Goal: Navigation & Orientation: Find specific page/section

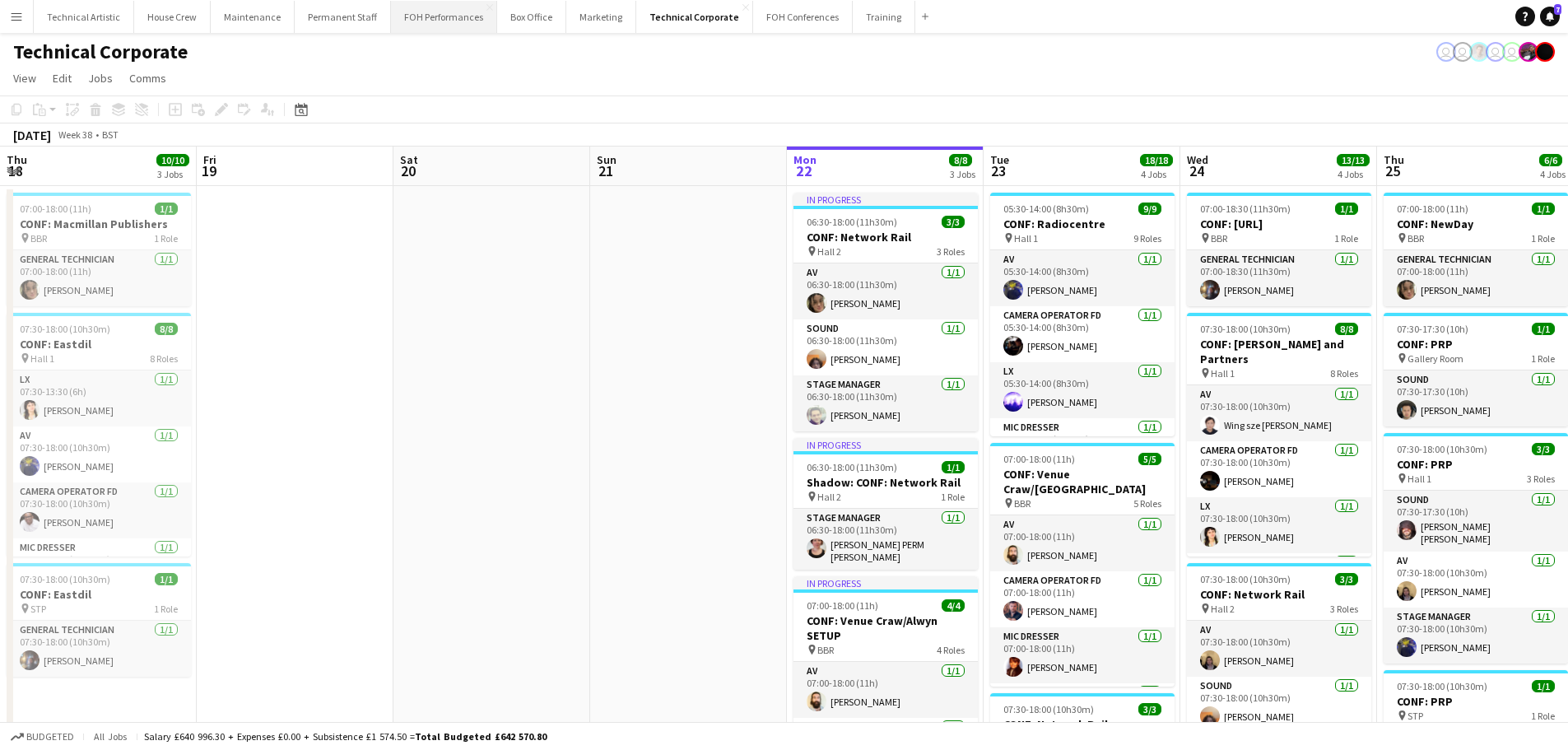
scroll to position [262, 0]
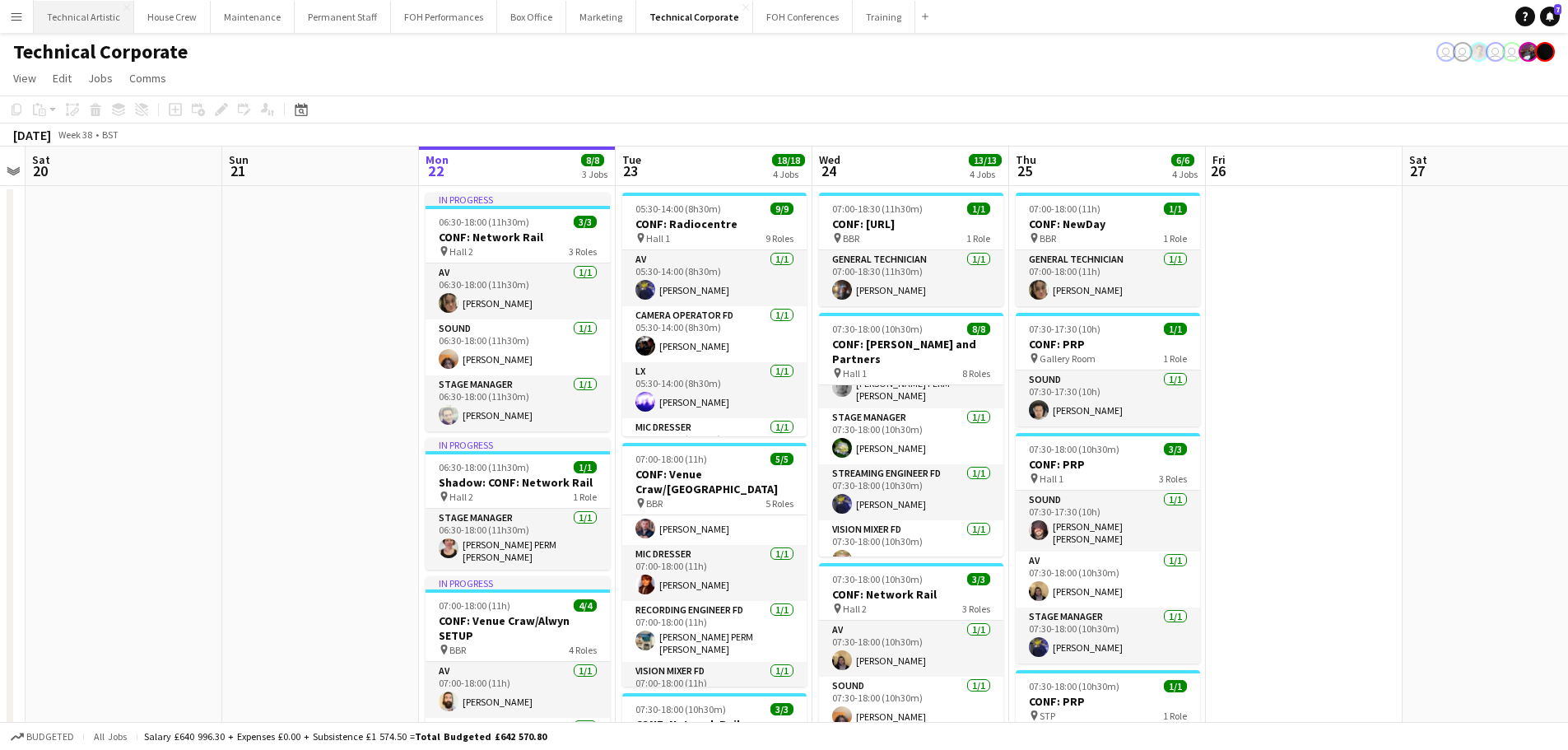
click at [55, 15] on button "Technical Artistic Close" at bounding box center [83, 16] width 100 height 32
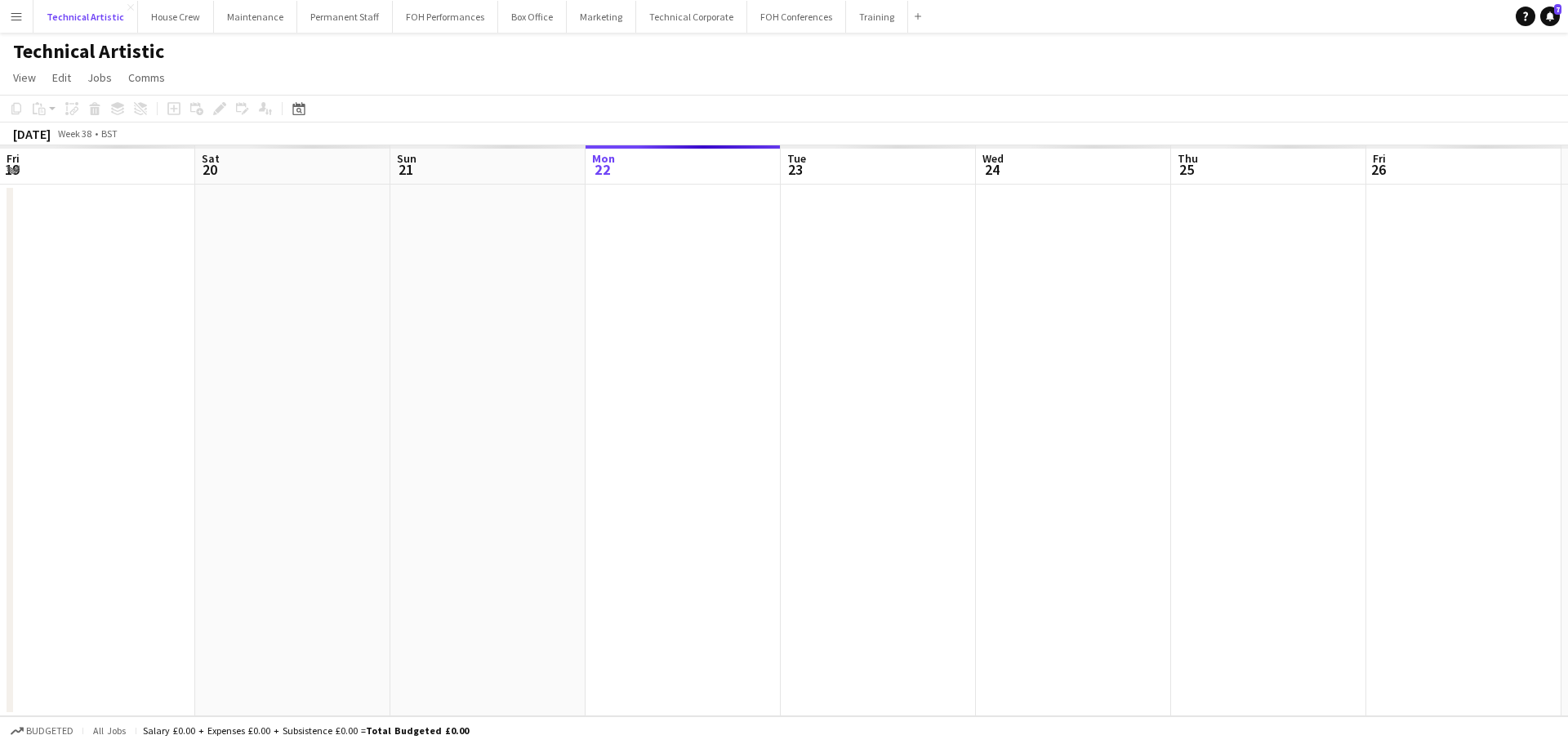
scroll to position [0, 391]
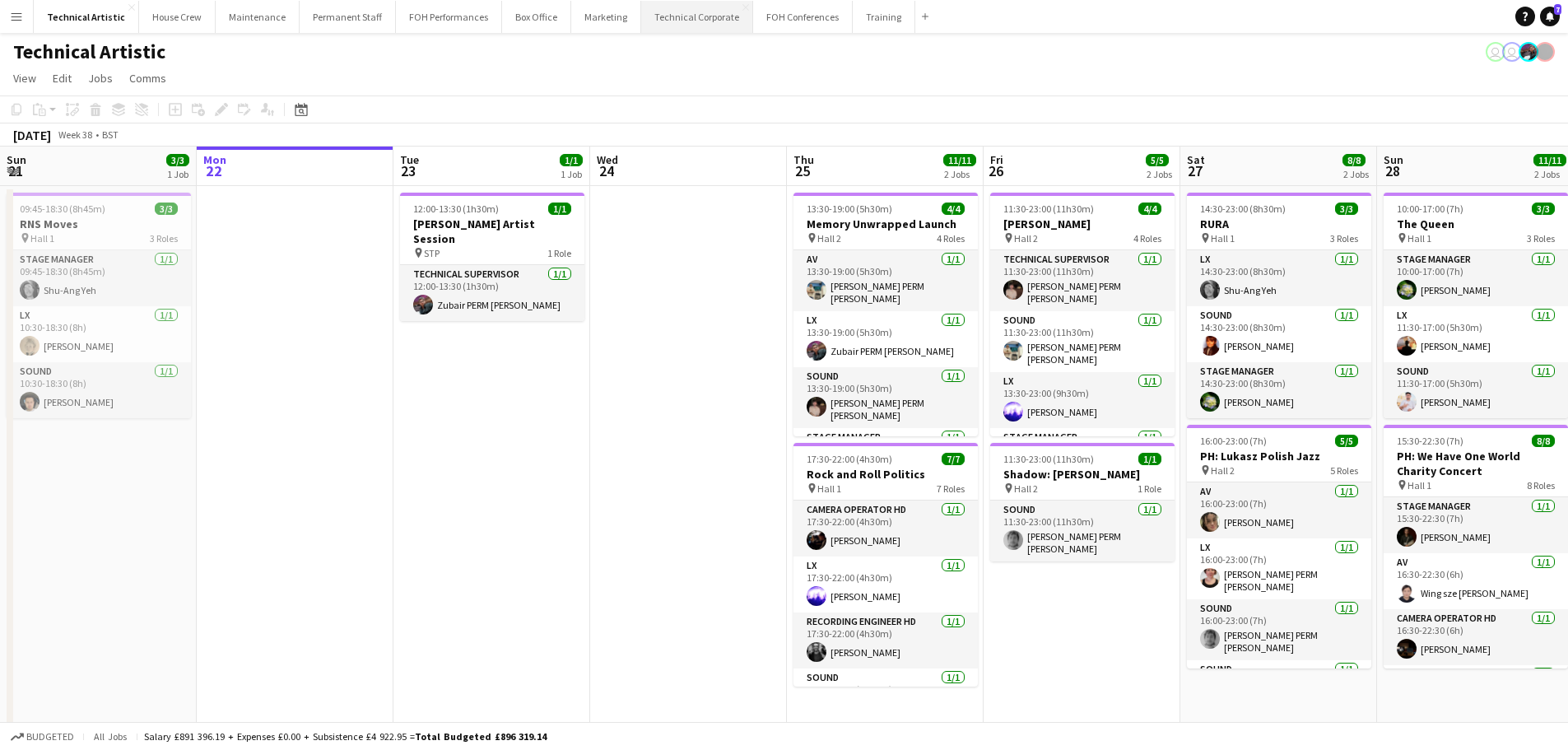
click at [687, 17] on button "Technical Corporate Close" at bounding box center [697, 16] width 112 height 32
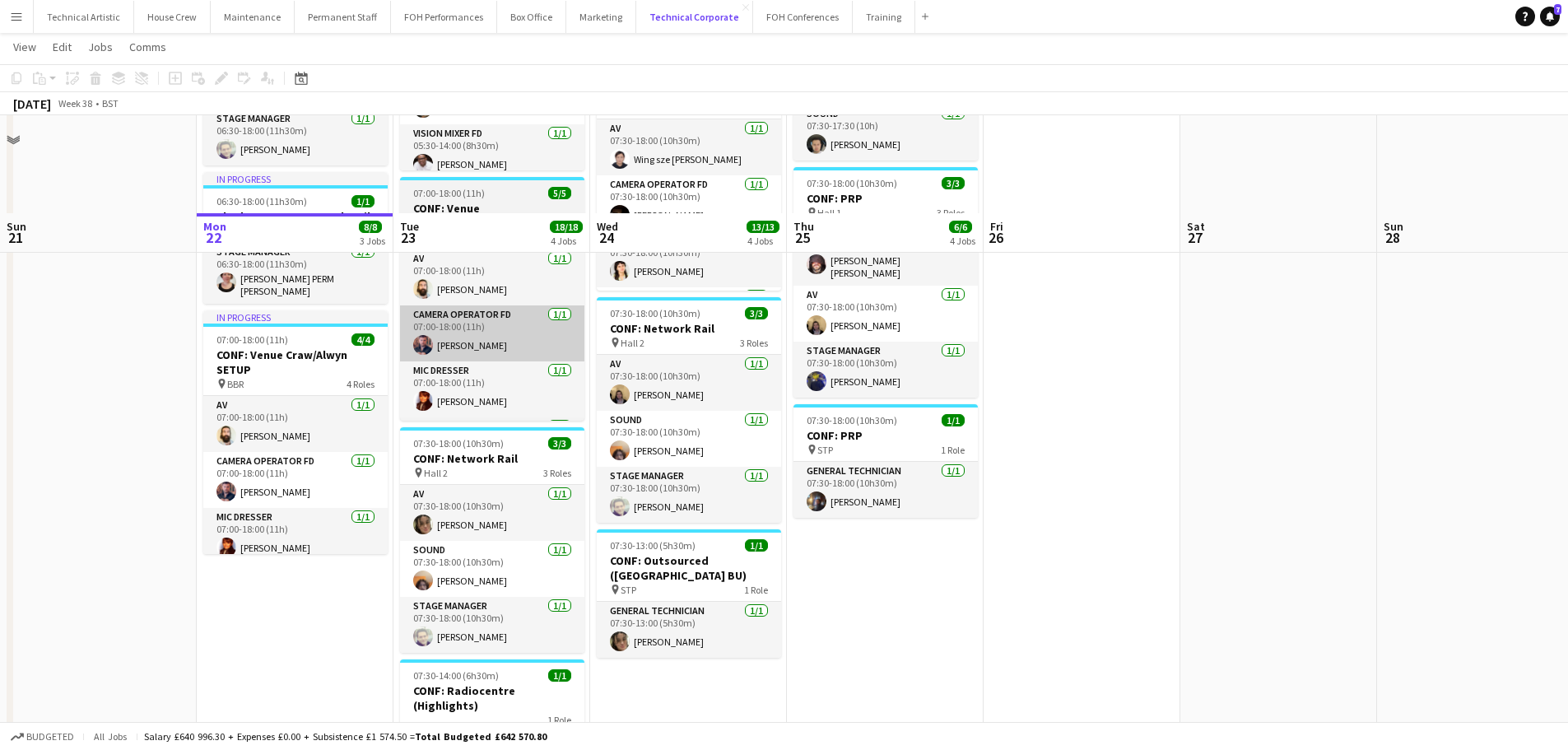
scroll to position [366, 0]
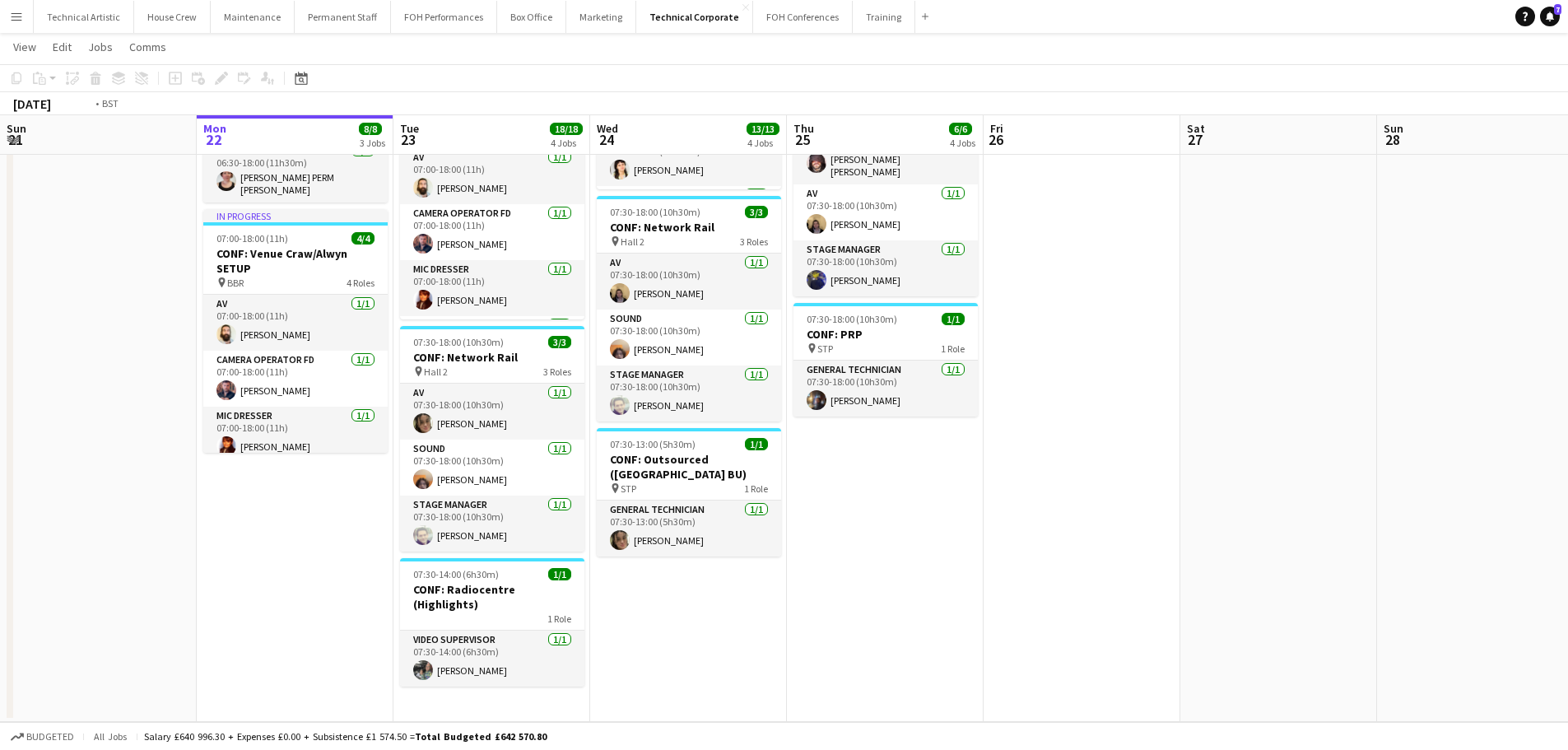
drag, startPoint x: 1107, startPoint y: 306, endPoint x: 480, endPoint y: 327, distance: 627.4
click at [351, 245] on app-calendar-viewport "Fri 19 Sat 20 Sun 21 Mon 22 8/8 3 Jobs Tue 23 18/18 4 Jobs Wed 24 13/13 4 Jobs …" at bounding box center [784, 210] width 1568 height 1024
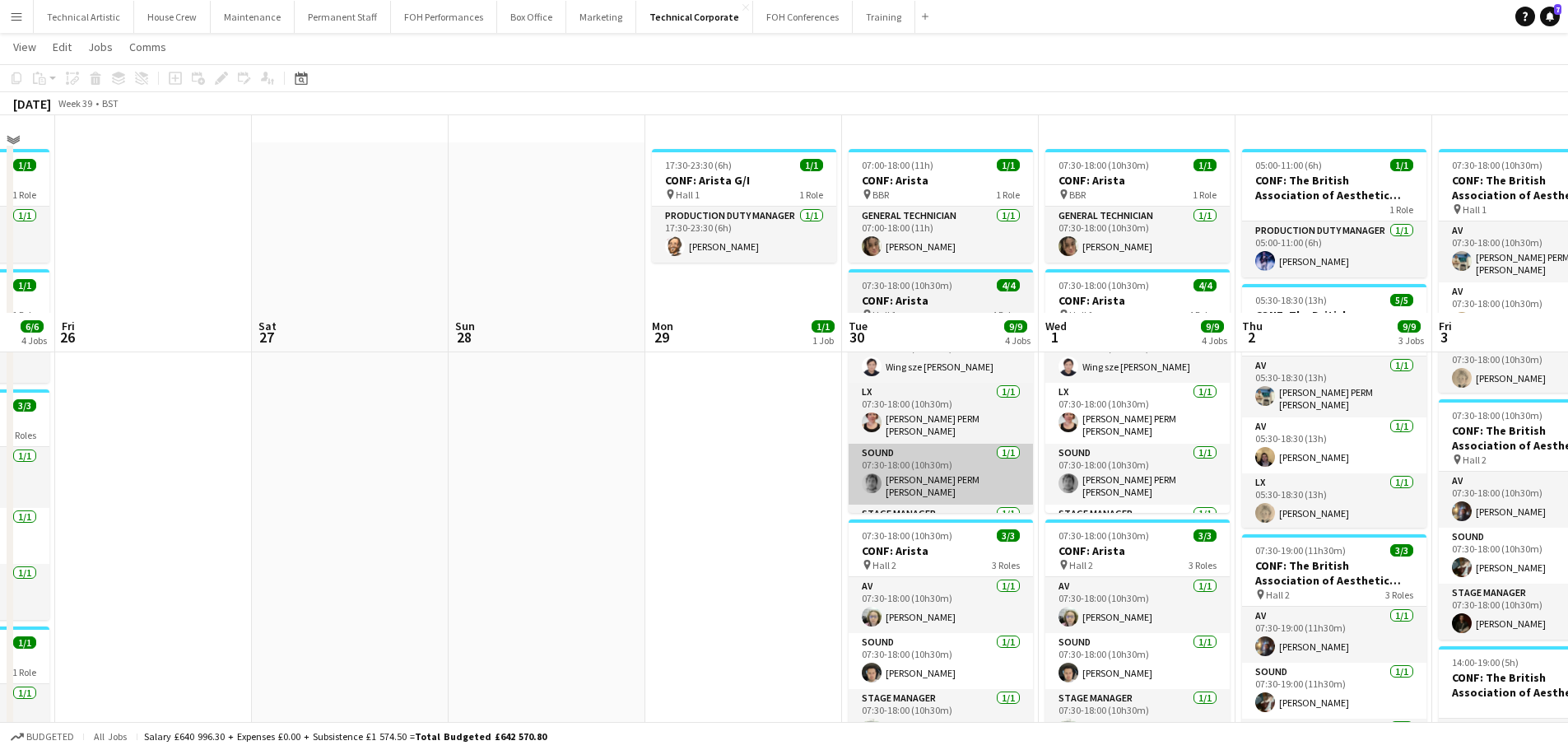
scroll to position [0, 0]
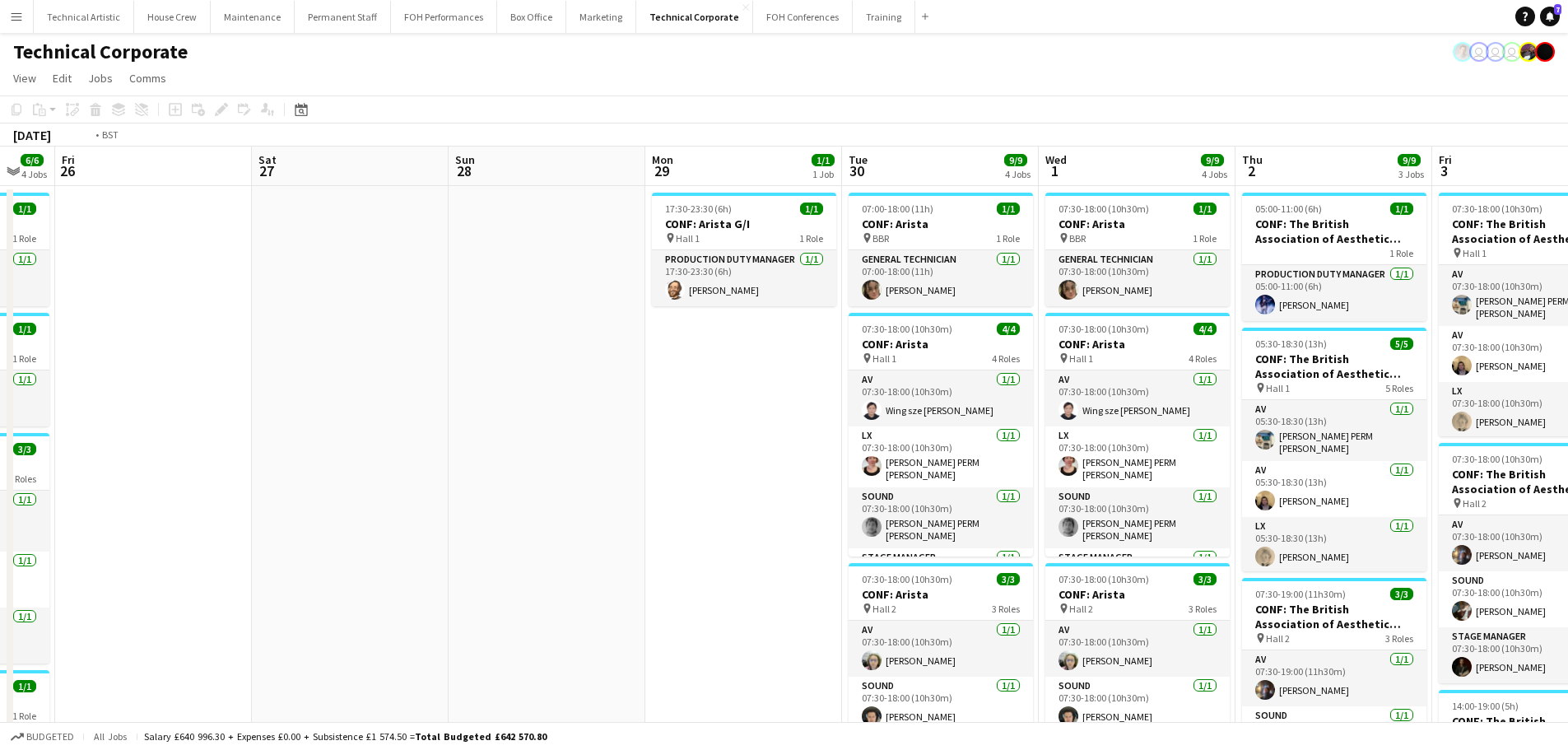
click at [159, 361] on app-calendar-viewport "Tue 23 18/18 4 Jobs Wed 24 13/13 4 Jobs Thu 25 6/6 4 Jobs Fri 26 Sat 27 Sun 28 …" at bounding box center [784, 618] width 1568 height 943
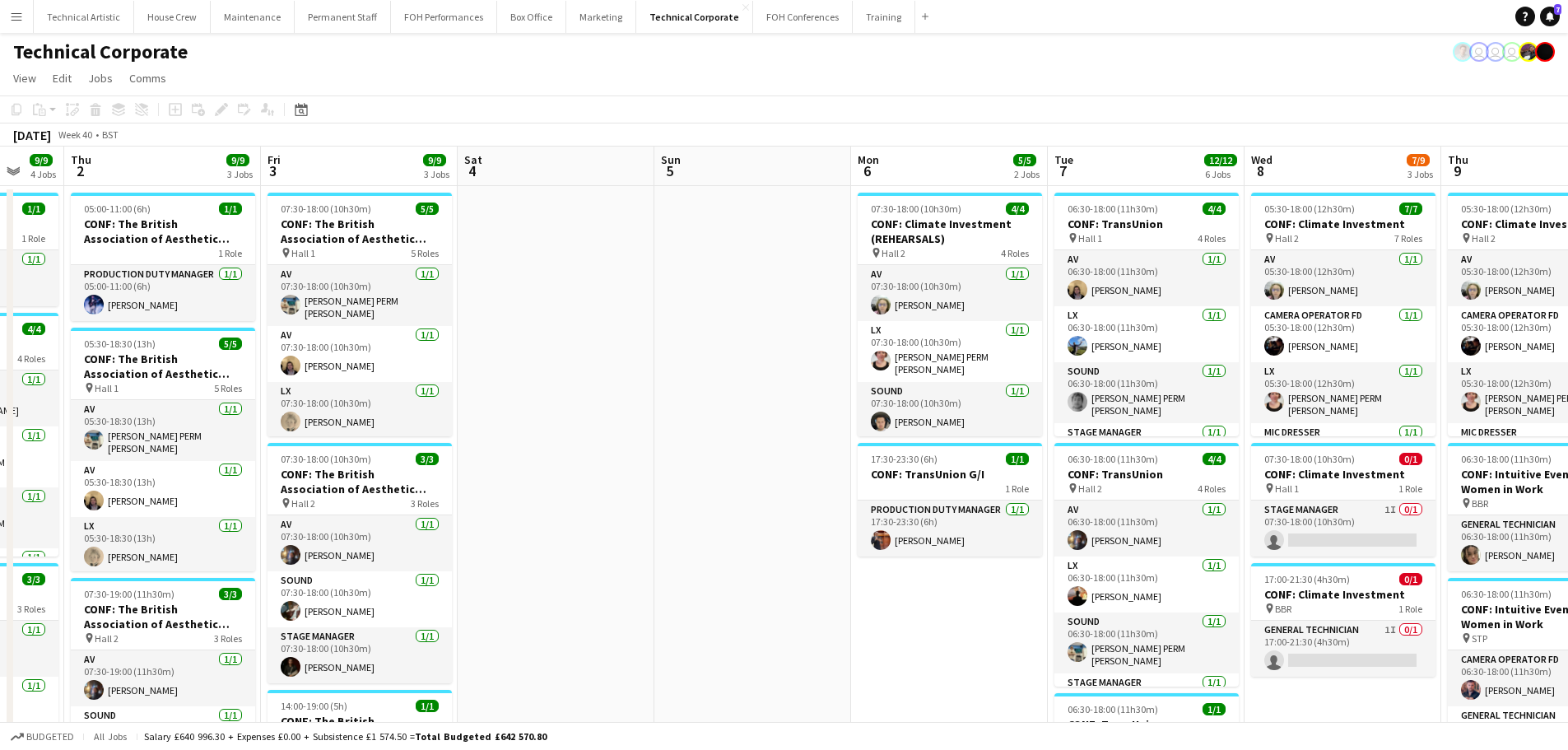
drag, startPoint x: 1192, startPoint y: 494, endPoint x: 0, endPoint y: 316, distance: 1205.2
click at [0, 317] on app-calendar-viewport "Mon 29 1/1 1 Job Tue 30 9/9 4 Jobs Wed 1 9/9 4 Jobs Thu 2 9/9 3 Jobs Fri 3 9/9 …" at bounding box center [784, 684] width 1568 height 1074
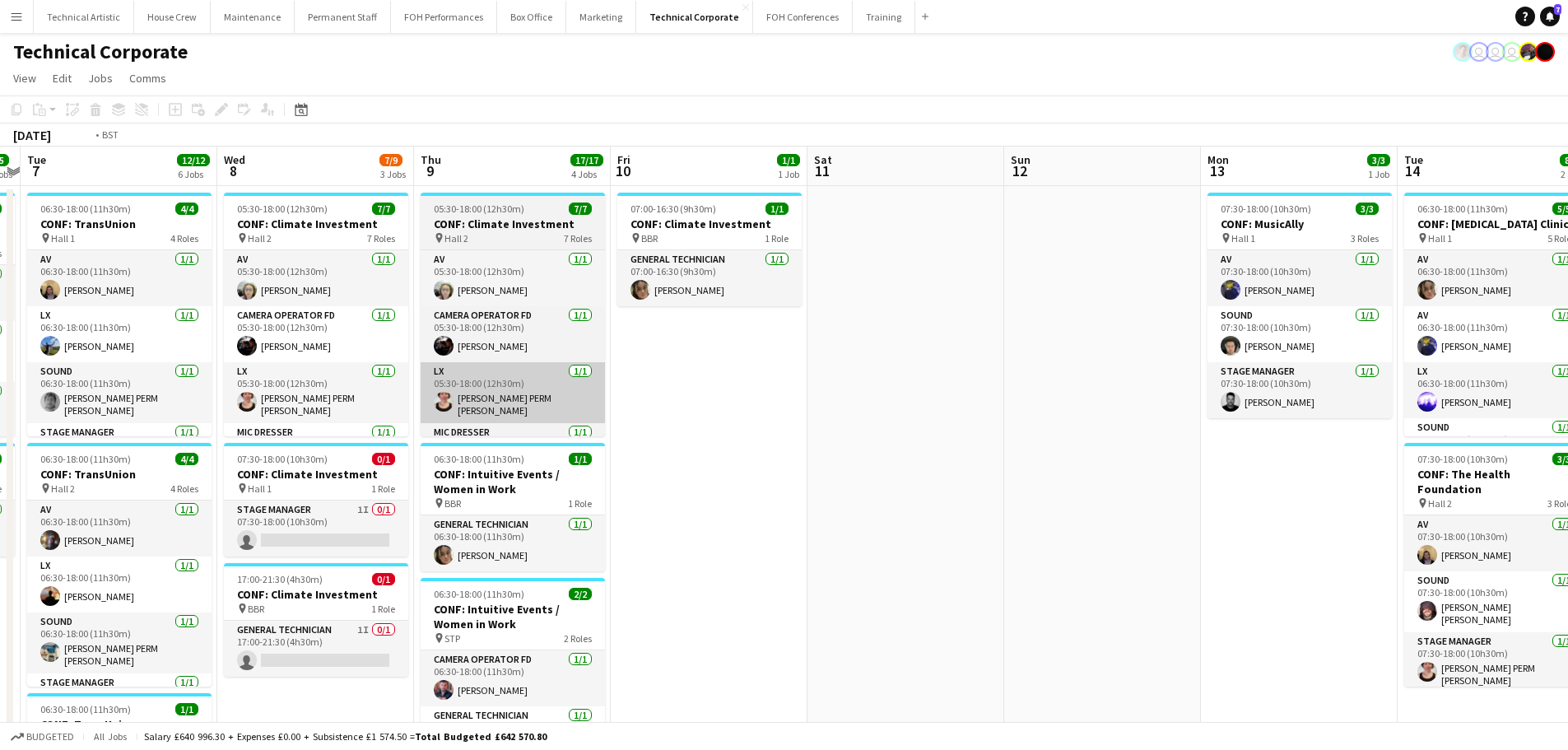
drag, startPoint x: 492, startPoint y: 340, endPoint x: 751, endPoint y: 415, distance: 269.6
click at [879, 365] on app-calendar-viewport "Sun 5 Mon 6 5/5 2 Jobs Tue 7 12/12 6 Jobs Wed 8 7/9 3 Jobs Thu 9 17/17 4 Jobs F…" at bounding box center [784, 684] width 1568 height 1074
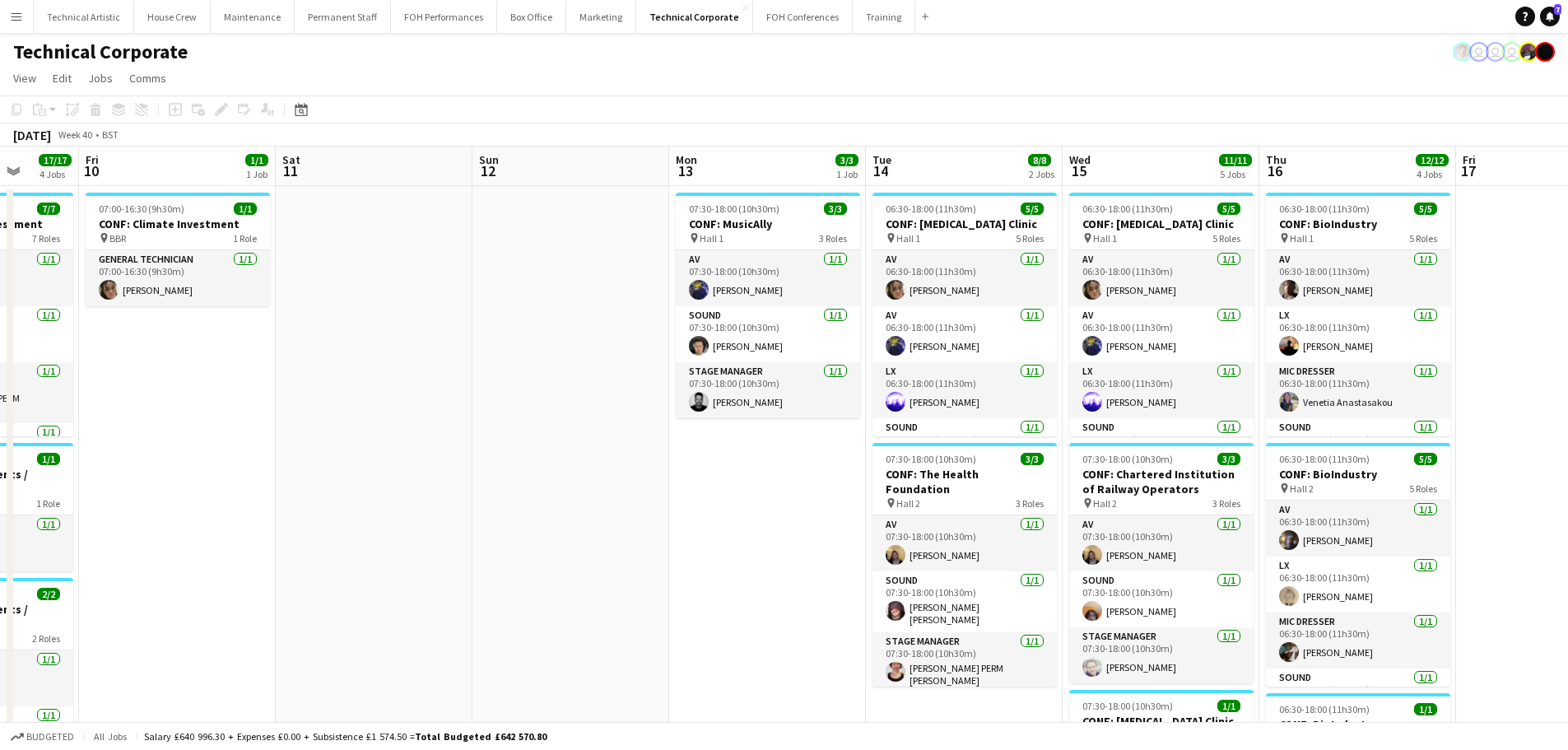
drag, startPoint x: 1064, startPoint y: 495, endPoint x: 464, endPoint y: 430, distance: 603.5
click at [272, 394] on app-calendar-viewport "Tue 7 12/12 6 Jobs Wed 8 7/9 3 Jobs Thu 9 17/17 4 Jobs Fri 10 1/1 1 Job Sat 11 …" at bounding box center [784, 684] width 1568 height 1074
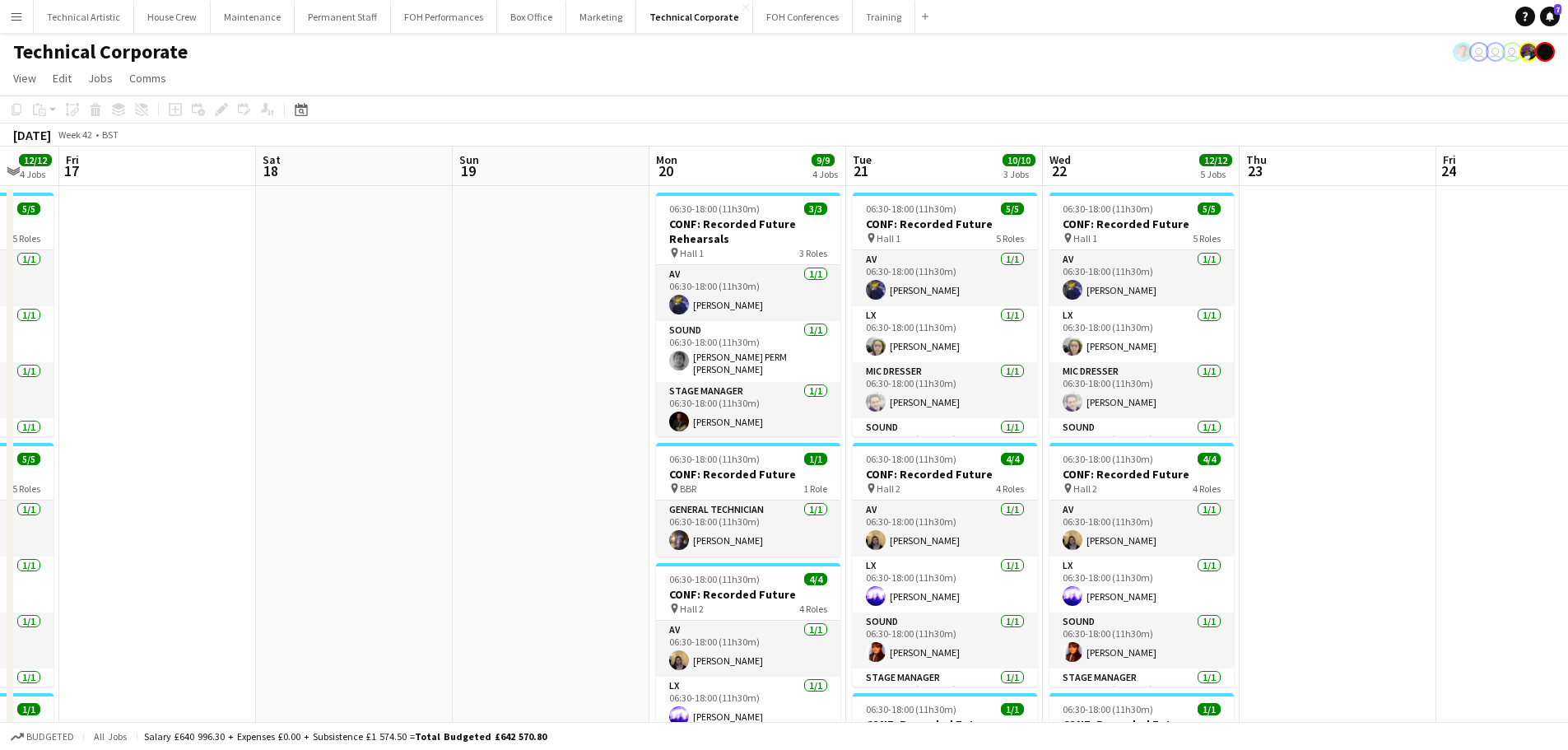
drag, startPoint x: 980, startPoint y: 569, endPoint x: 53, endPoint y: 447, distance: 935.0
click at [53, 447] on app-calendar-viewport "Sun 12 Mon 13 3/3 1 Job Tue 14 8/8 2 Jobs Wed 15 11/11 5 Jobs Thu 16 12/12 4 Jo…" at bounding box center [784, 684] width 1568 height 1074
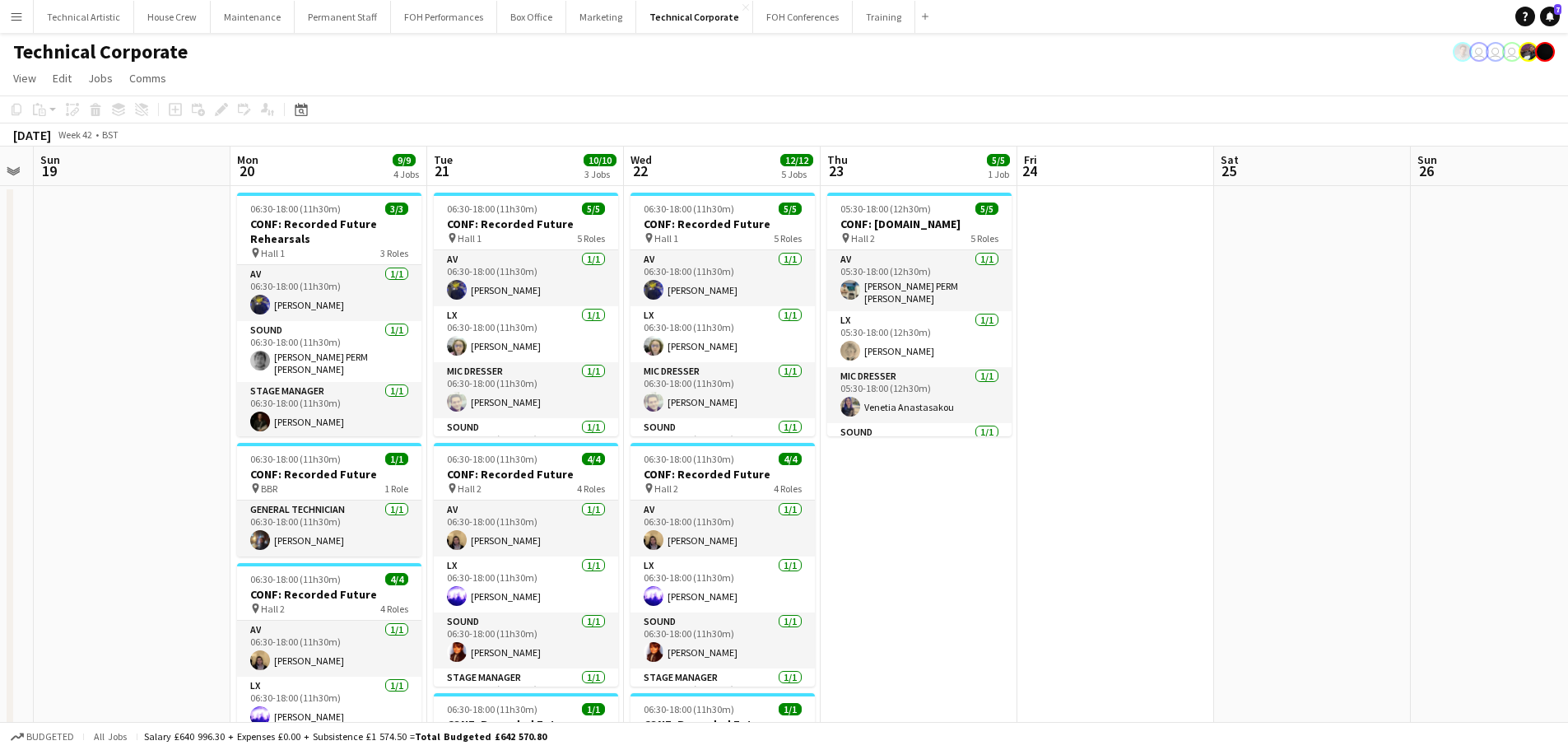
drag, startPoint x: 1146, startPoint y: 537, endPoint x: 850, endPoint y: 481, distance: 301.3
click at [366, 491] on app-calendar-viewport "Thu 16 12/12 4 Jobs Fri 17 Sat 18 Sun 19 Mon 20 9/9 4 Jobs Tue 21 10/10 3 Jobs …" at bounding box center [784, 684] width 1568 height 1074
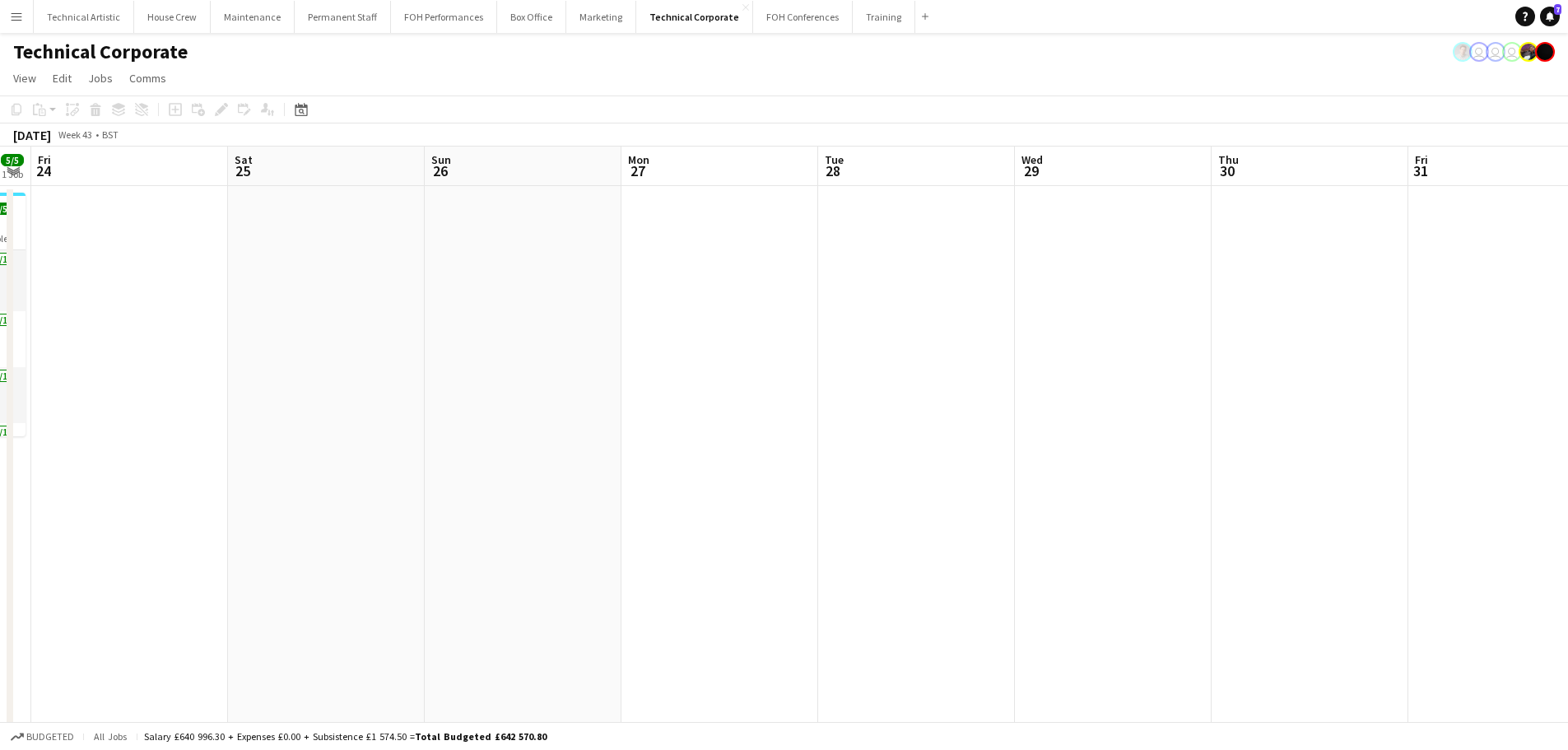
drag, startPoint x: 255, startPoint y: 413, endPoint x: 631, endPoint y: 427, distance: 376.3
click at [186, 403] on app-calendar-viewport "Tue 21 10/10 3 Jobs Wed 22 12/12 5 Jobs Thu 23 5/5 1 Job Fri 24 Sat 25 Sun 26 M…" at bounding box center [784, 684] width 1568 height 1074
drag, startPoint x: 969, startPoint y: 485, endPoint x: 32, endPoint y: 376, distance: 943.3
click at [0, 377] on app-calendar-viewport "Tue 21 10/10 3 Jobs Wed 22 12/12 5 Jobs Thu 23 5/5 1 Job Fri 24 Sat 25 Sun 26 M…" at bounding box center [784, 684] width 1568 height 1074
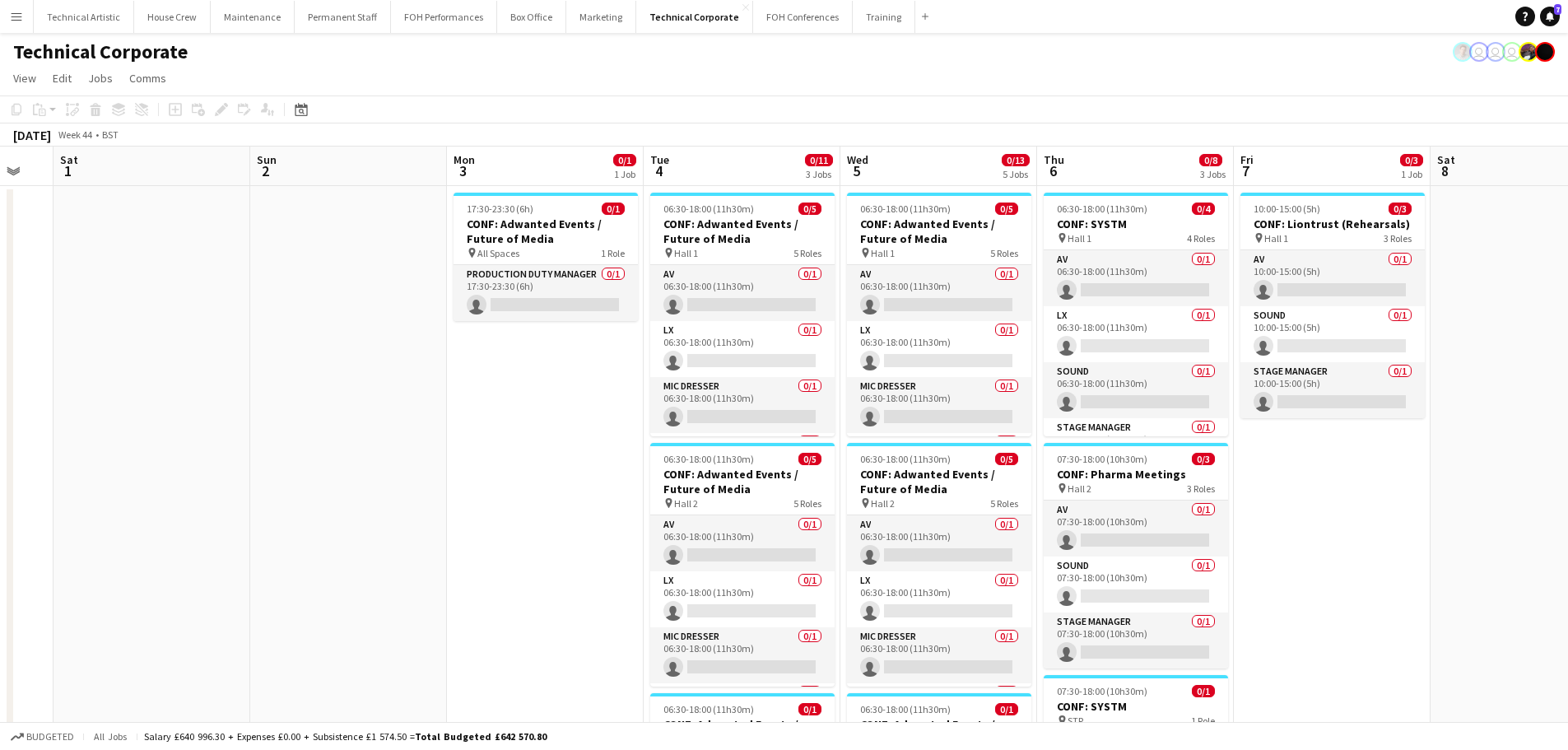
drag, startPoint x: 526, startPoint y: 461, endPoint x: 444, endPoint y: 447, distance: 83.2
click at [439, 458] on app-calendar-viewport "Wed 29 Thu 30 Fri 31 Sat 1 Sun 2 Mon 3 0/1 1 Job Tue 4 0/11 3 Jobs Wed 5 0/13 5…" at bounding box center [784, 684] width 1568 height 1074
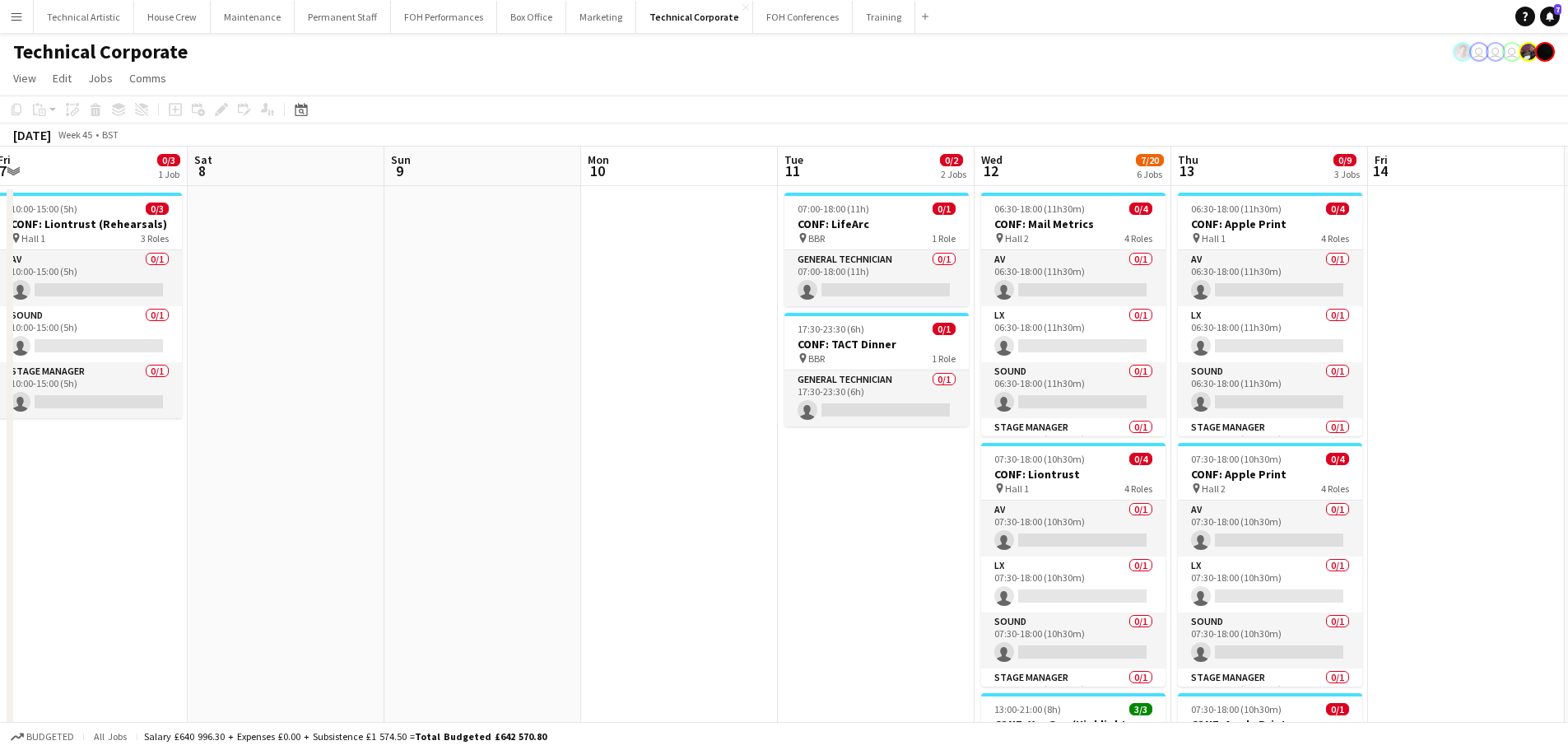
drag, startPoint x: 1070, startPoint y: 457, endPoint x: 335, endPoint y: 396, distance: 737.5
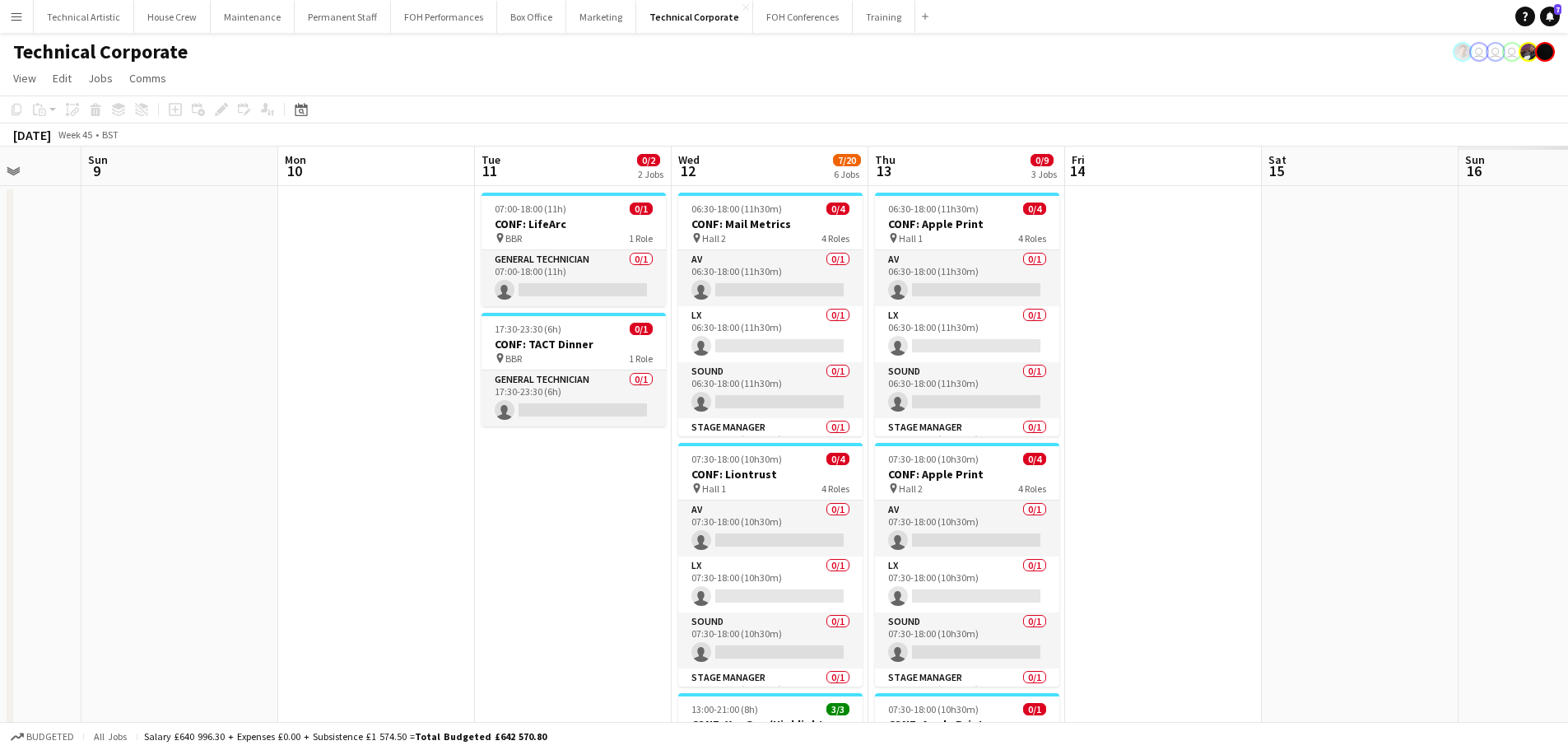
drag, startPoint x: 1031, startPoint y: 386, endPoint x: 204, endPoint y: 324, distance: 829.3
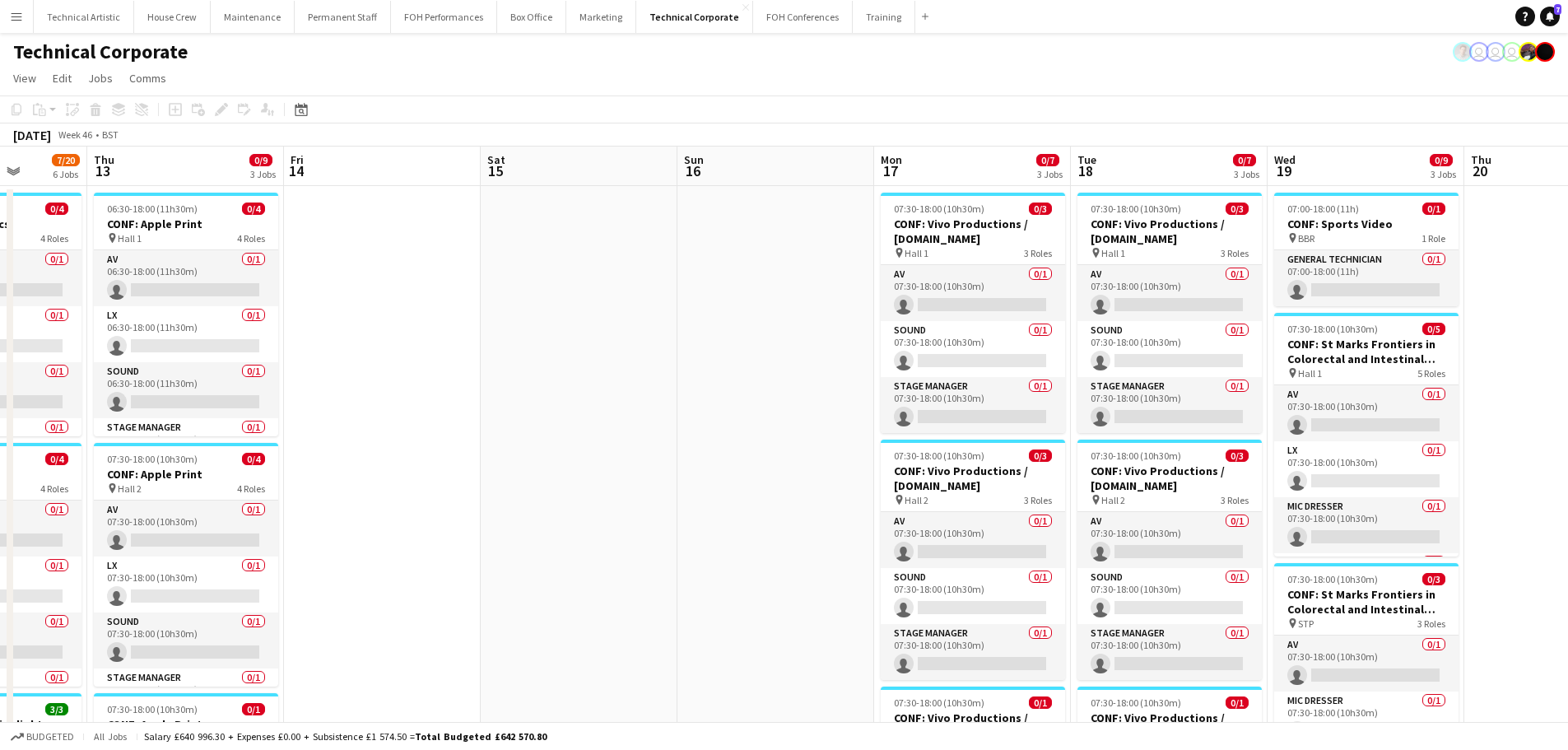
drag, startPoint x: 654, startPoint y: 412, endPoint x: 197, endPoint y: 362, distance: 459.7
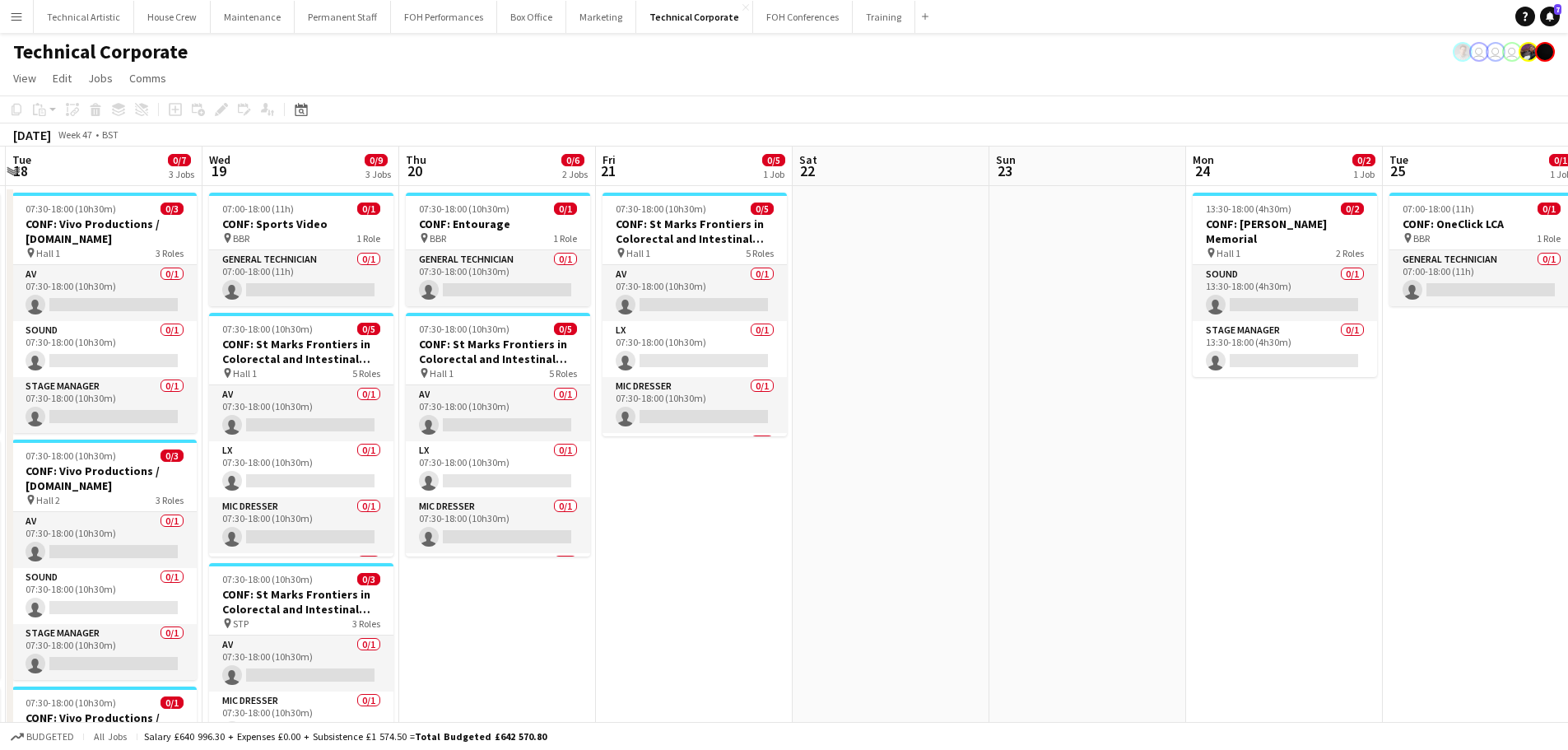
drag, startPoint x: 1120, startPoint y: 433, endPoint x: 286, endPoint y: 364, distance: 836.8
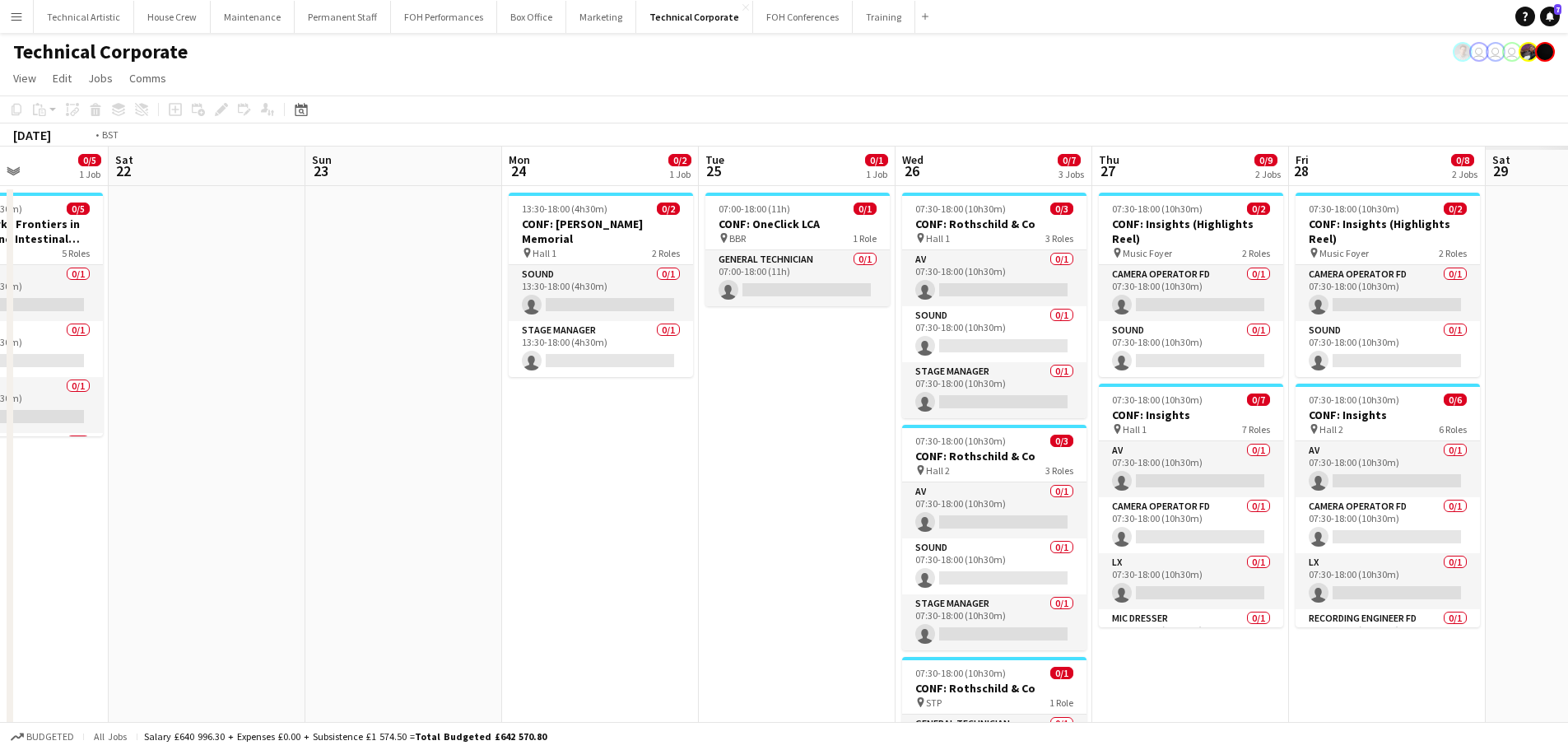
drag, startPoint x: 1092, startPoint y: 592, endPoint x: 26, endPoint y: 439, distance: 1076.9
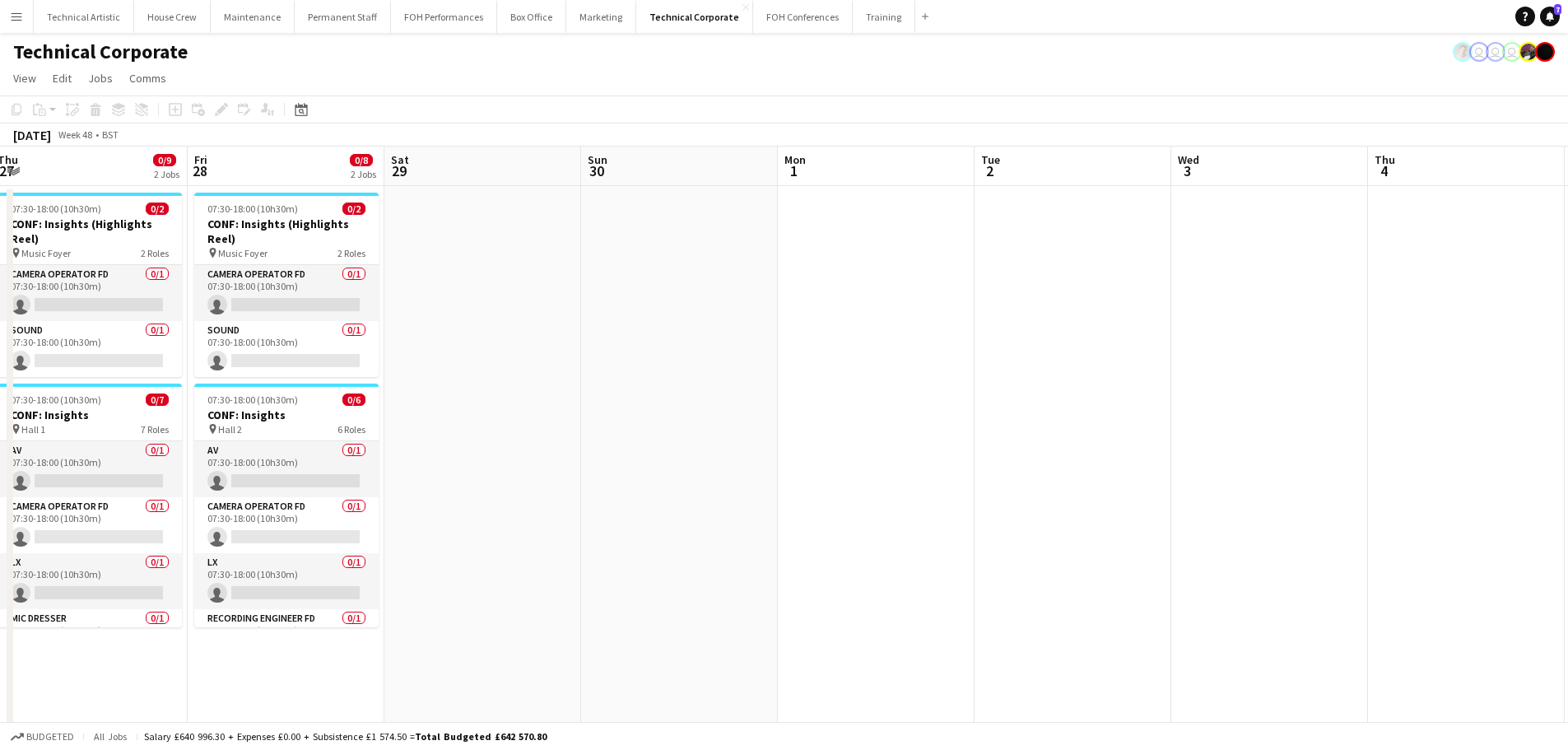
drag, startPoint x: 1082, startPoint y: 463, endPoint x: 428, endPoint y: 461, distance: 654.0
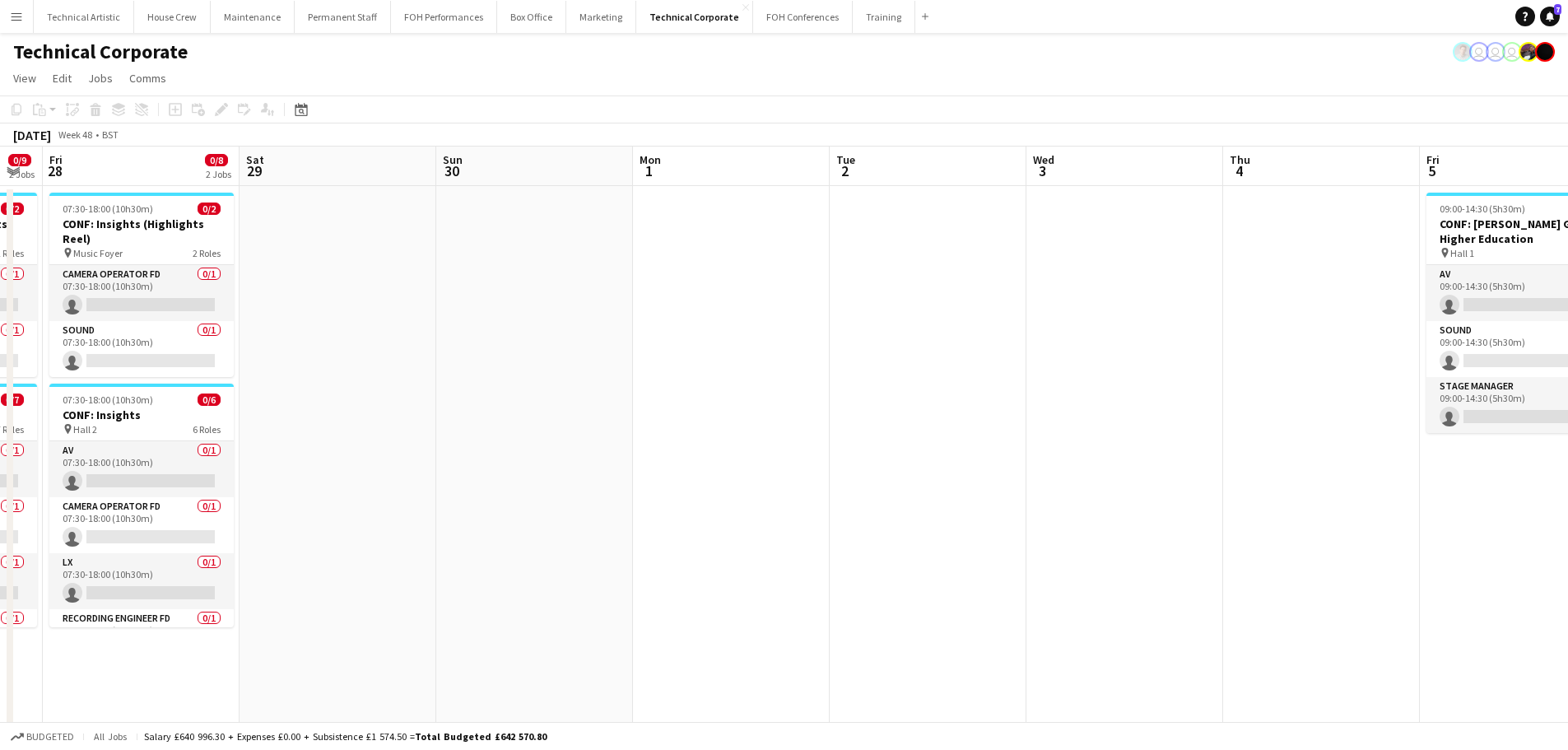
scroll to position [0, 516]
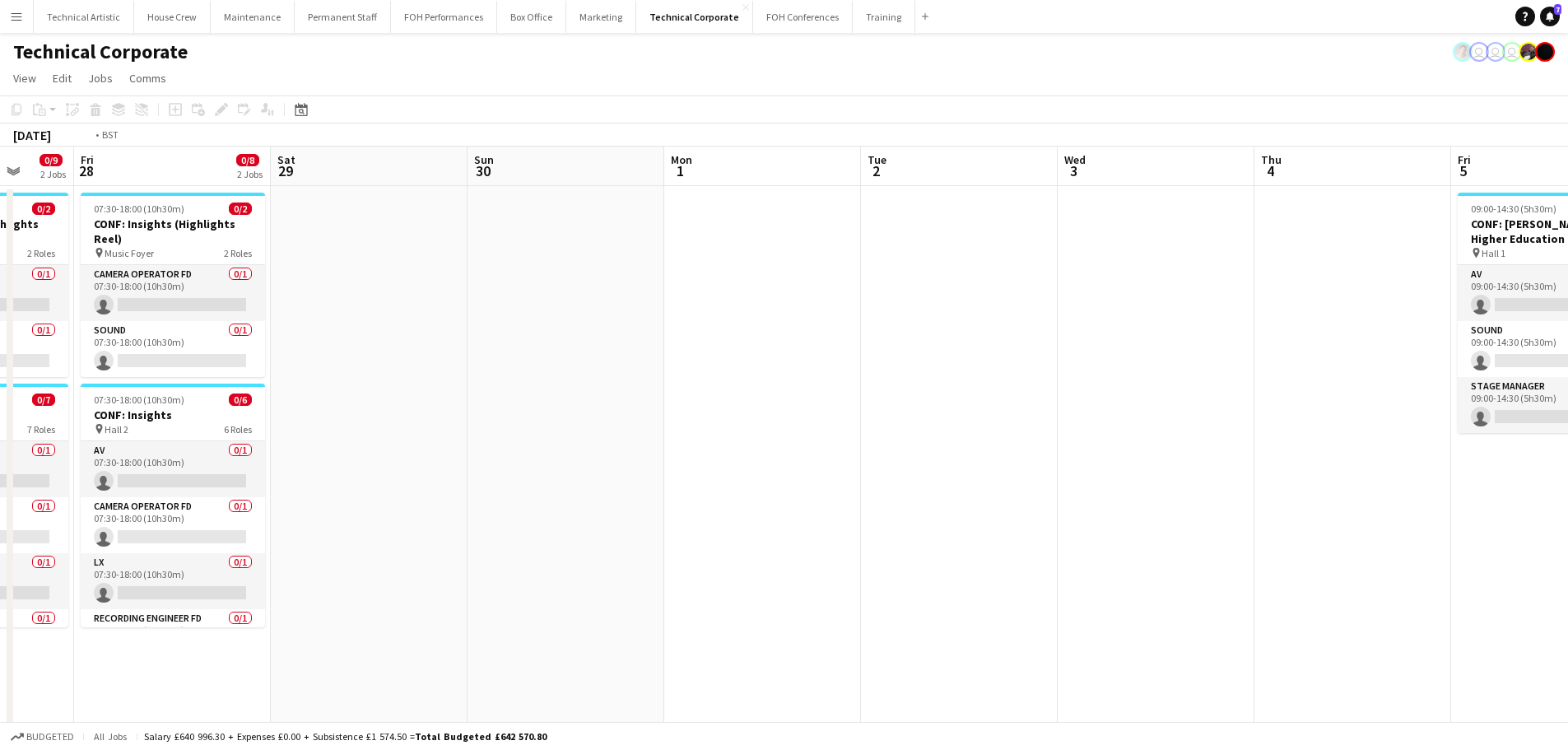
drag, startPoint x: 1162, startPoint y: 482, endPoint x: 242, endPoint y: 443, distance: 920.8
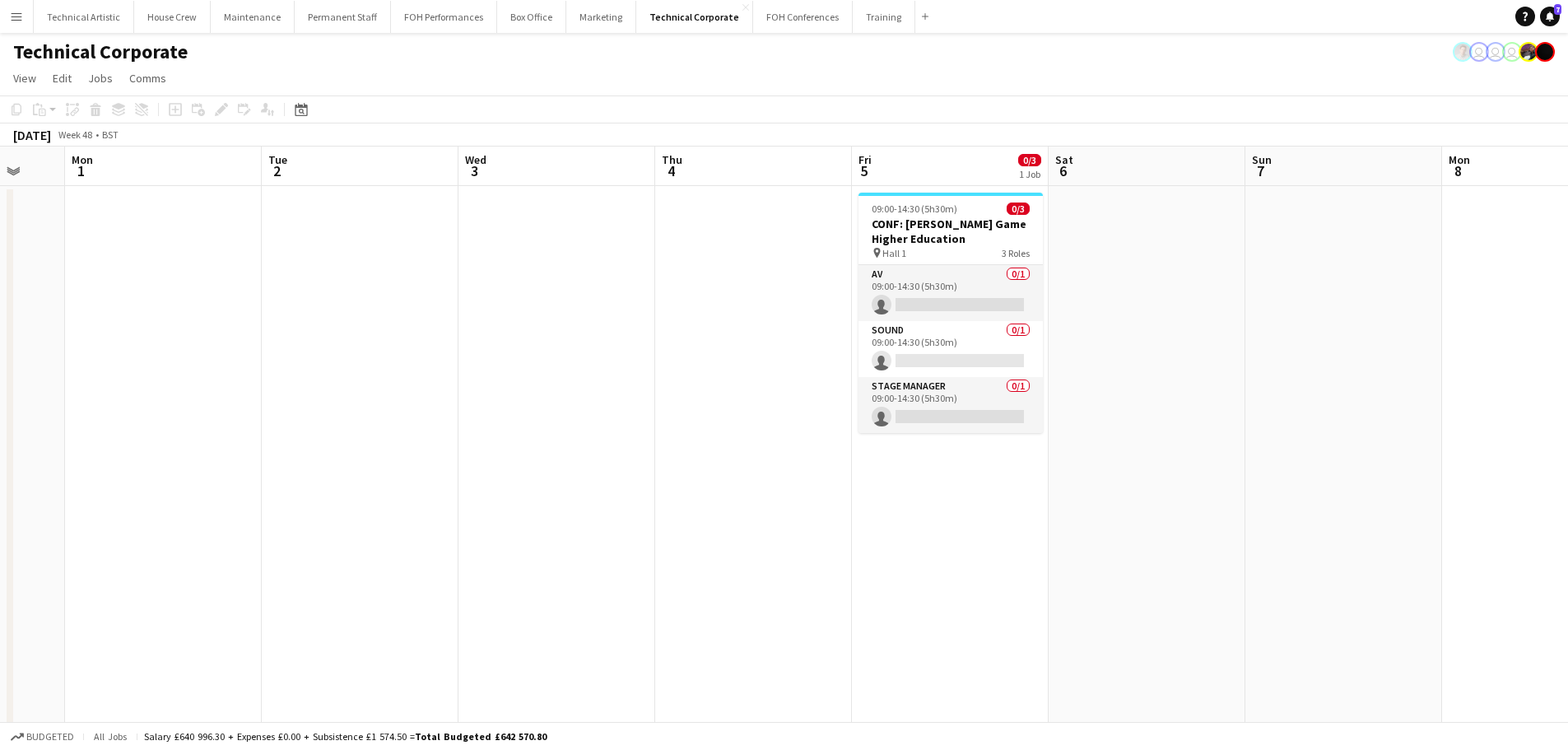
scroll to position [0, 554]
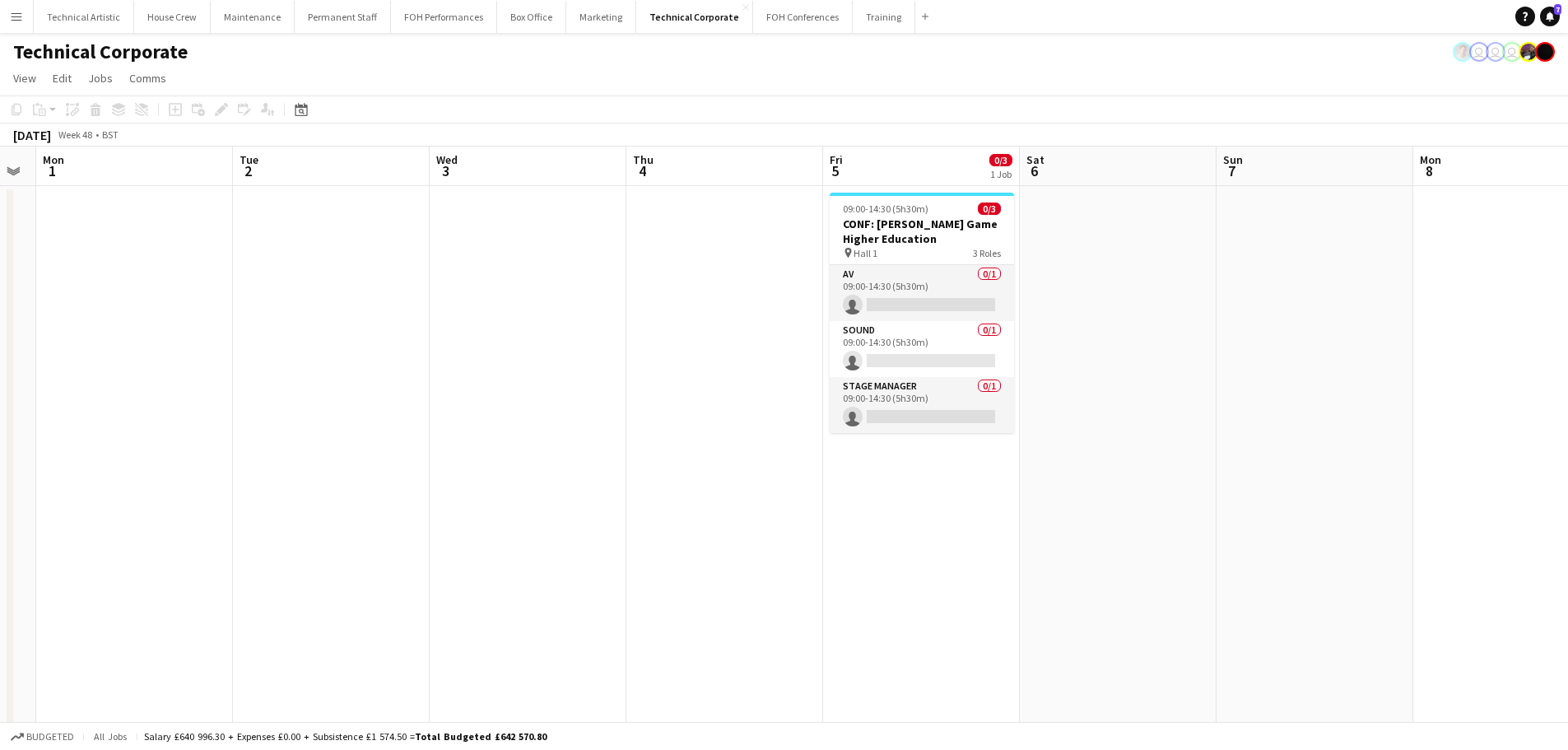
drag, startPoint x: 122, startPoint y: 409, endPoint x: 477, endPoint y: 381, distance: 356.1
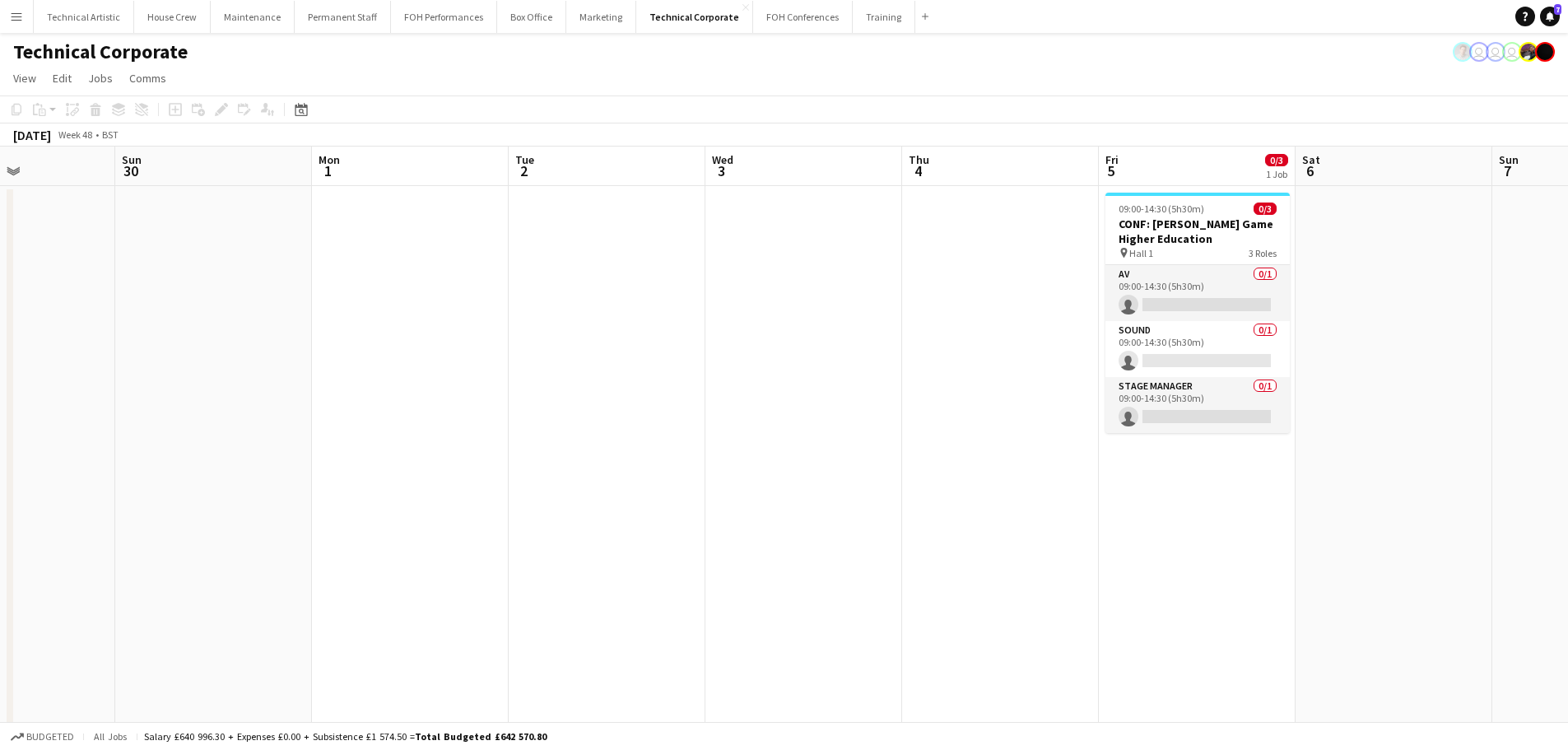
scroll to position [0, 429]
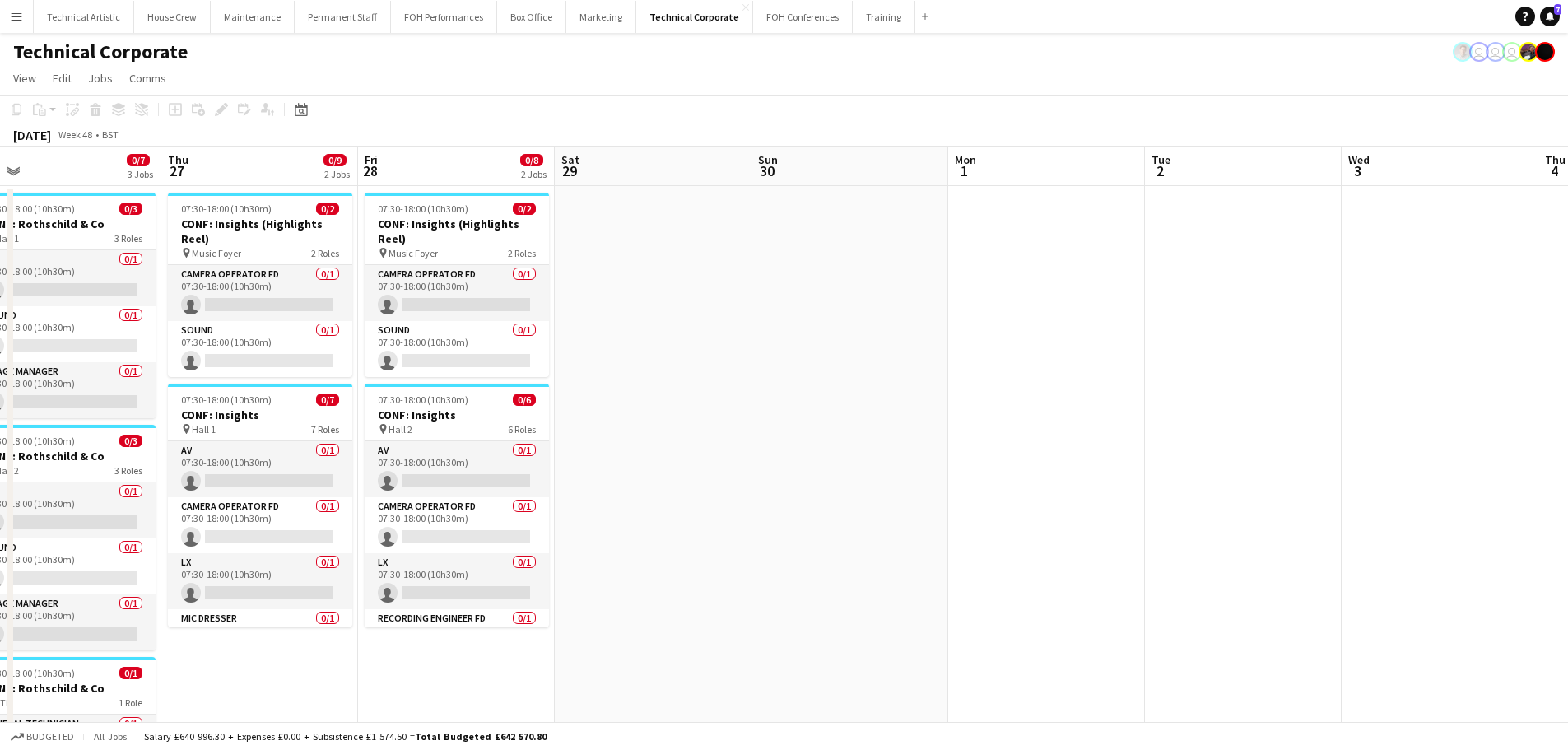
drag, startPoint x: 273, startPoint y: 356, endPoint x: 1185, endPoint y: 371, distance: 912.1
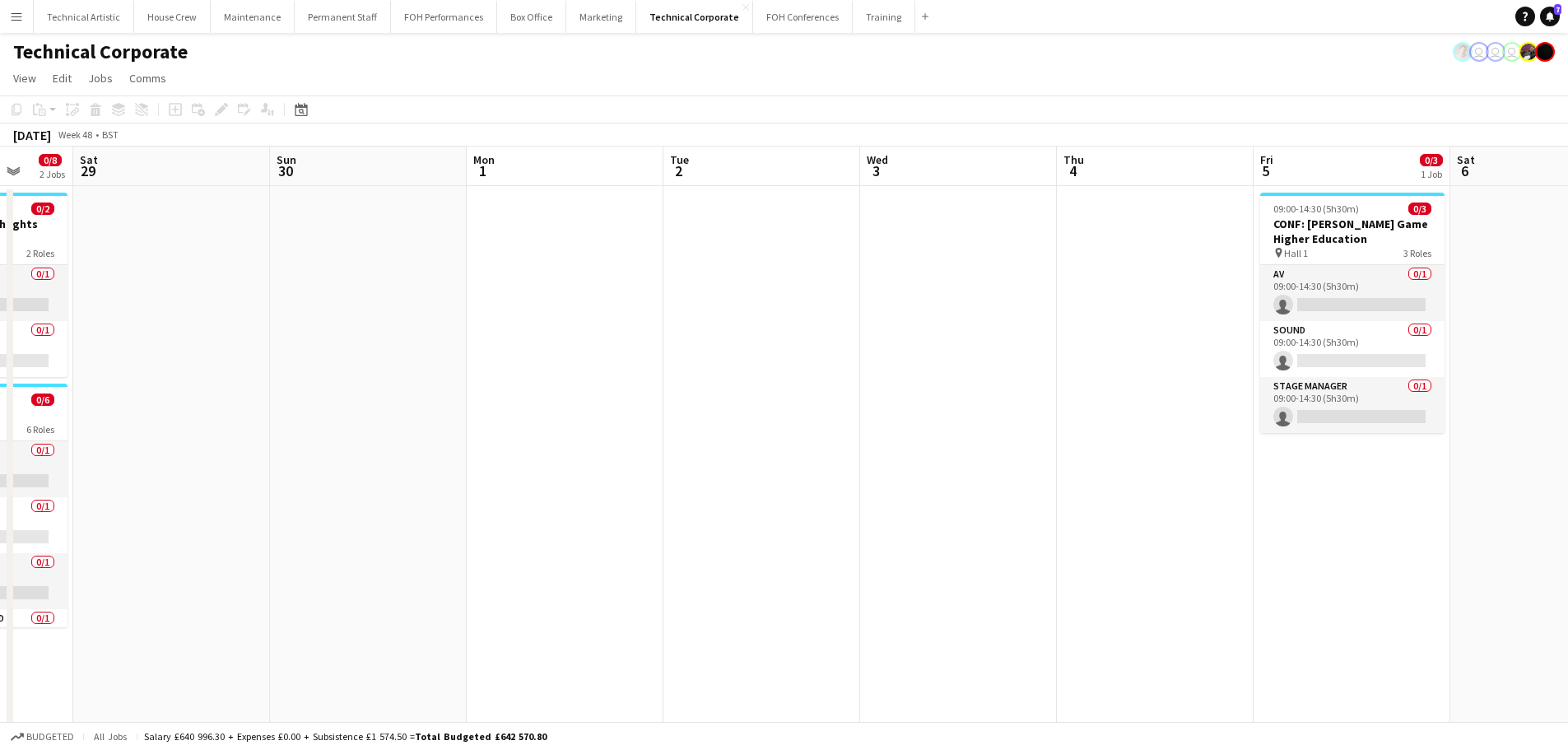
scroll to position [0, 650]
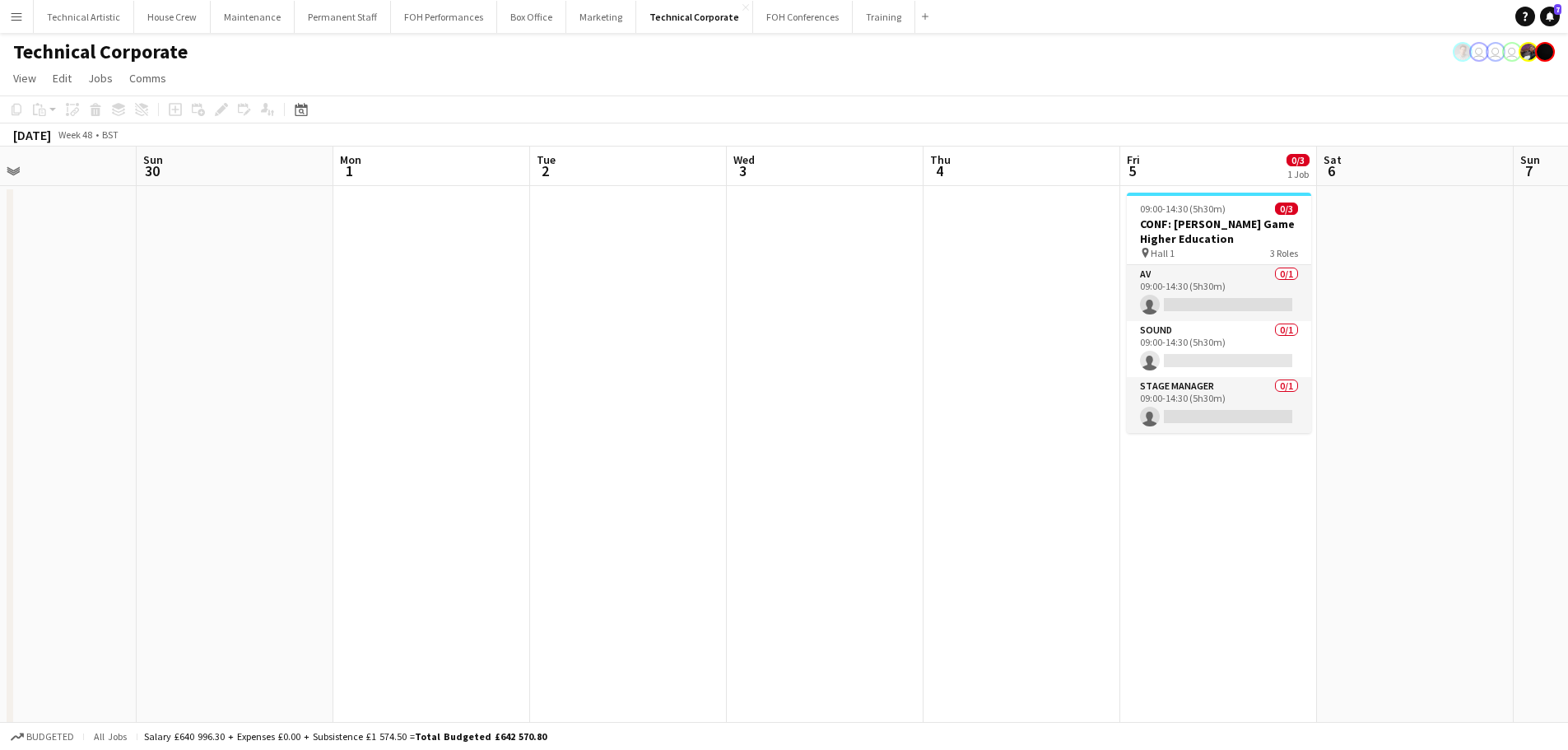
drag, startPoint x: 1102, startPoint y: 527, endPoint x: 690, endPoint y: 507, distance: 412.5
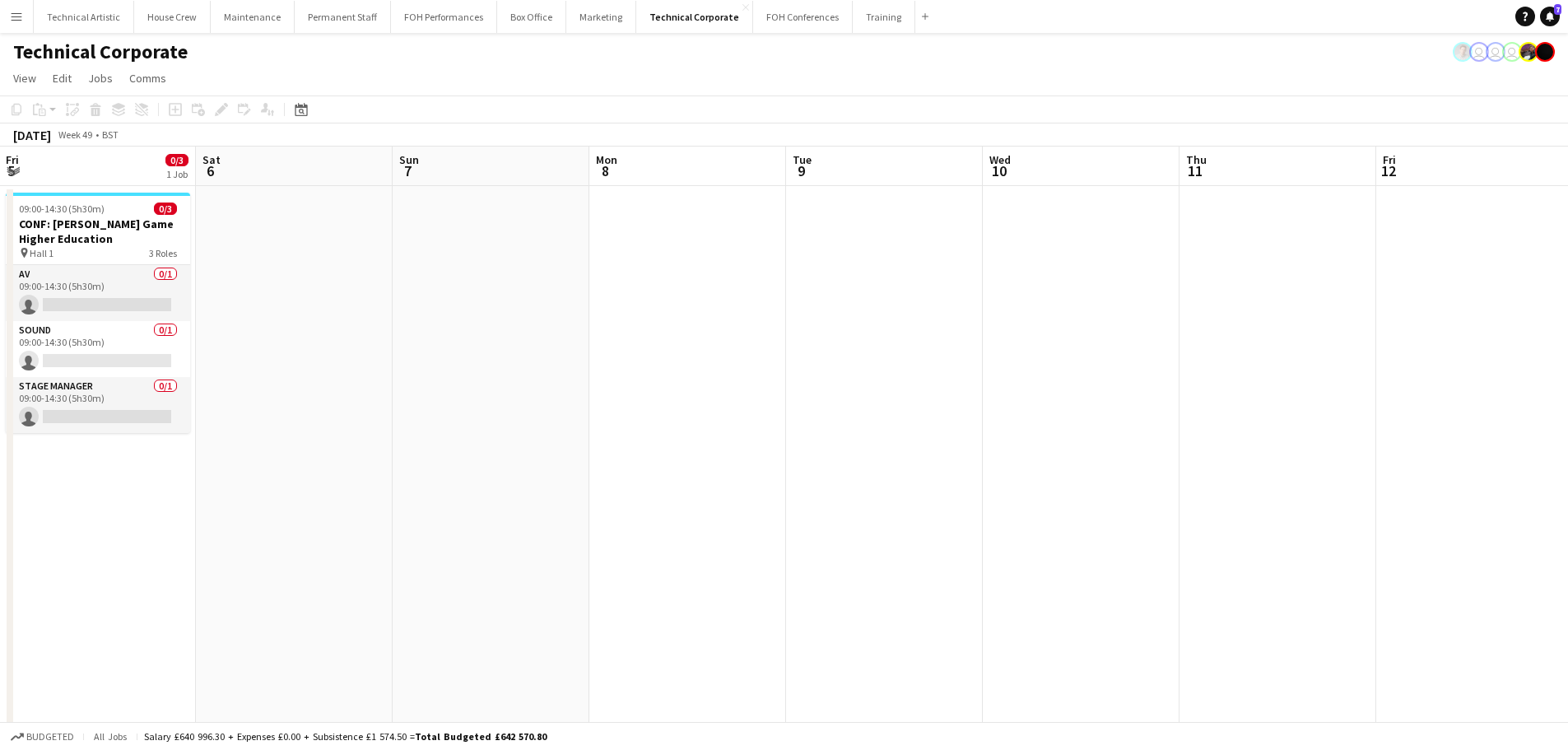
drag, startPoint x: 375, startPoint y: 372, endPoint x: 62, endPoint y: 372, distance: 313.0
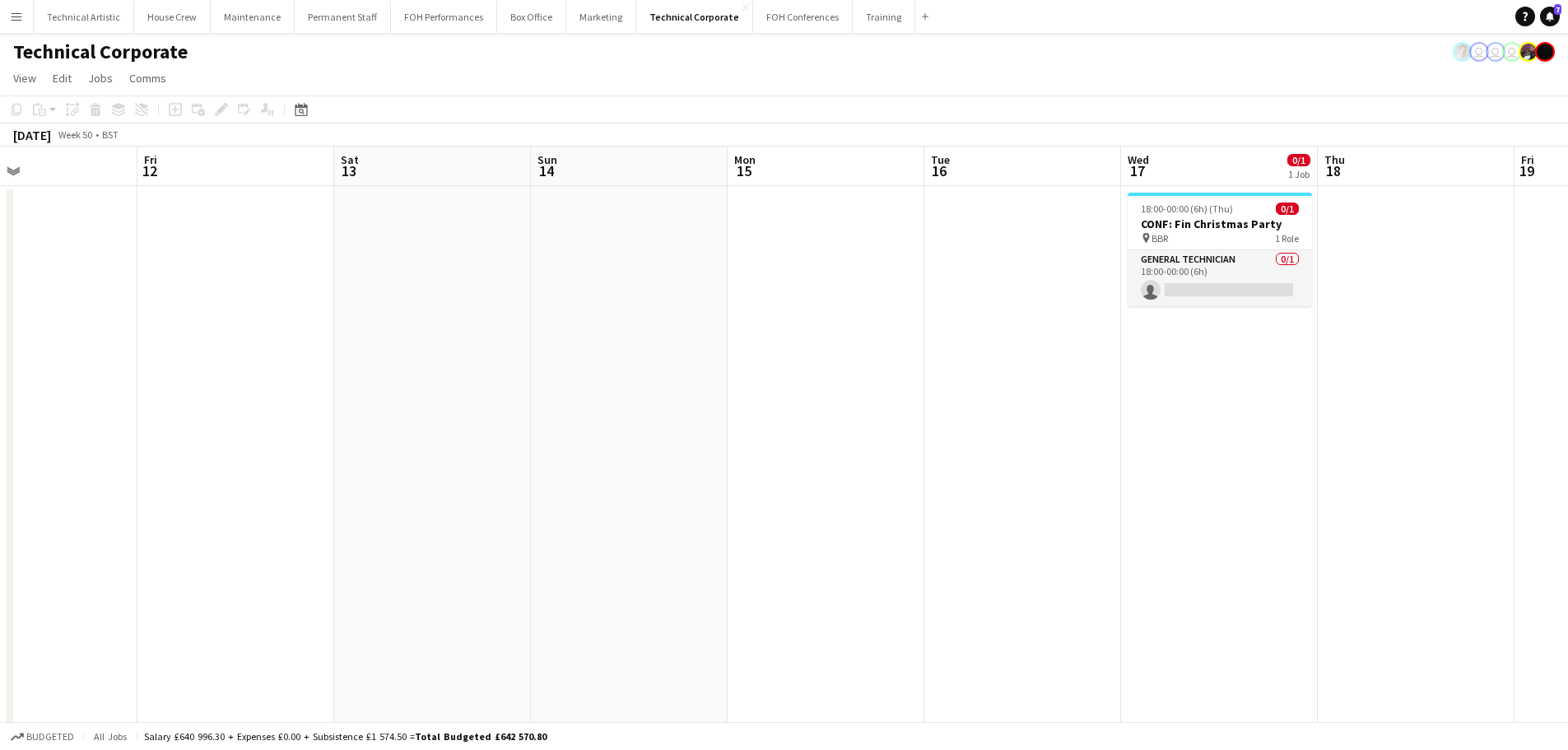
scroll to position [0, 484]
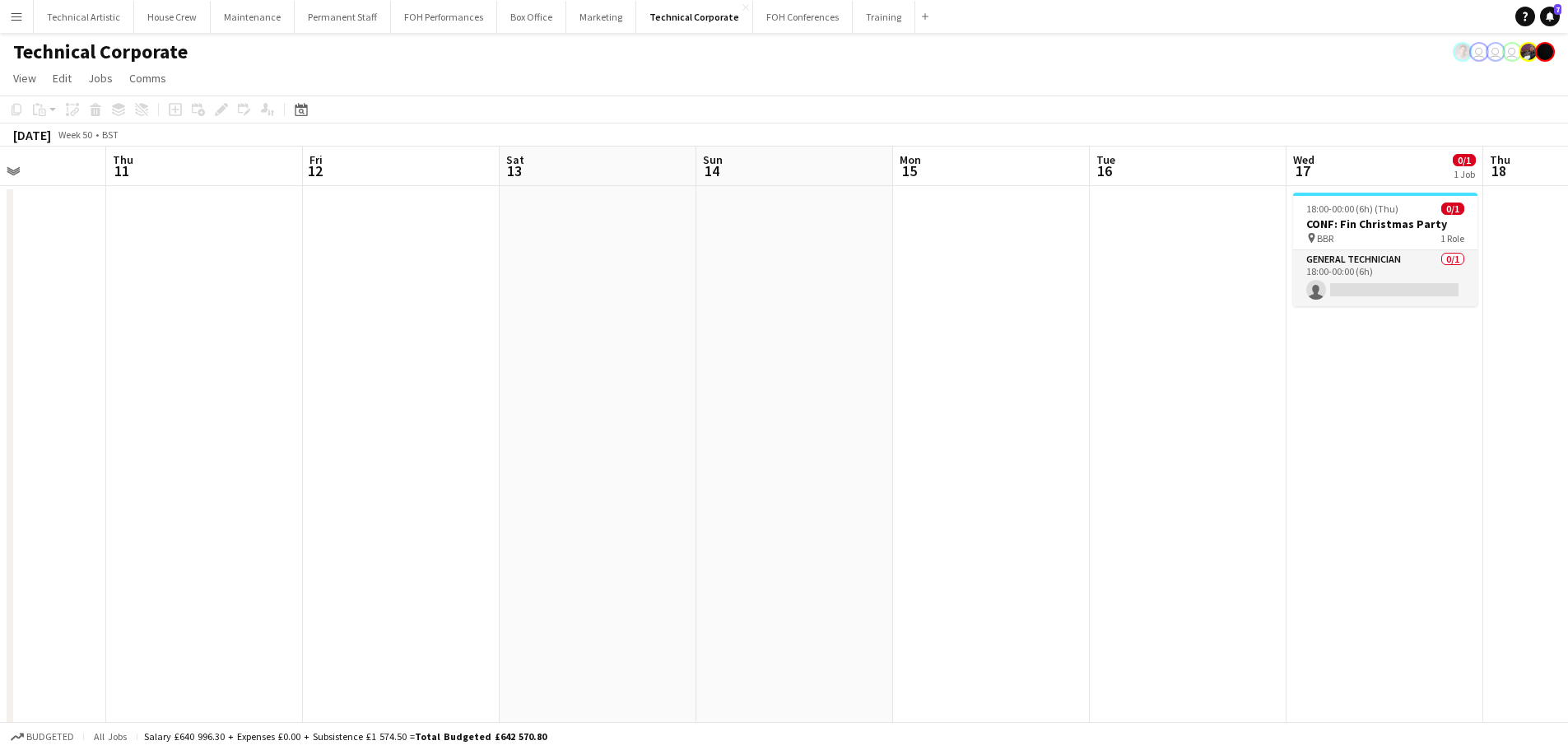
drag, startPoint x: 1077, startPoint y: 456, endPoint x: 49, endPoint y: 249, distance: 1048.6
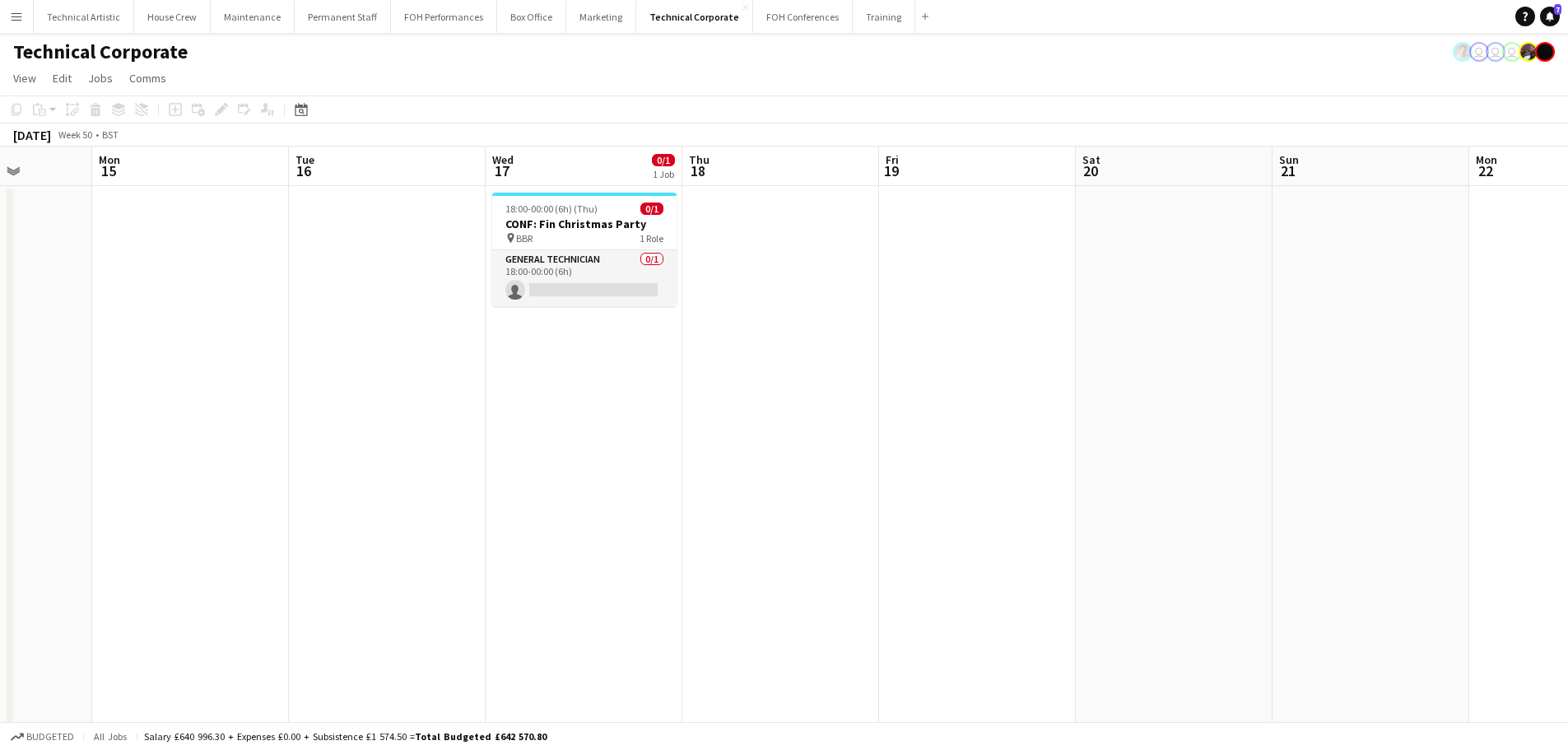
drag, startPoint x: 838, startPoint y: 353, endPoint x: 38, endPoint y: 312, distance: 801.0
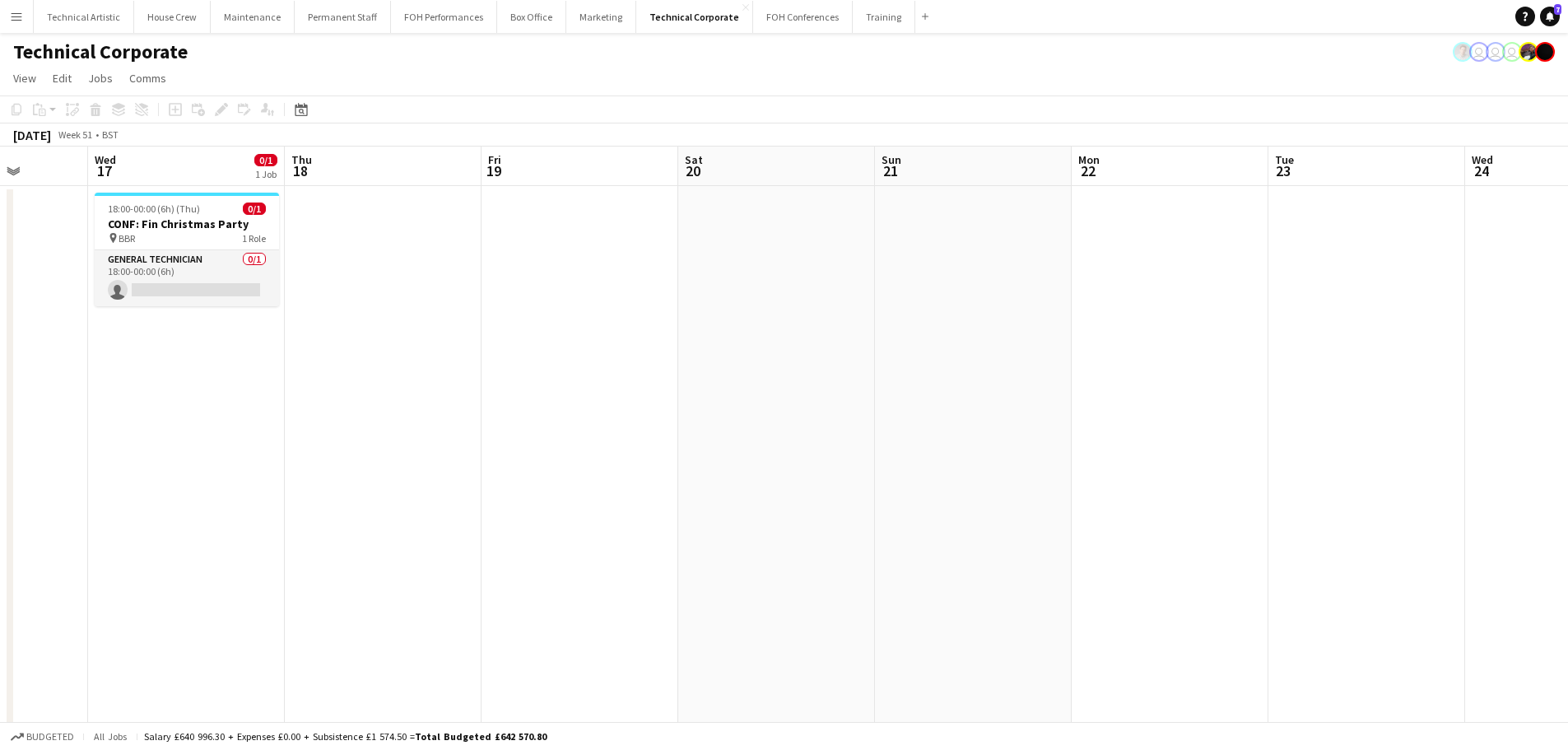
drag, startPoint x: 791, startPoint y: 421, endPoint x: 0, endPoint y: 400, distance: 791.3
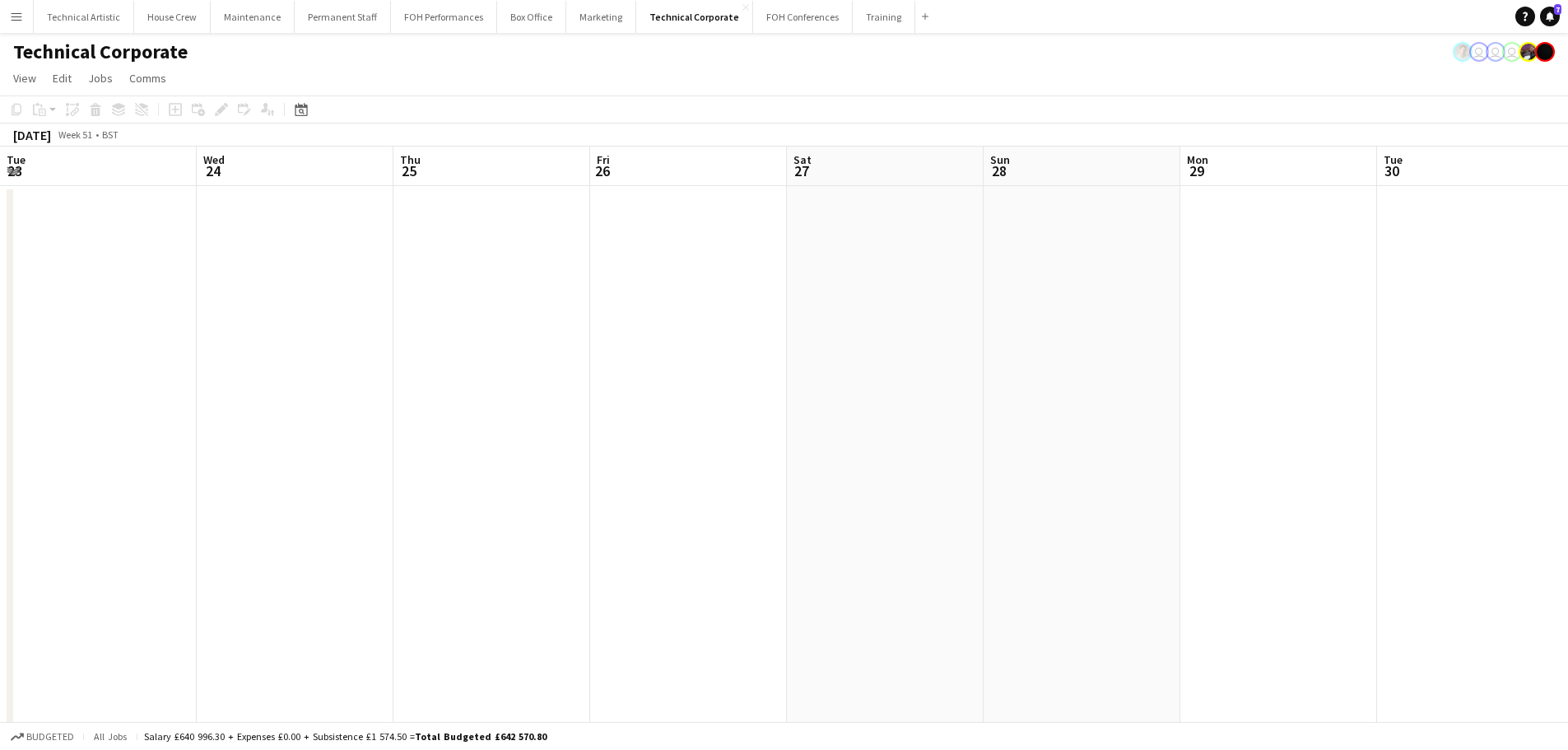
drag, startPoint x: 1033, startPoint y: 417, endPoint x: 1580, endPoint y: 340, distance: 552.4
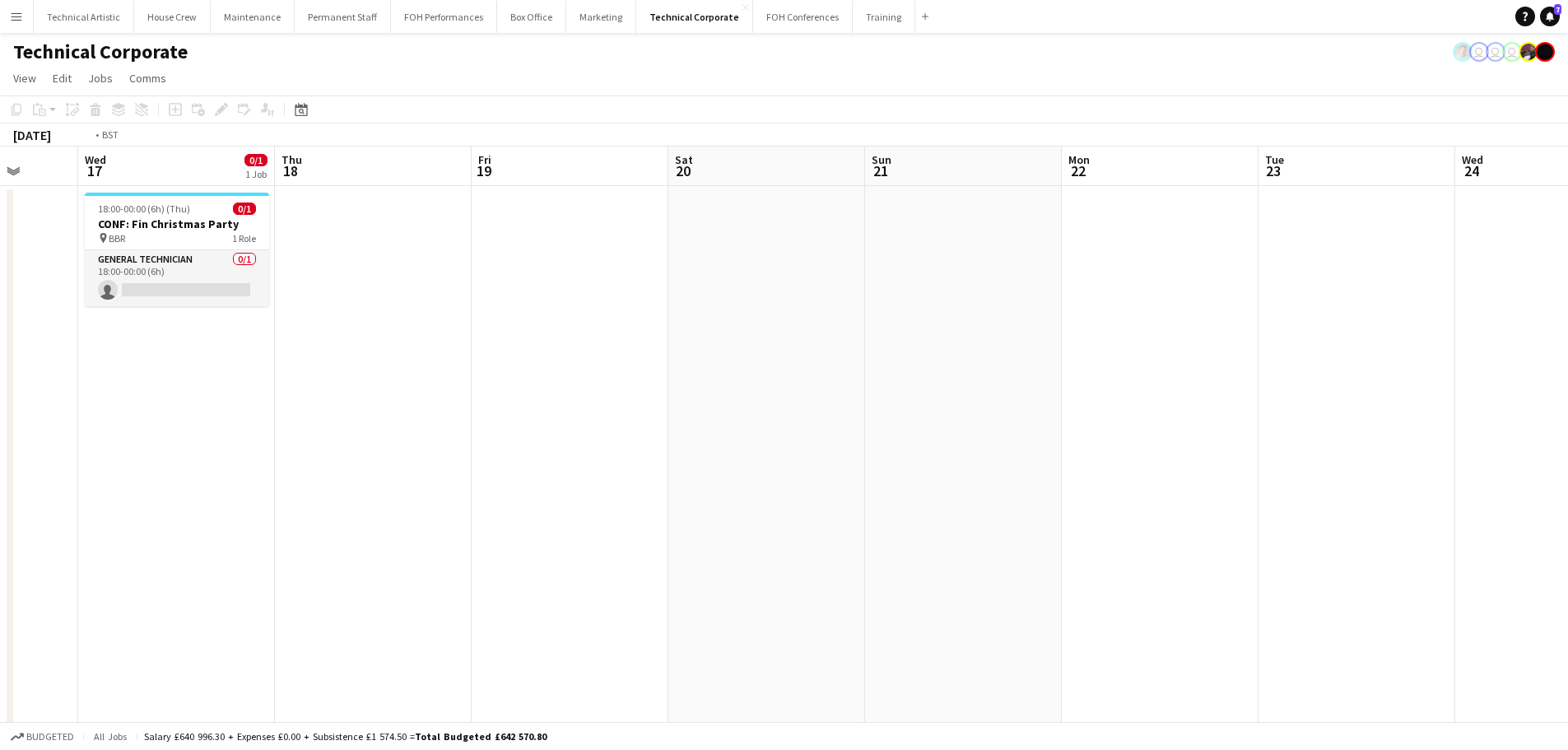
drag, startPoint x: 860, startPoint y: 458, endPoint x: 1535, endPoint y: 374, distance: 680.2
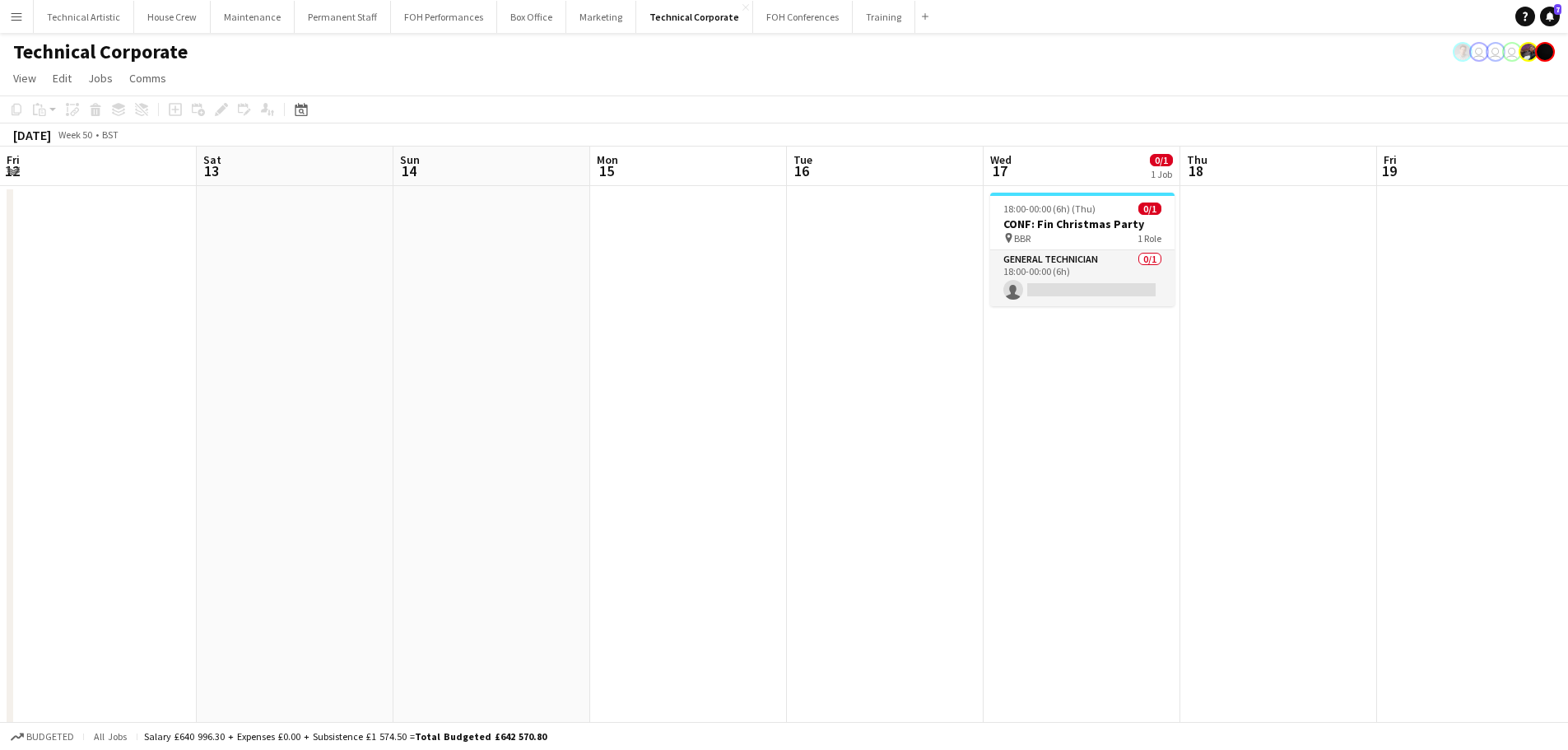
drag, startPoint x: 222, startPoint y: 414, endPoint x: 1580, endPoint y: 387, distance: 1358.3
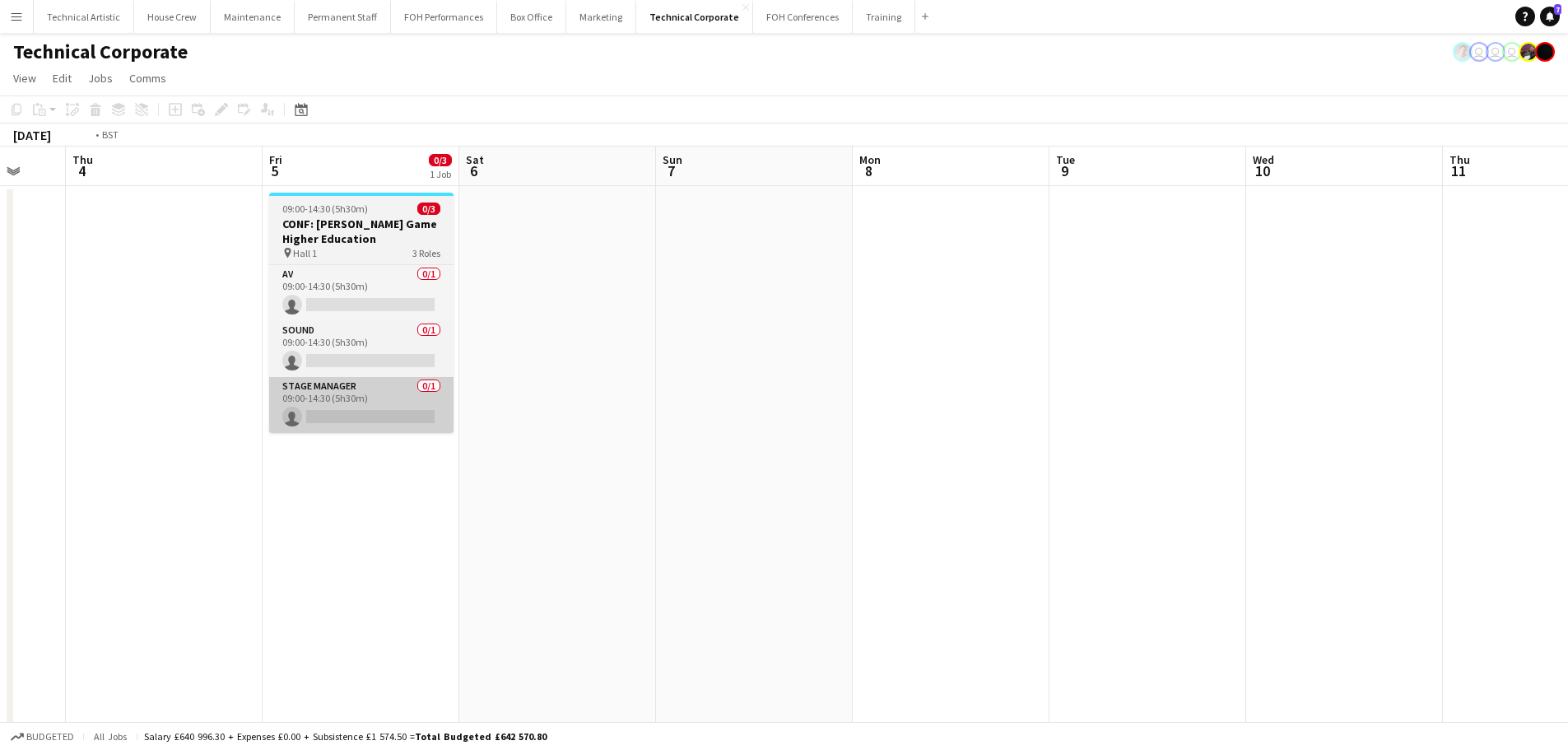
drag, startPoint x: 705, startPoint y: 405, endPoint x: 1151, endPoint y: 409, distance: 446.0
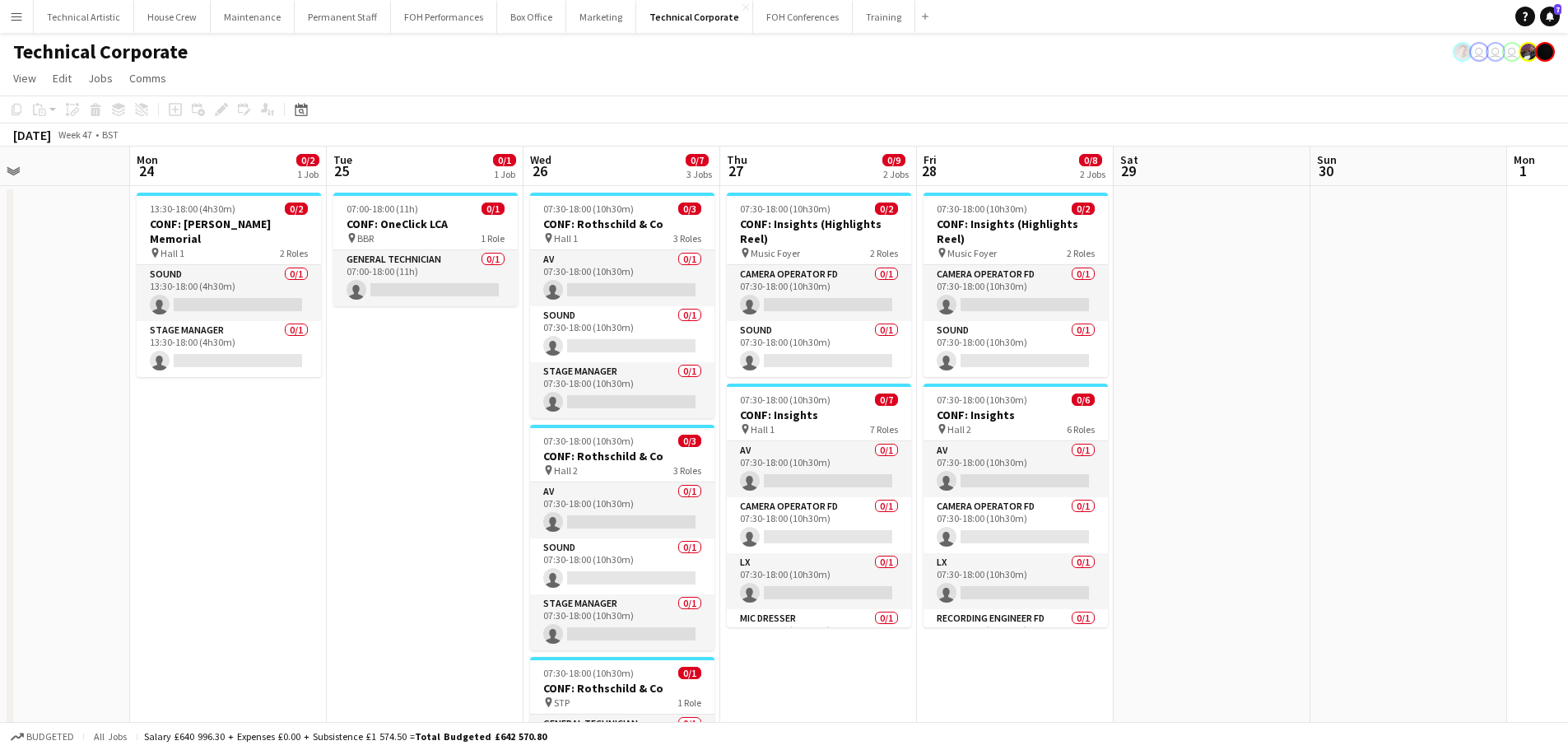
scroll to position [0, 517]
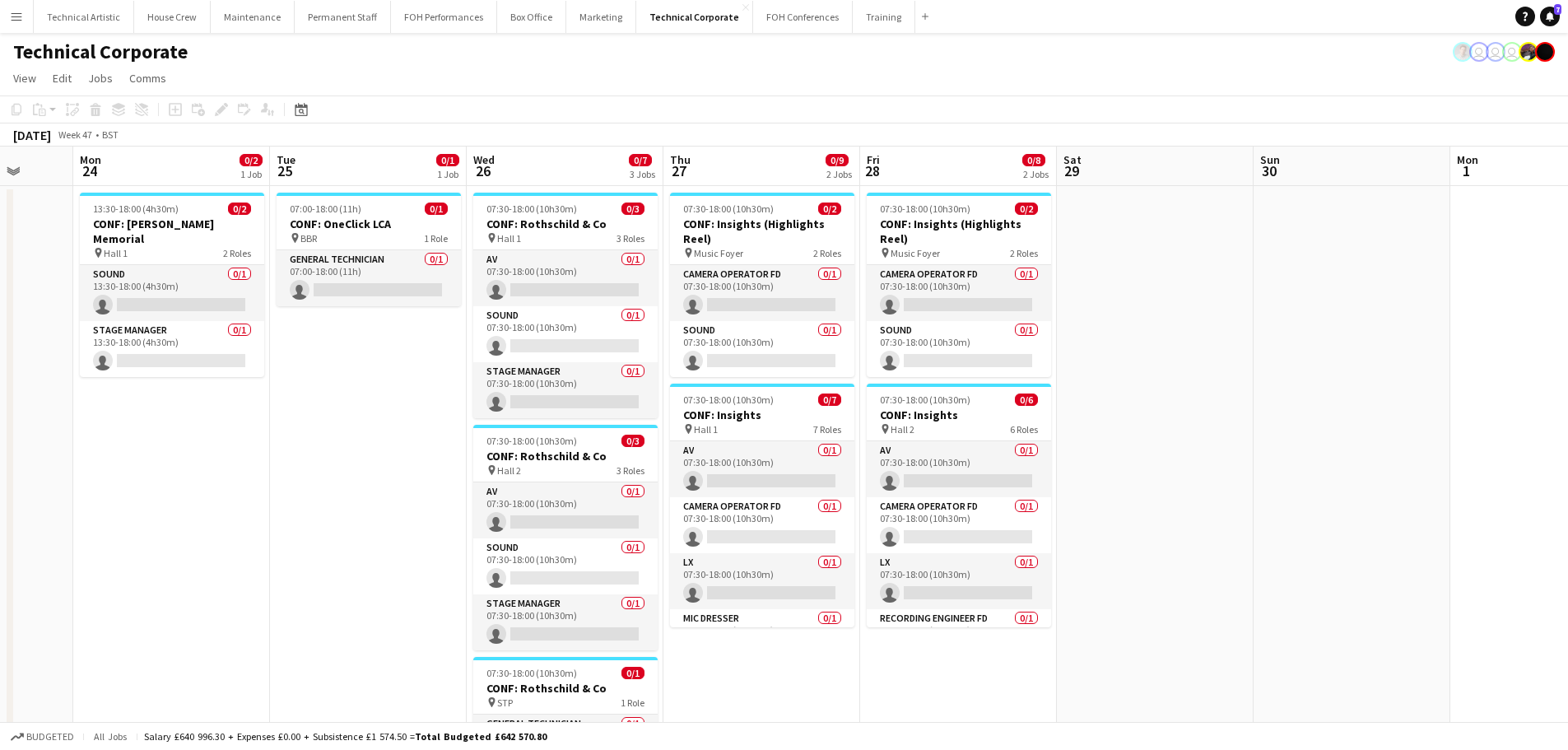
drag, startPoint x: 473, startPoint y: 413, endPoint x: 1580, endPoint y: 412, distance: 1107.0
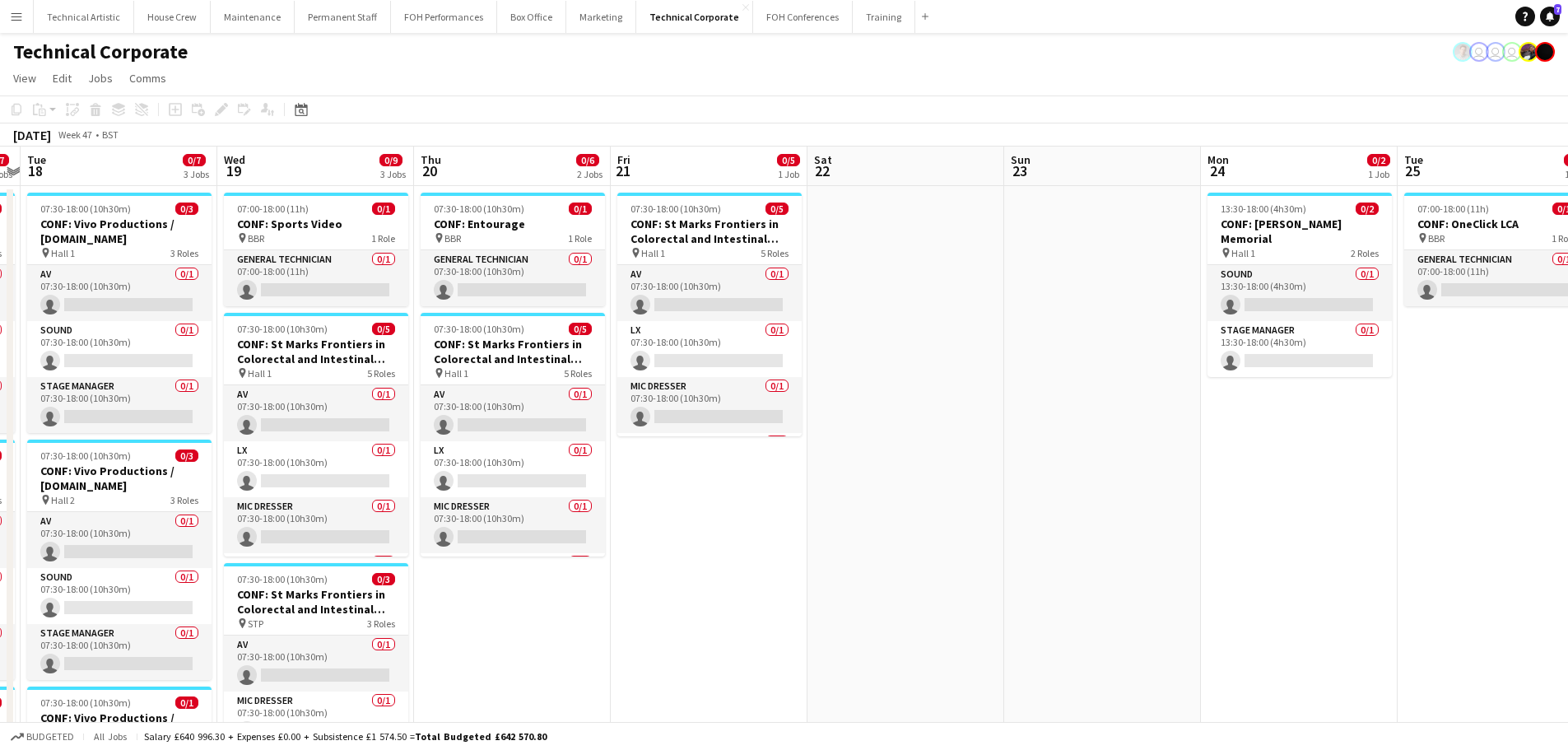
drag, startPoint x: 387, startPoint y: 389, endPoint x: 1515, endPoint y: 389, distance: 1128.0
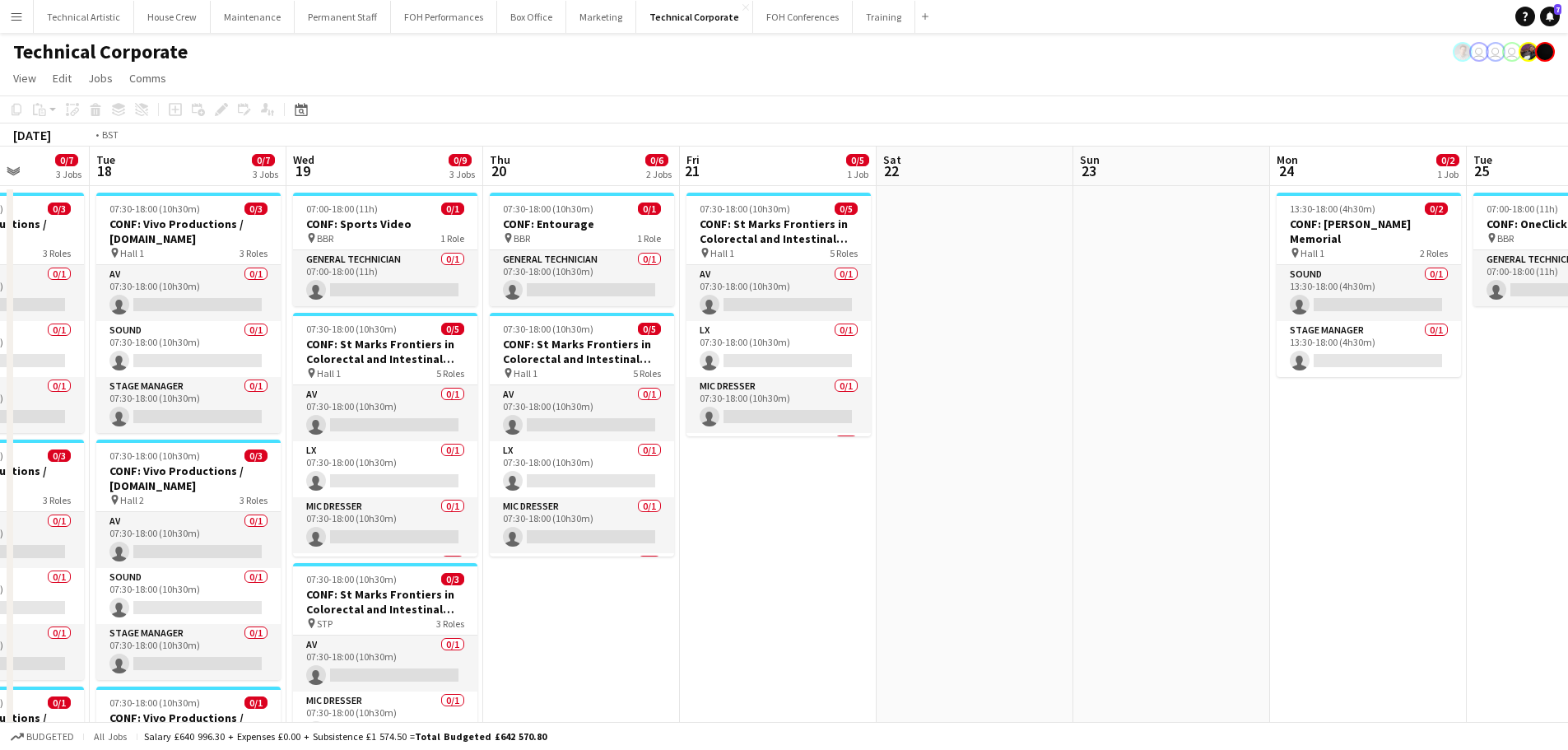
scroll to position [0, 483]
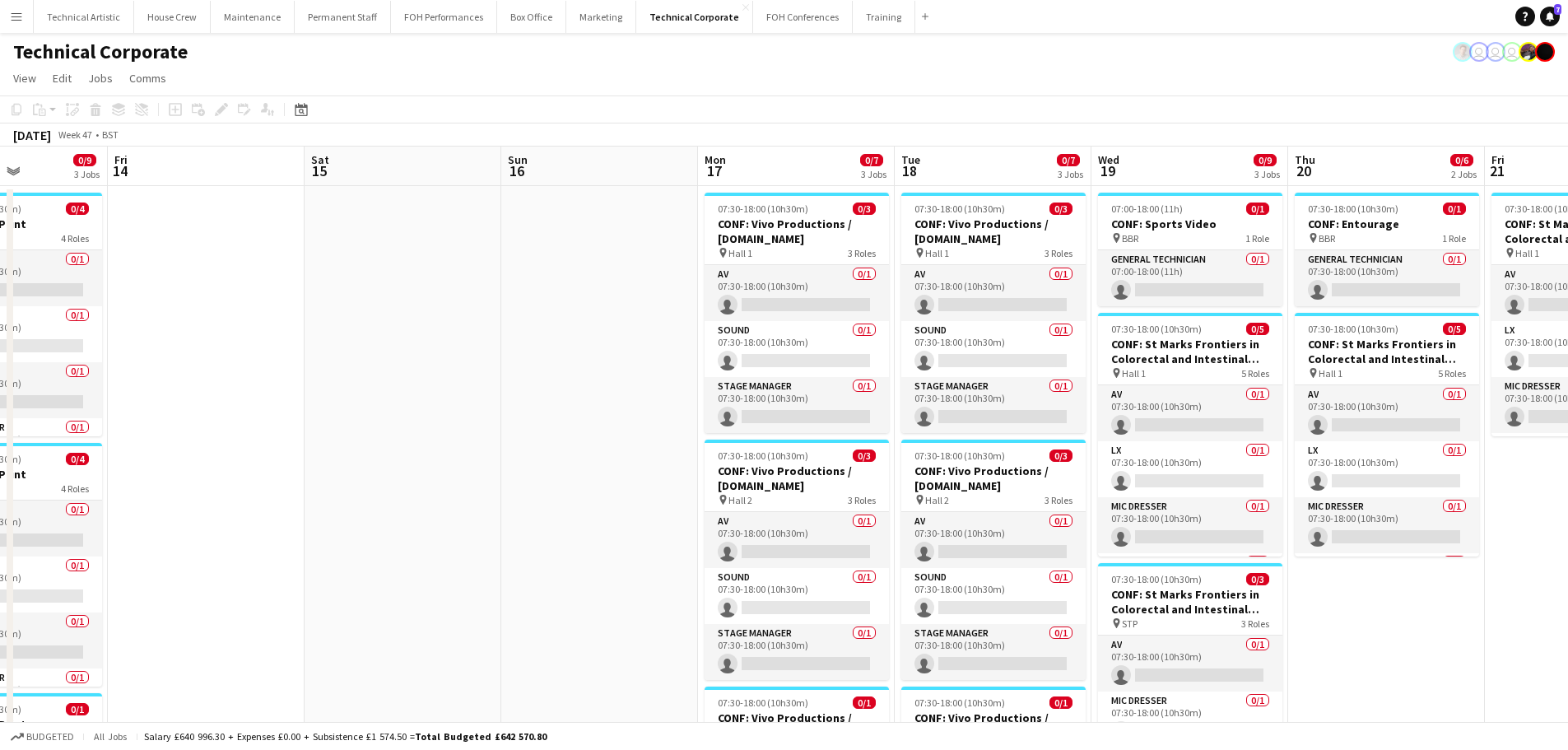
drag, startPoint x: 723, startPoint y: 492, endPoint x: 1573, endPoint y: 492, distance: 850.0
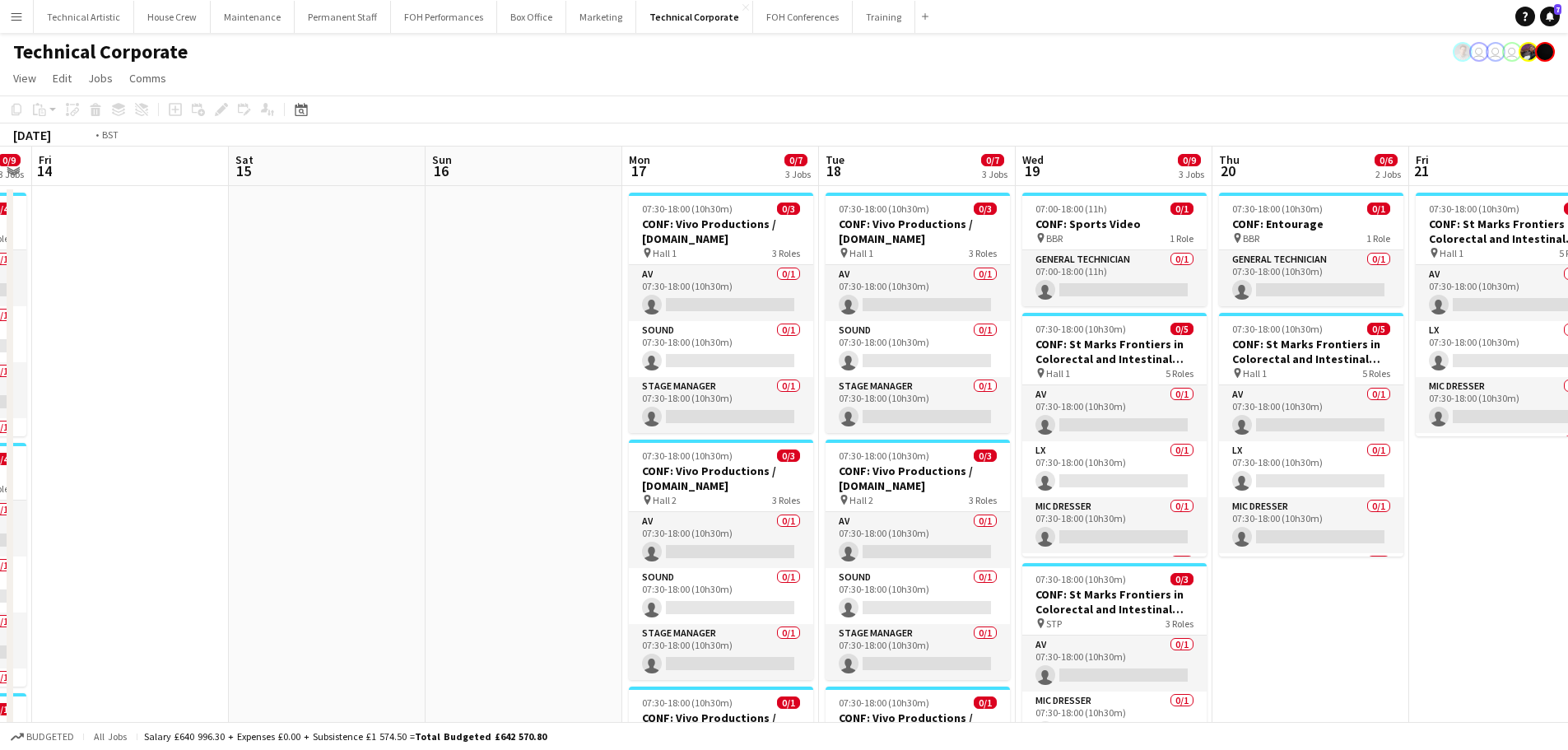
scroll to position [0, 412]
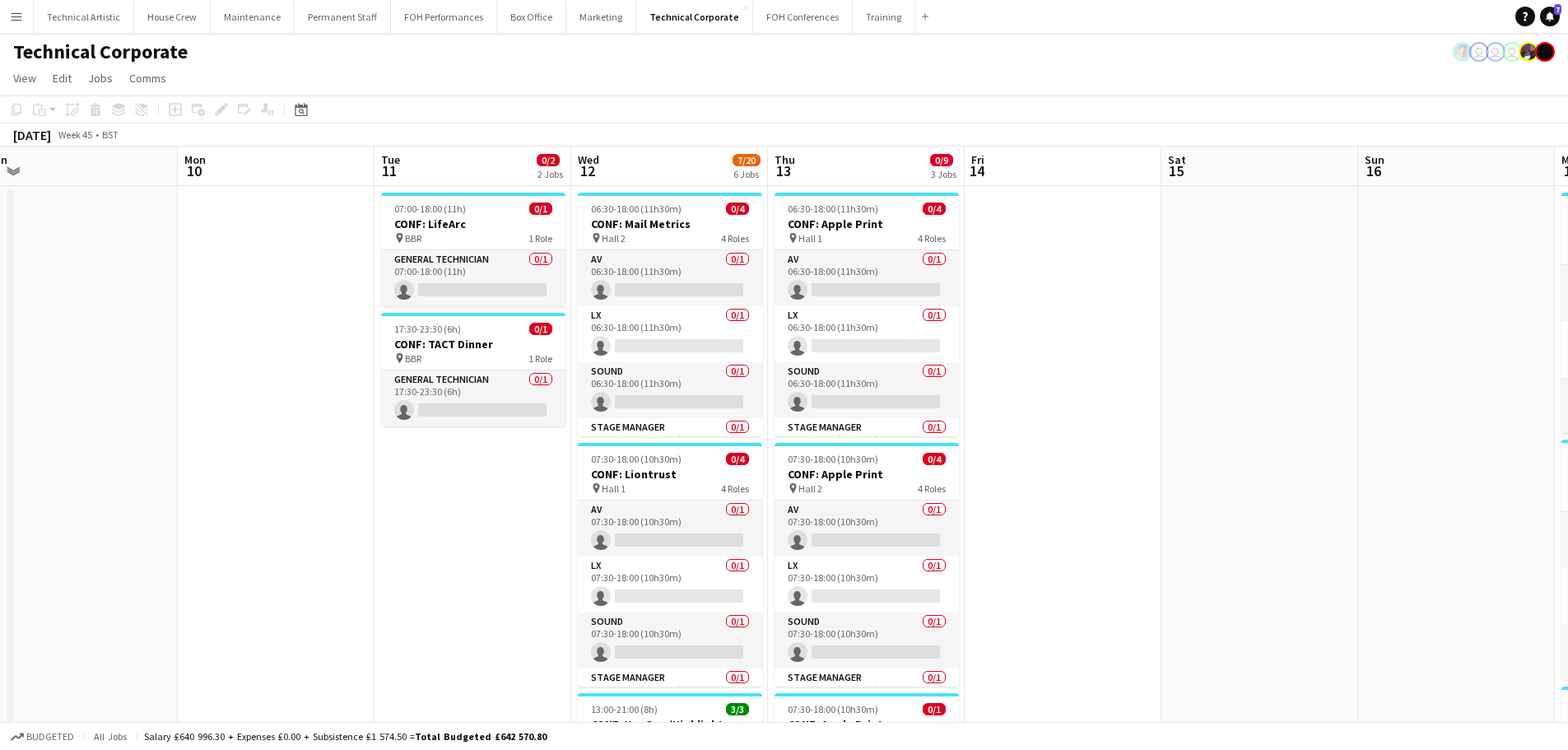
drag, startPoint x: 658, startPoint y: 348, endPoint x: 1383, endPoint y: 348, distance: 725.0
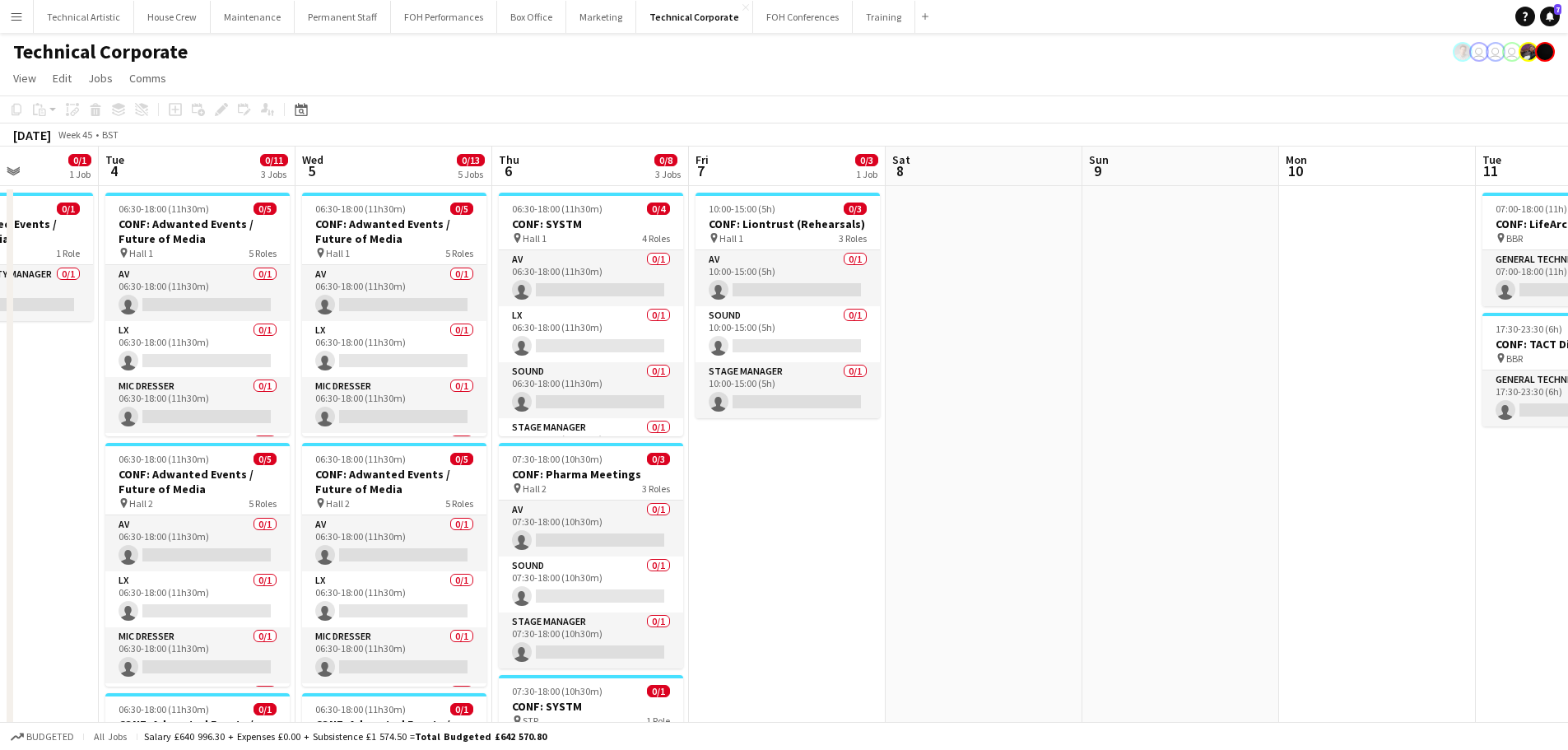
drag, startPoint x: 462, startPoint y: 348, endPoint x: 1563, endPoint y: 251, distance: 1105.3
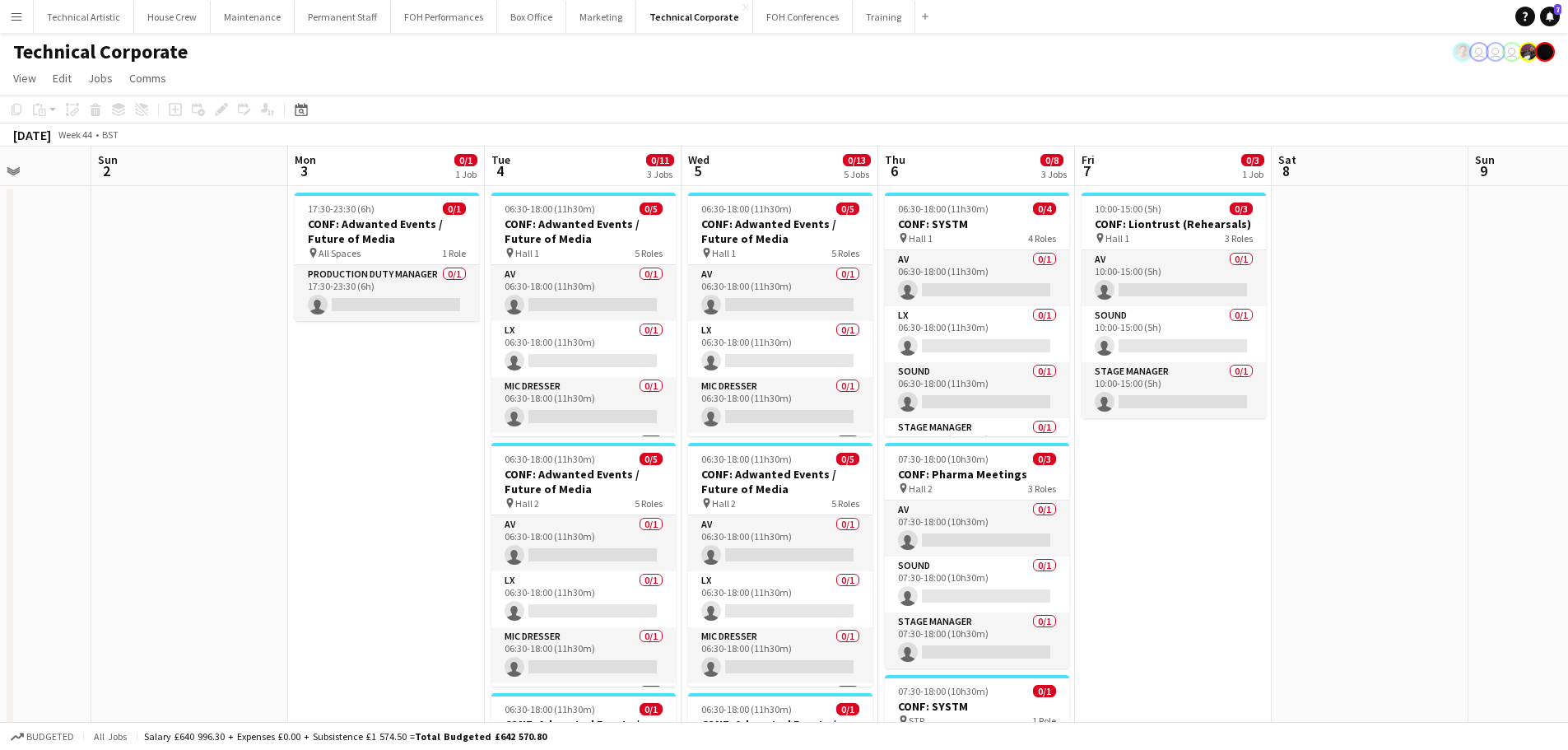
drag, startPoint x: 1554, startPoint y: 287, endPoint x: 1576, endPoint y: 285, distance: 22.1
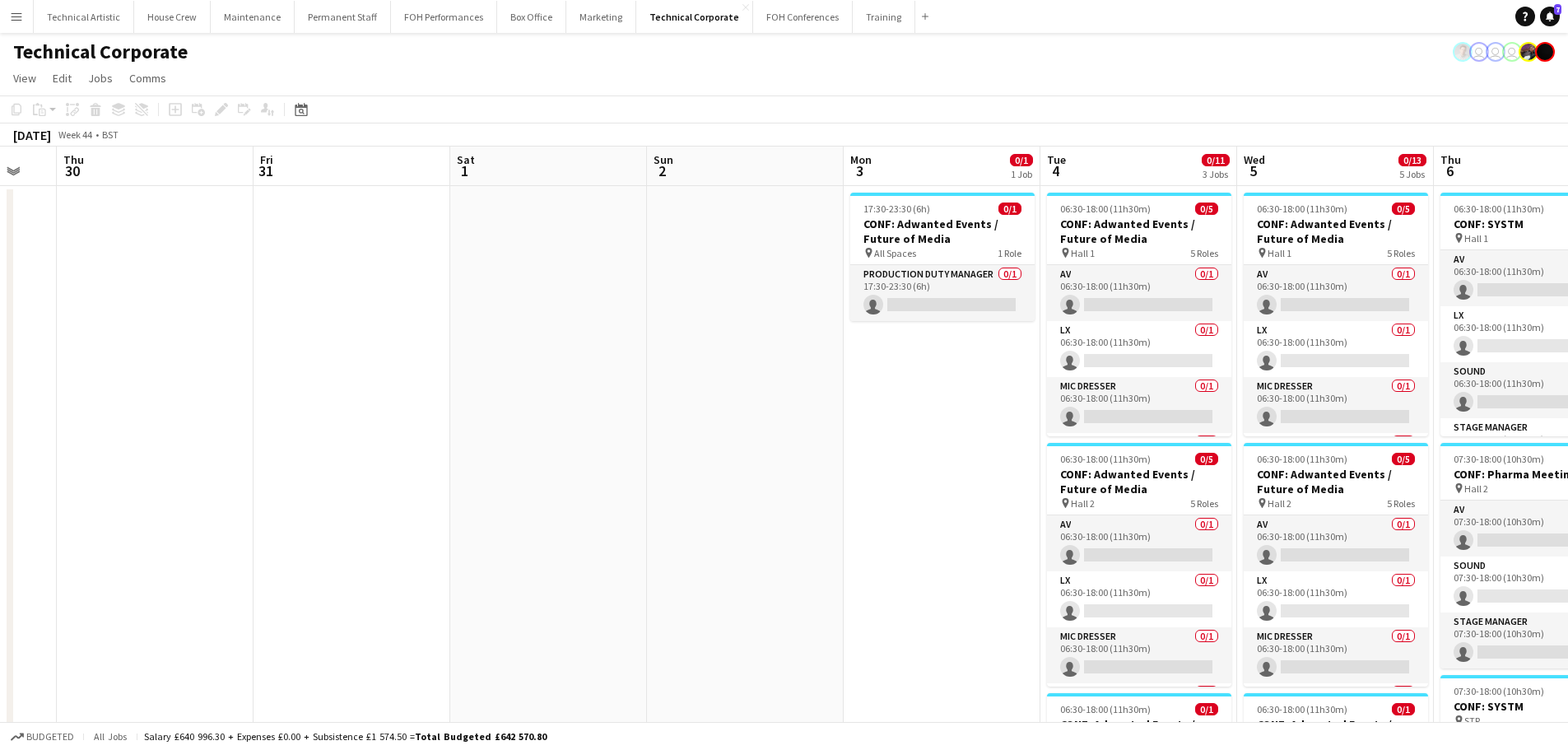
drag, startPoint x: 891, startPoint y: 438, endPoint x: 1580, endPoint y: 364, distance: 693.0
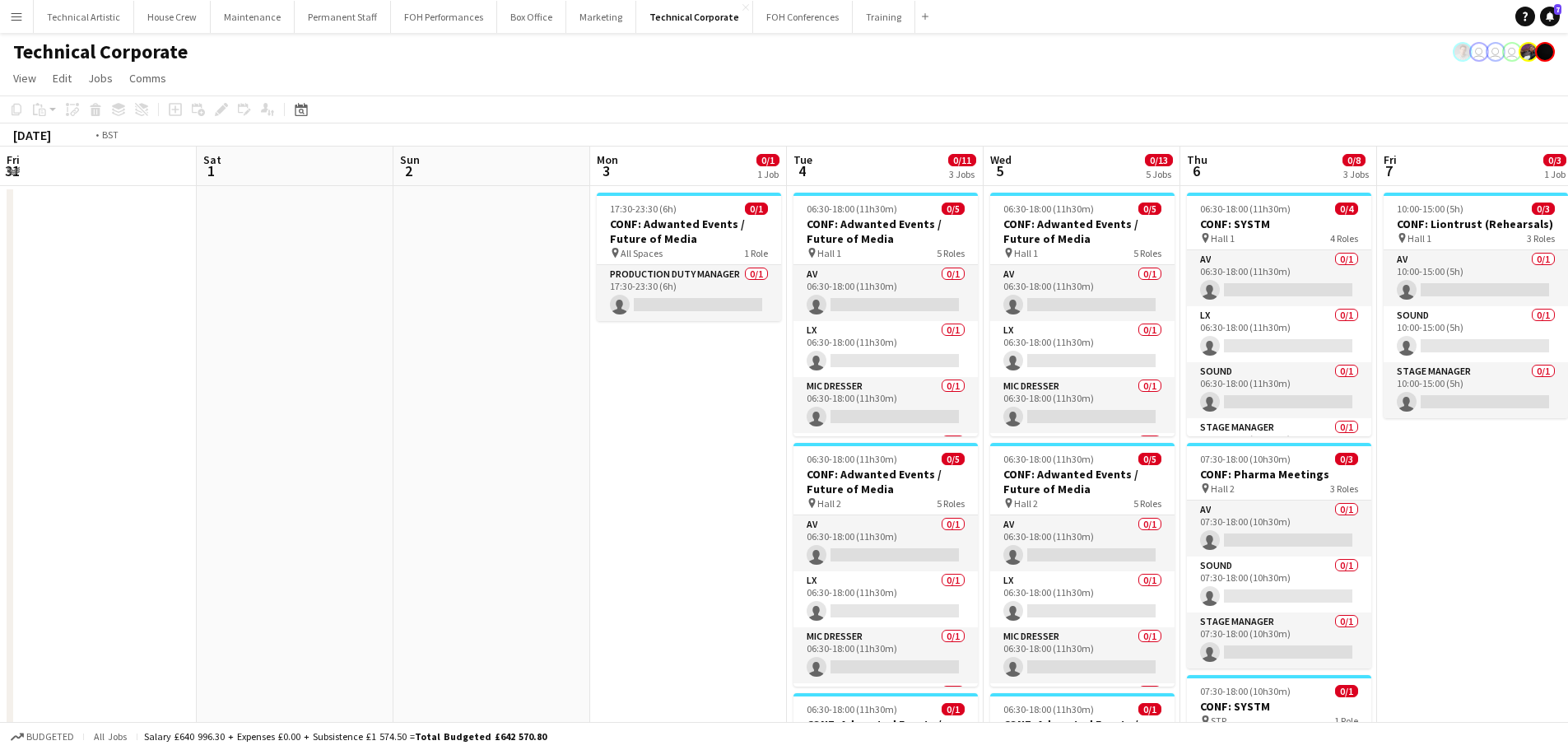
drag, startPoint x: 843, startPoint y: 366, endPoint x: 1459, endPoint y: 303, distance: 619.2
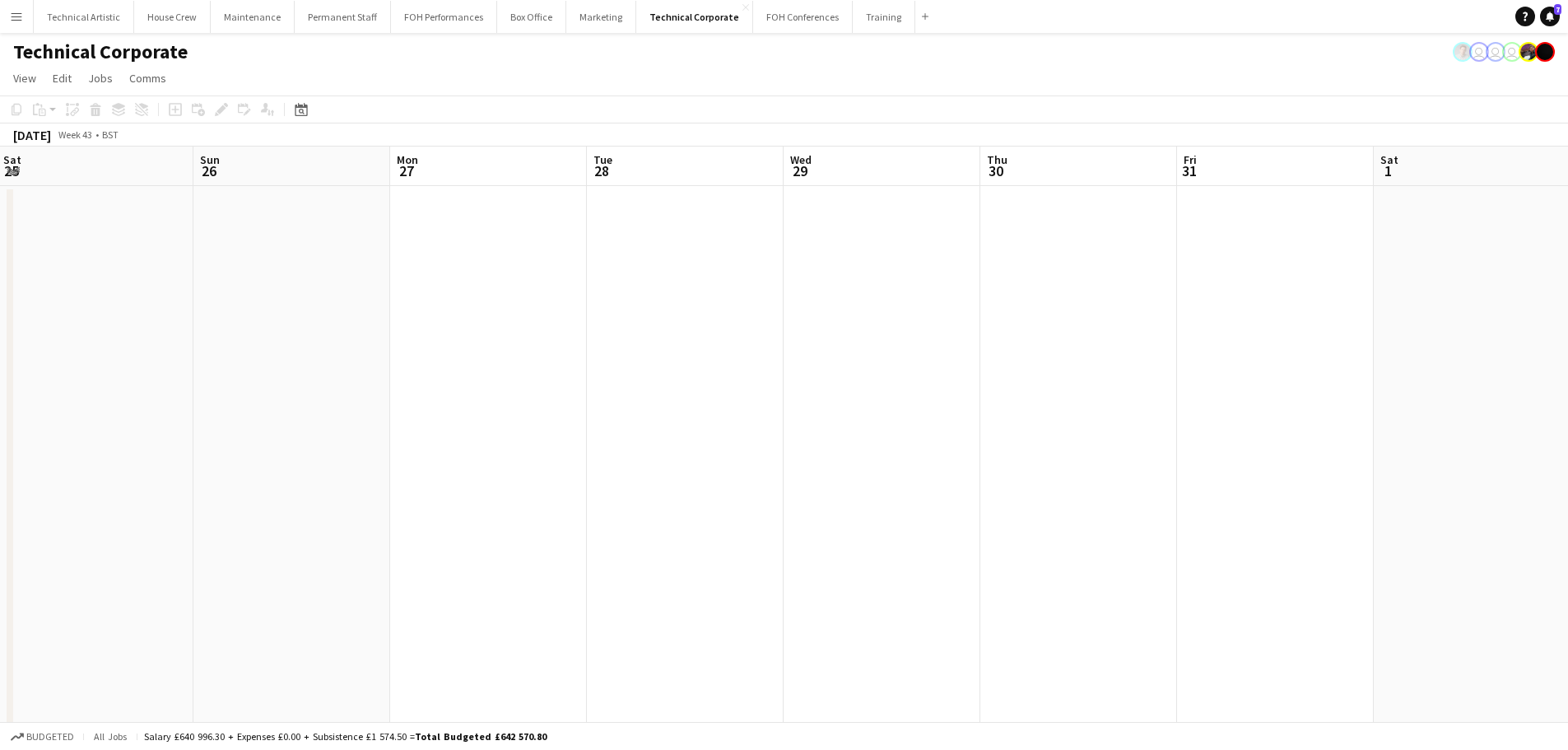
drag, startPoint x: 693, startPoint y: 253, endPoint x: 1343, endPoint y: 285, distance: 650.8
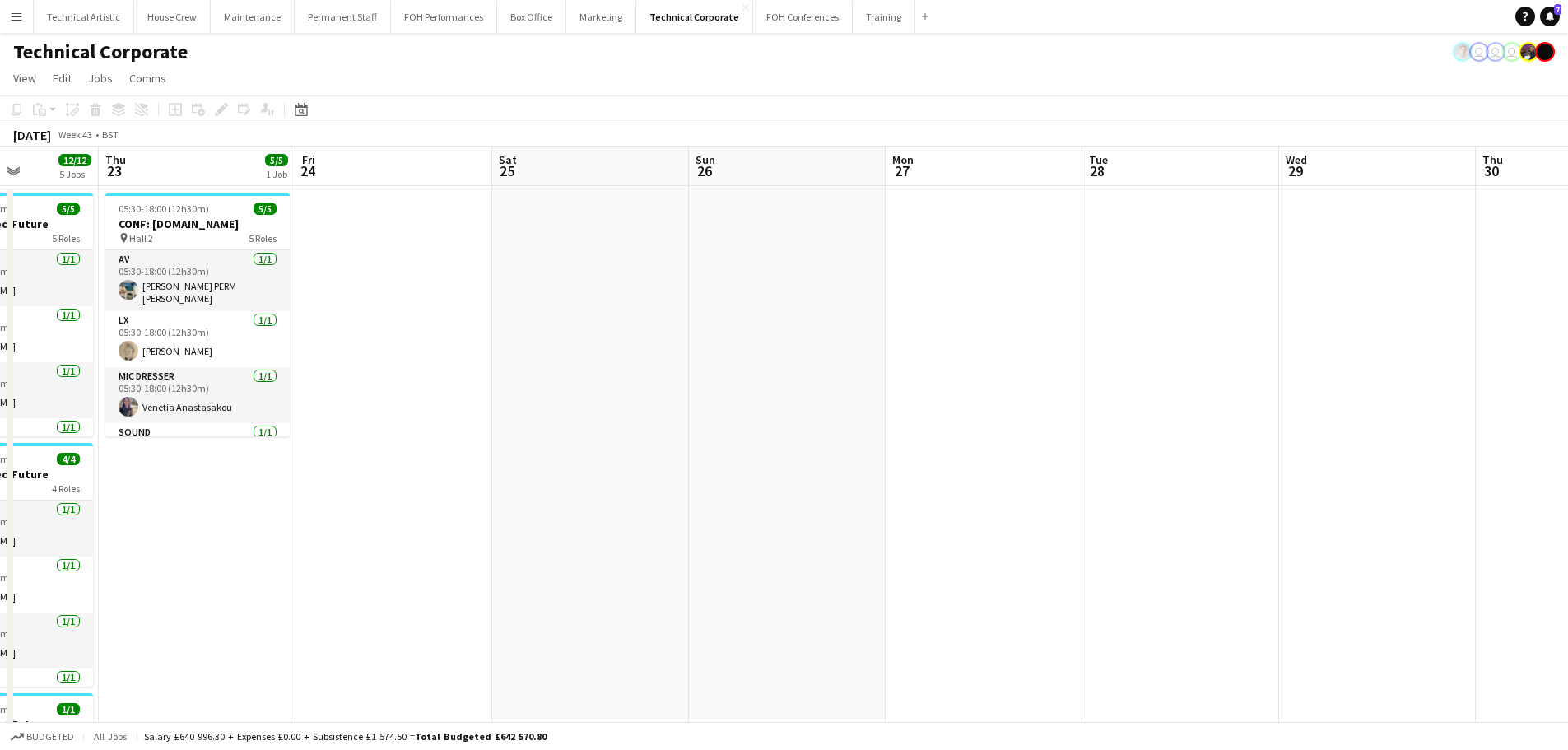
scroll to position [0, 457]
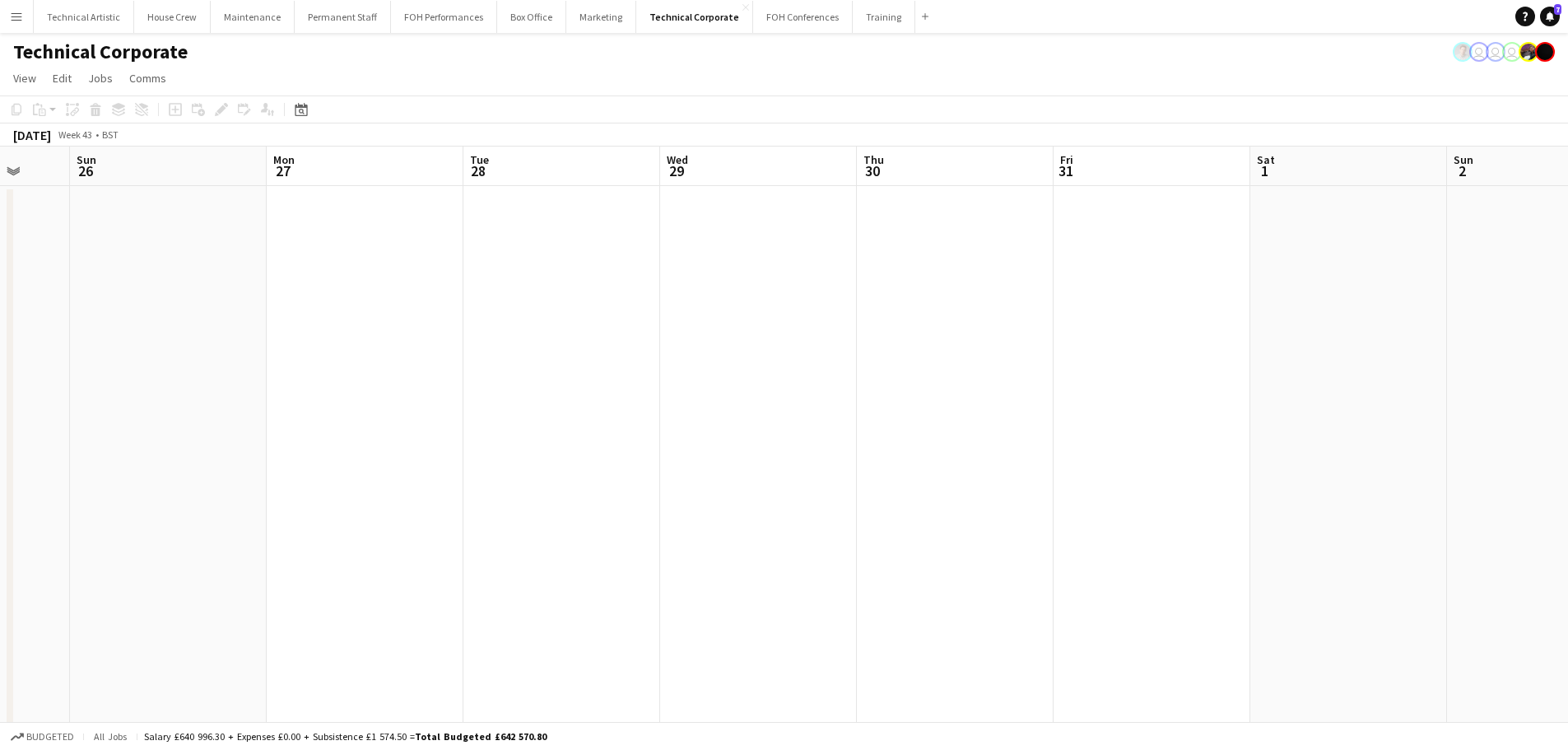
drag, startPoint x: 997, startPoint y: 466, endPoint x: 274, endPoint y: 276, distance: 747.5
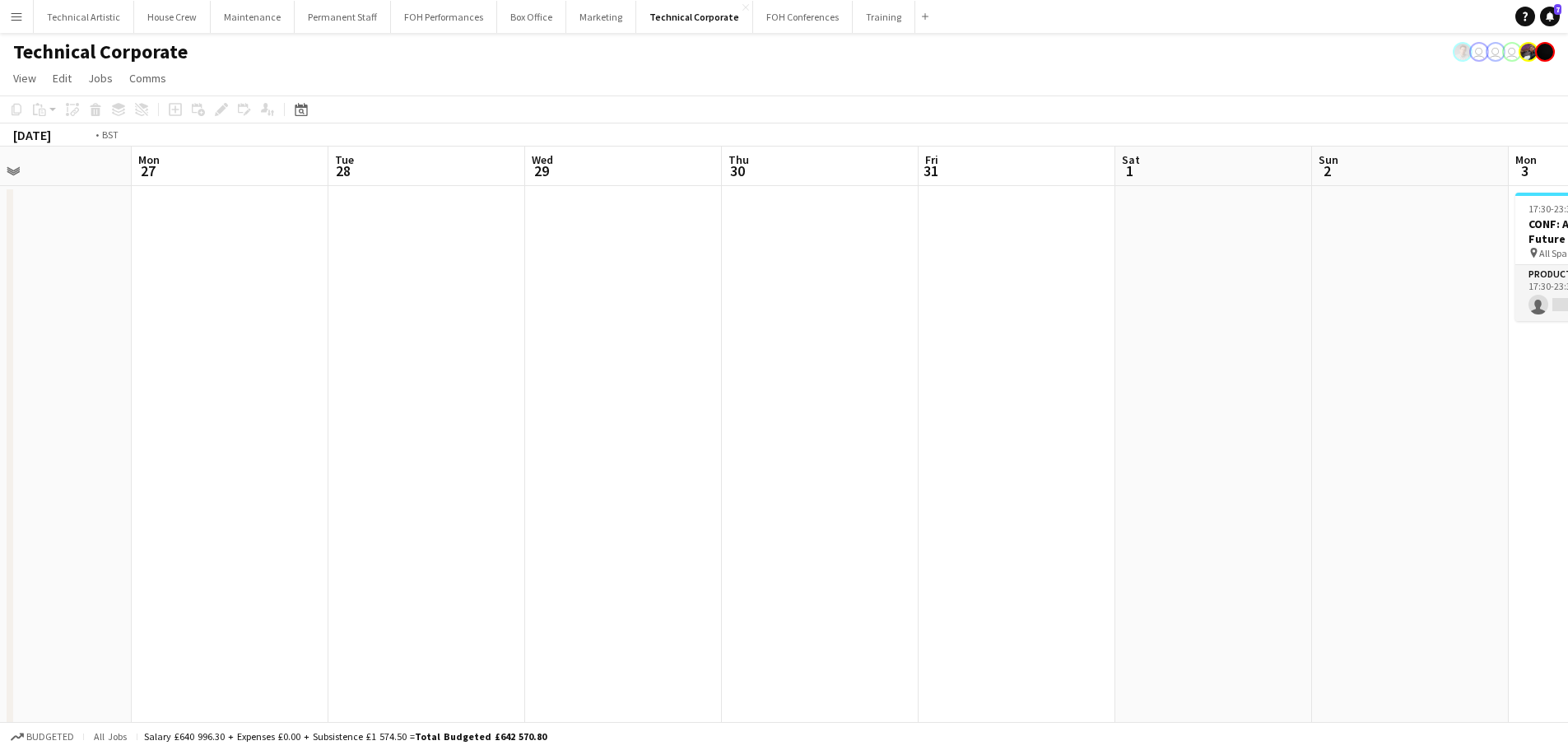
drag, startPoint x: 1318, startPoint y: 362, endPoint x: 380, endPoint y: 289, distance: 940.8
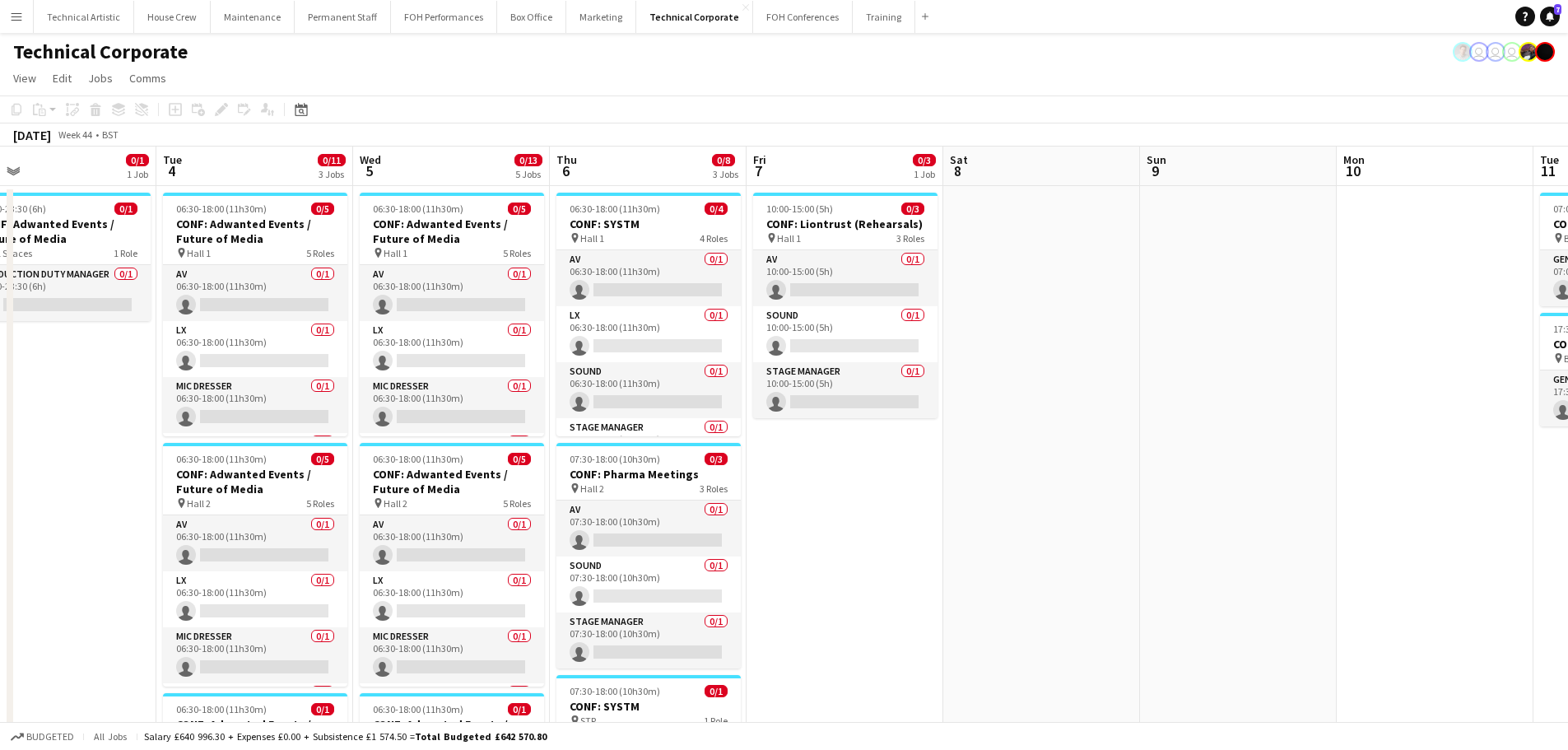
scroll to position [0, 489]
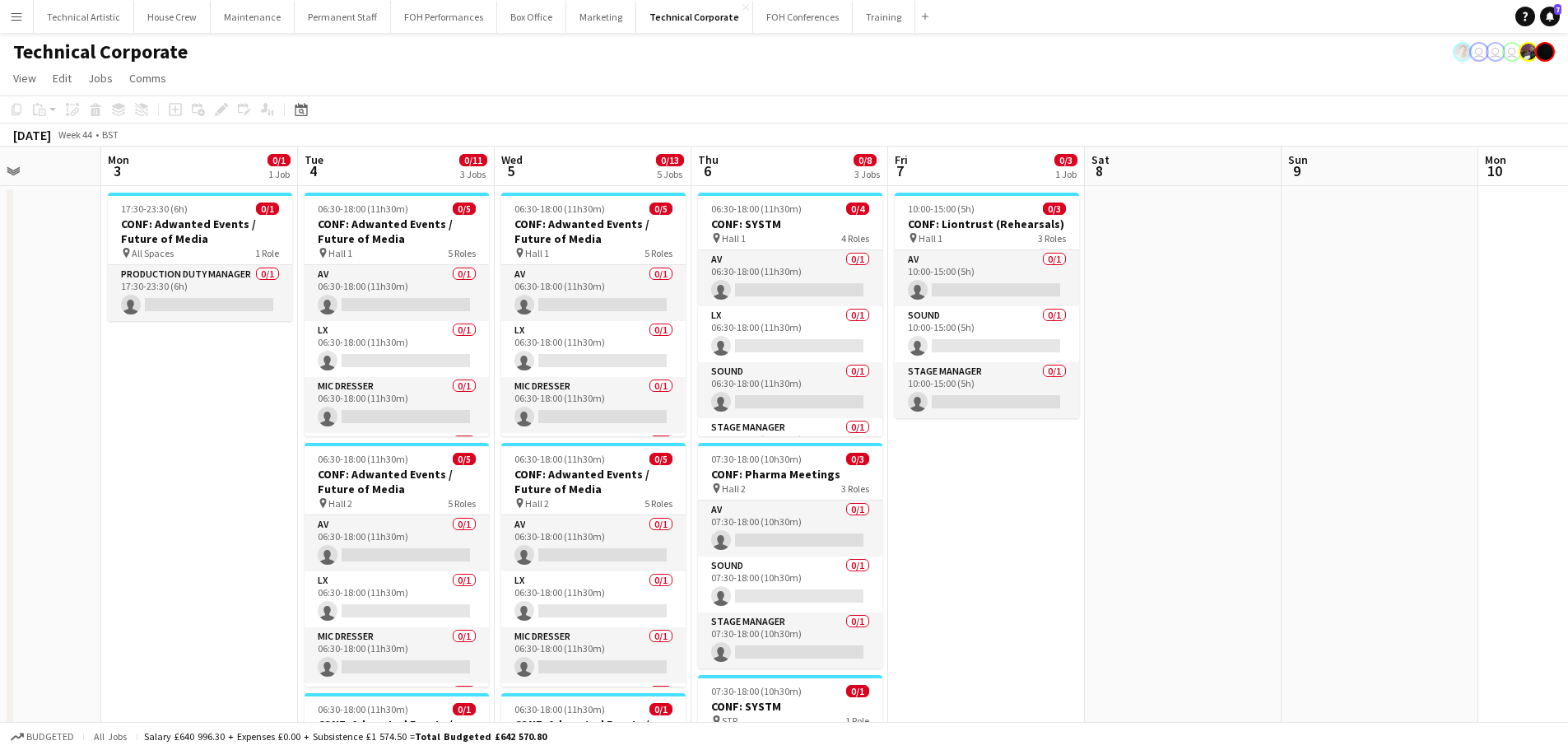
drag, startPoint x: 664, startPoint y: 351, endPoint x: 162, endPoint y: 351, distance: 502.0
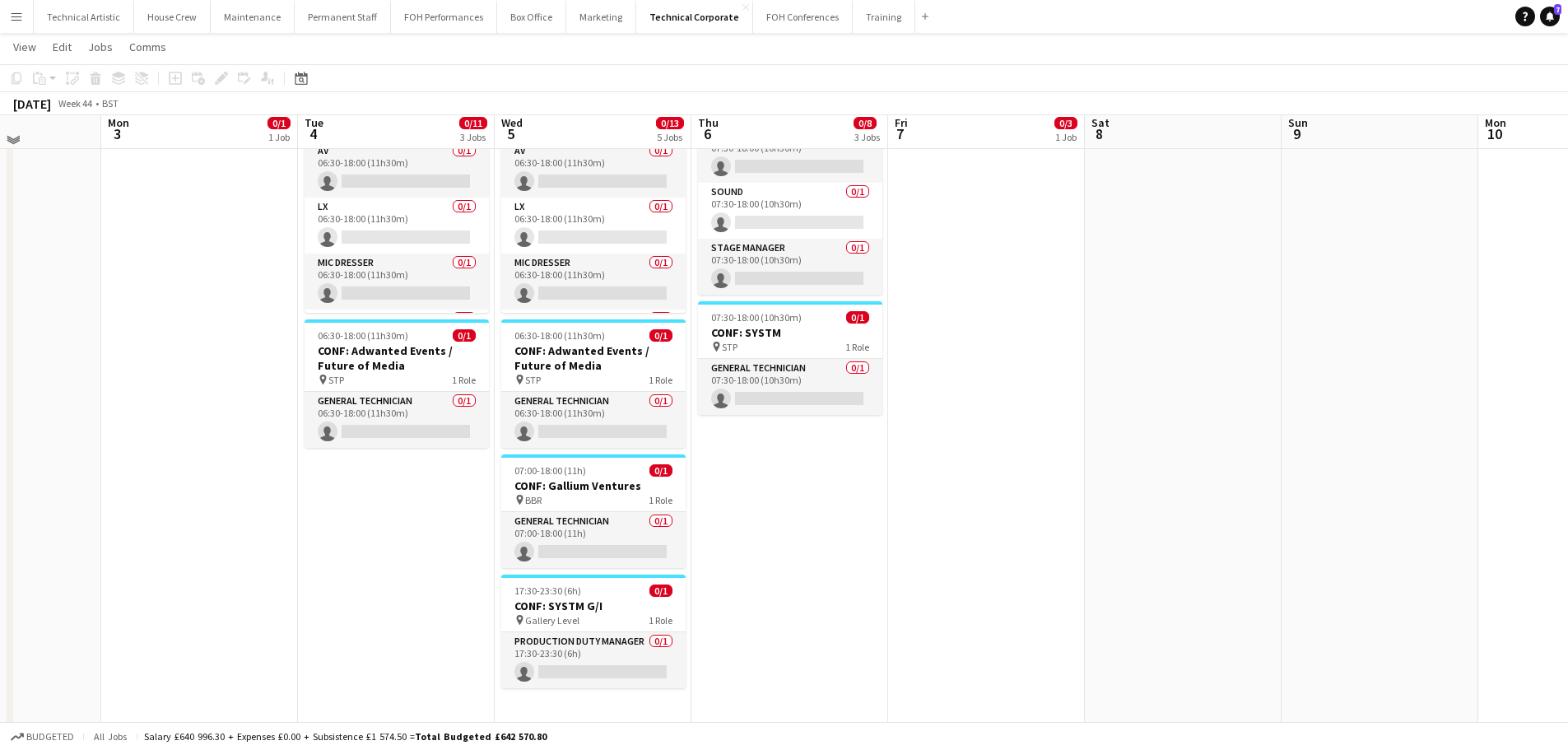
scroll to position [0, 0]
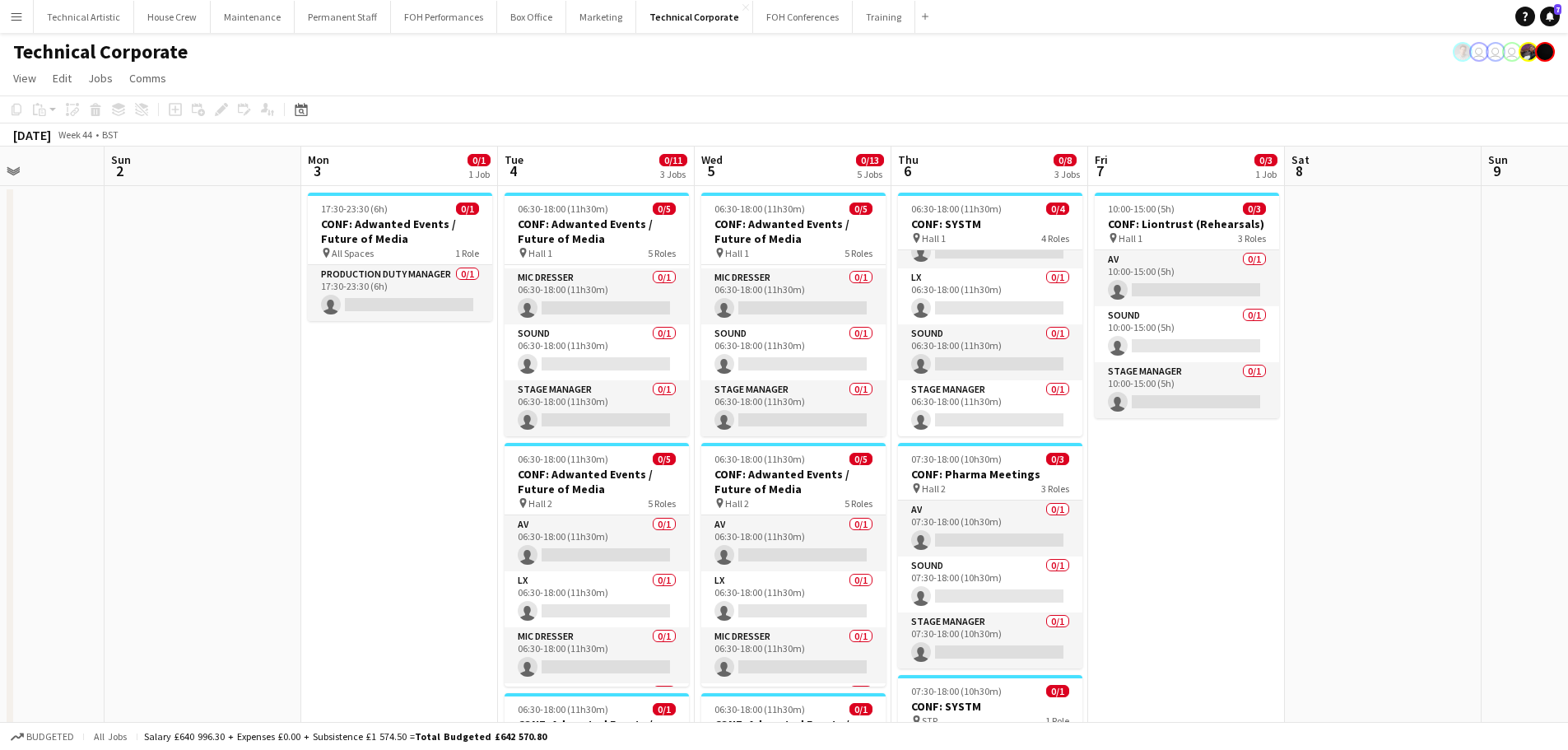
drag, startPoint x: 208, startPoint y: 469, endPoint x: 1163, endPoint y: 461, distance: 955.0
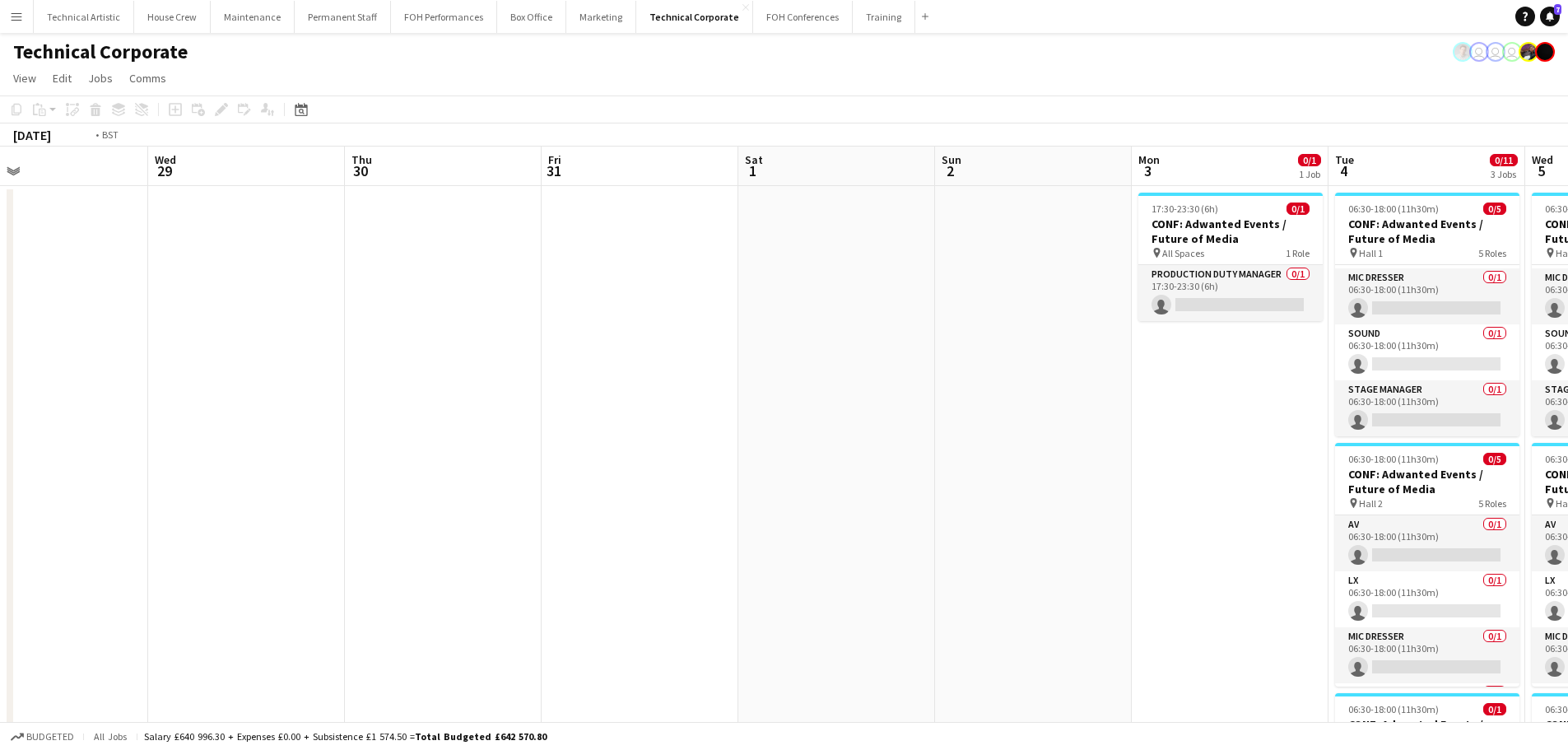
drag, startPoint x: 431, startPoint y: 461, endPoint x: 1418, endPoint y: 376, distance: 990.7
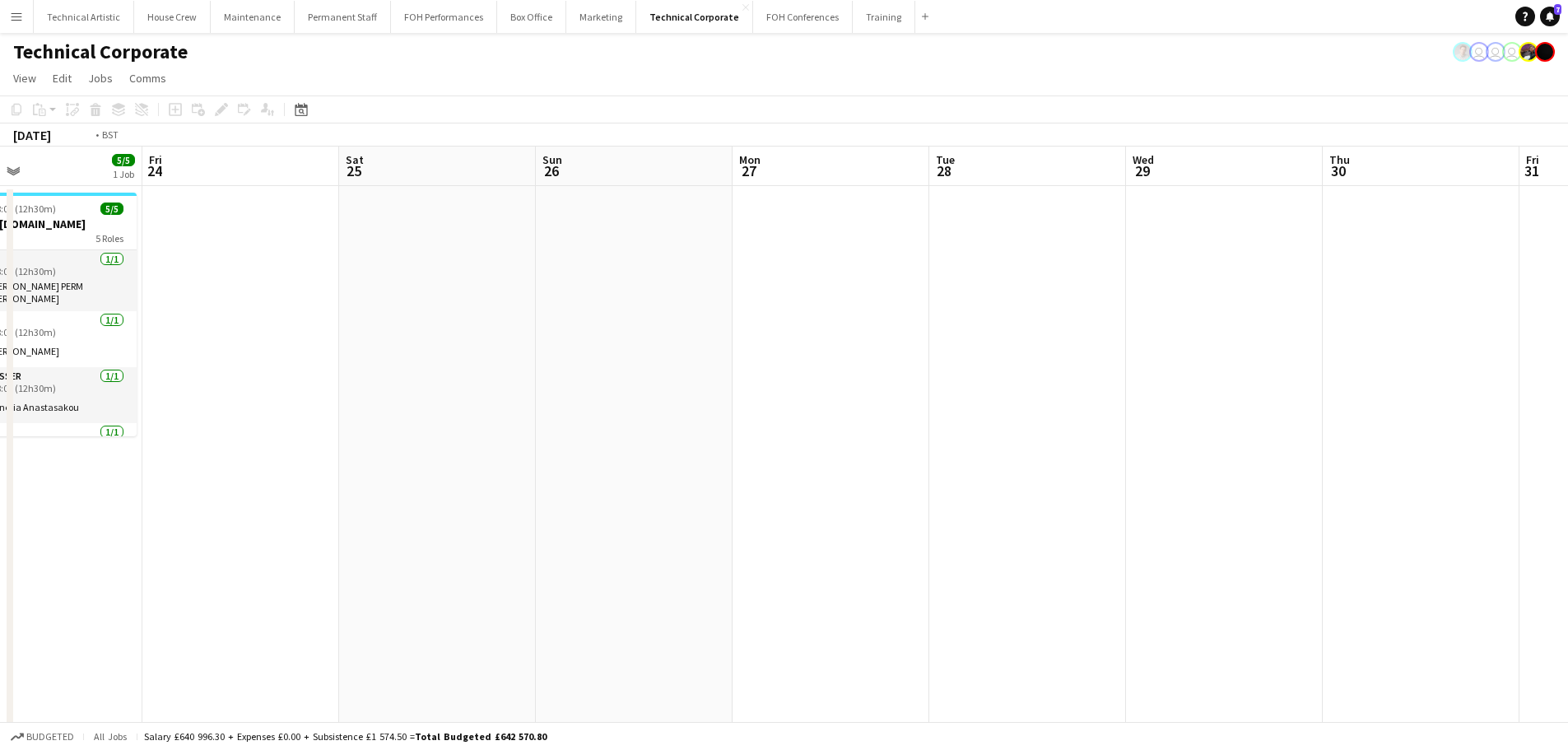
drag, startPoint x: 836, startPoint y: 458, endPoint x: 1580, endPoint y: 417, distance: 745.1
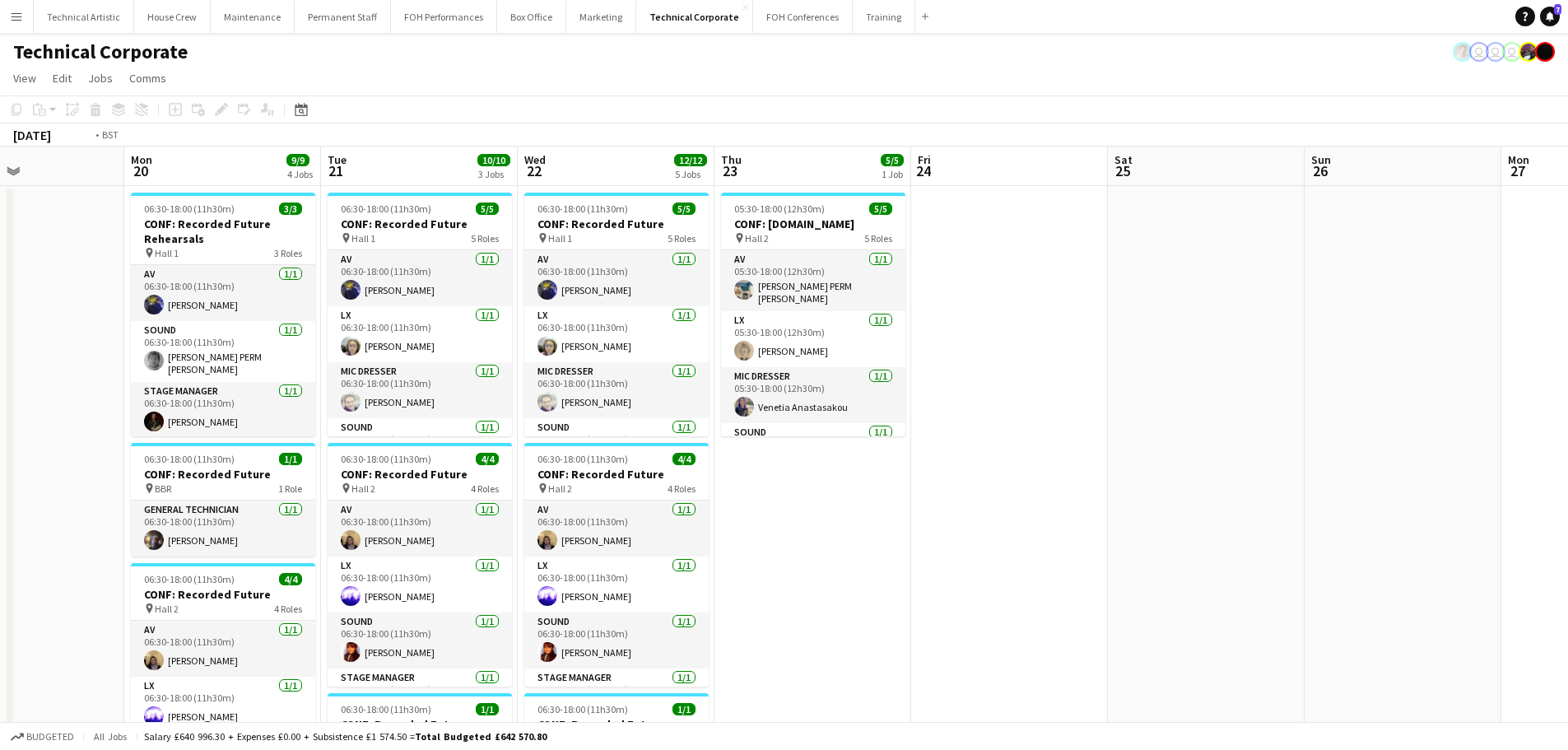
drag, startPoint x: 1480, startPoint y: 489, endPoint x: 123, endPoint y: 441, distance: 1357.8
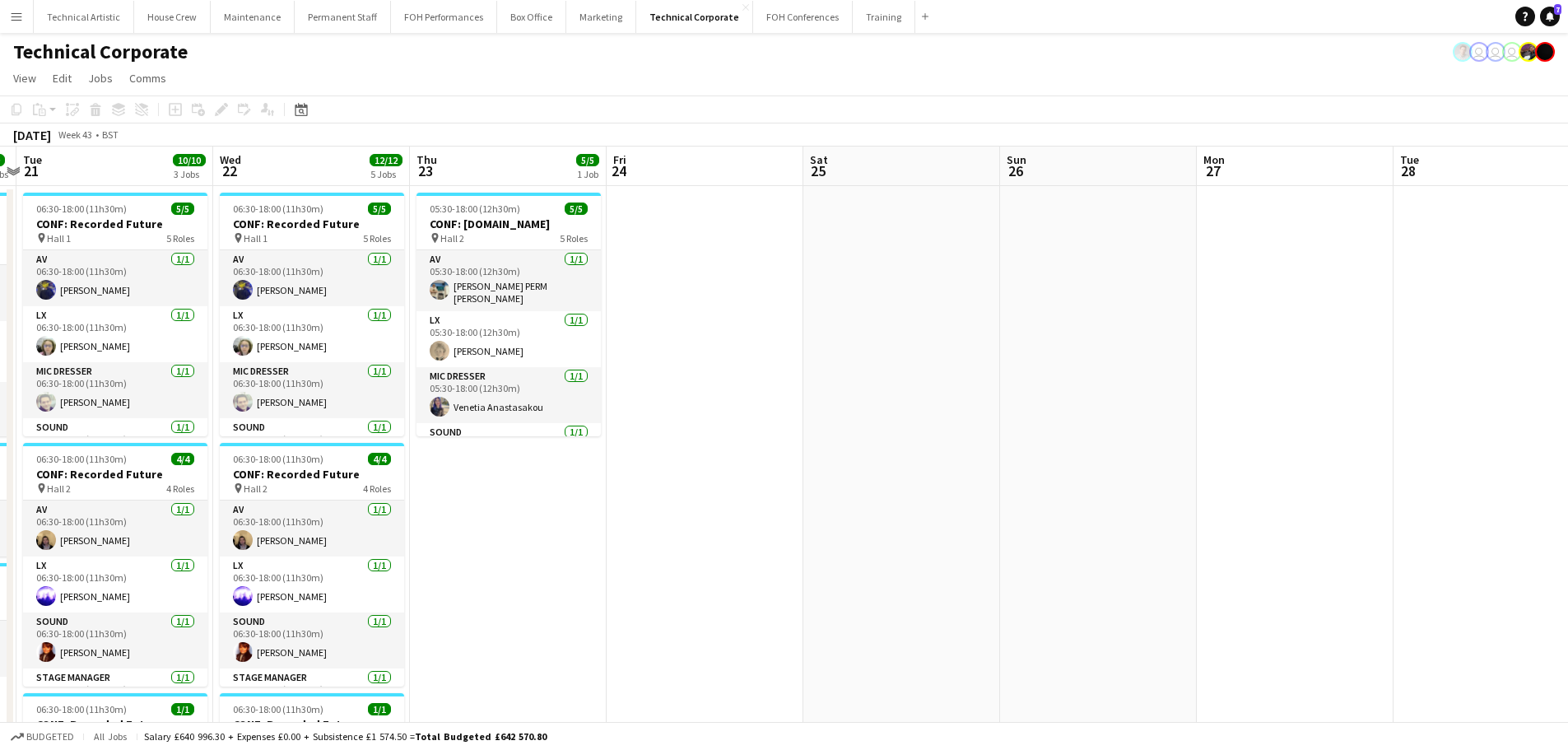
drag, startPoint x: 304, startPoint y: 397, endPoint x: 0, endPoint y: 173, distance: 377.6
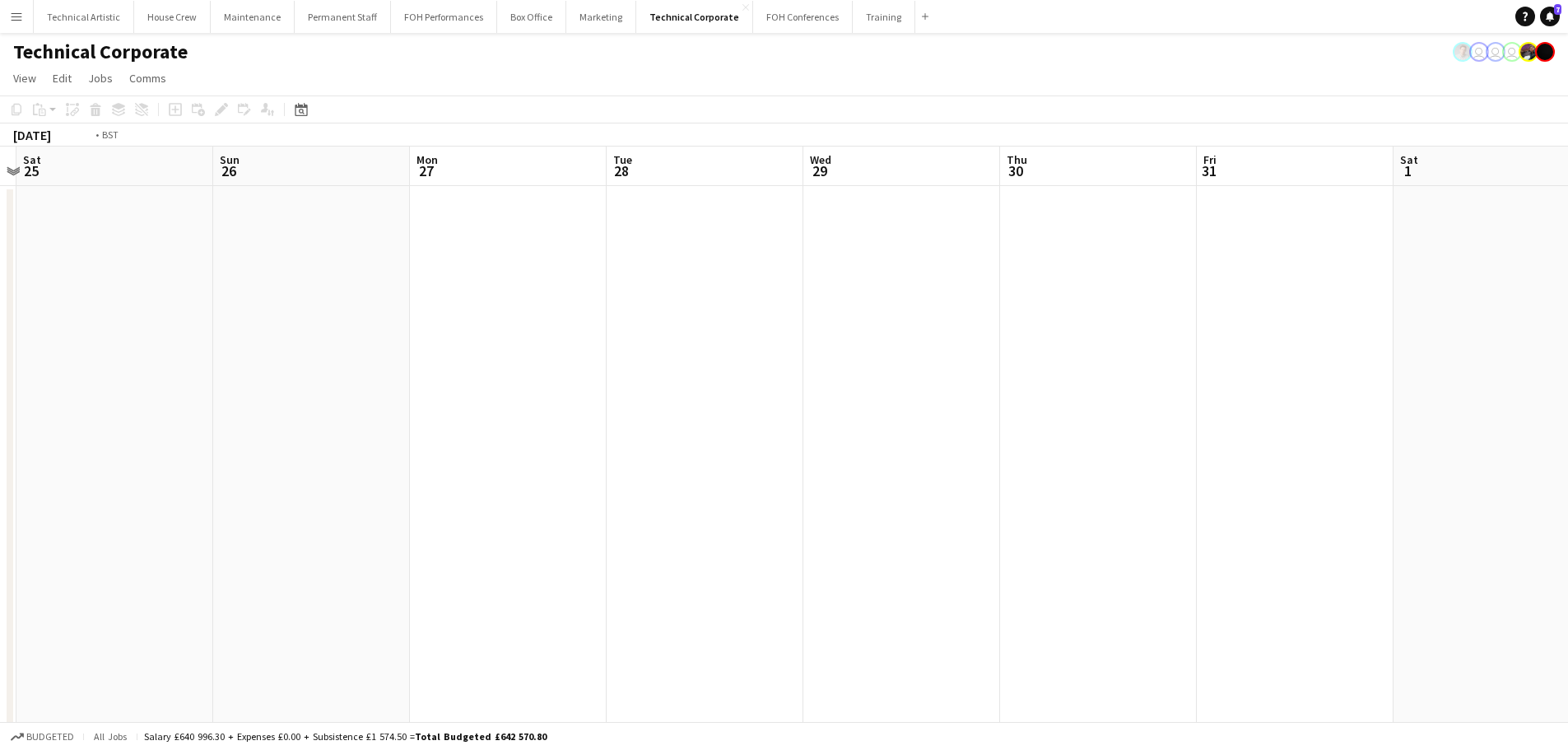
scroll to position [0, 566]
drag, startPoint x: 1021, startPoint y: 380, endPoint x: 16, endPoint y: 247, distance: 1013.8
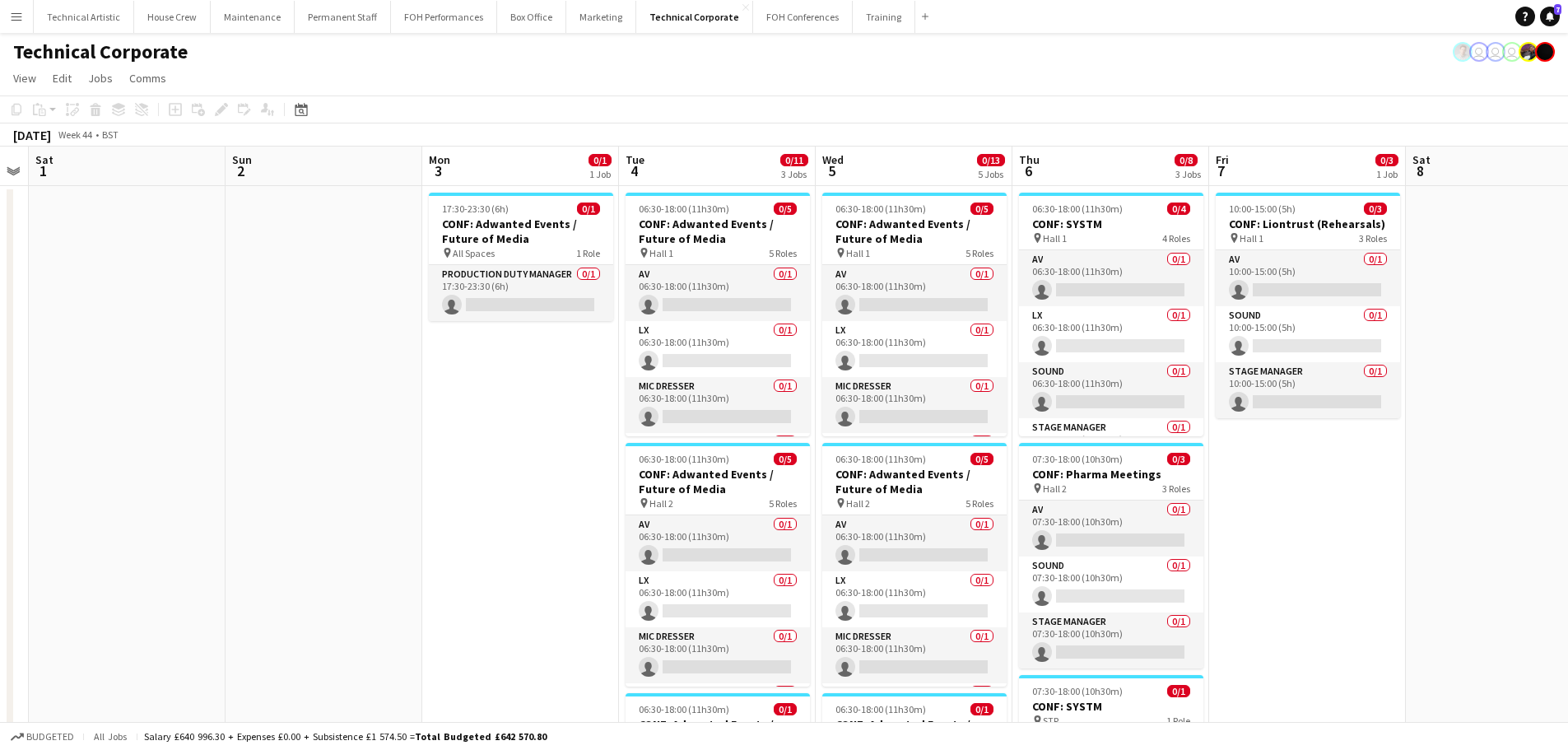
drag, startPoint x: 535, startPoint y: 394, endPoint x: 376, endPoint y: 373, distance: 160.4
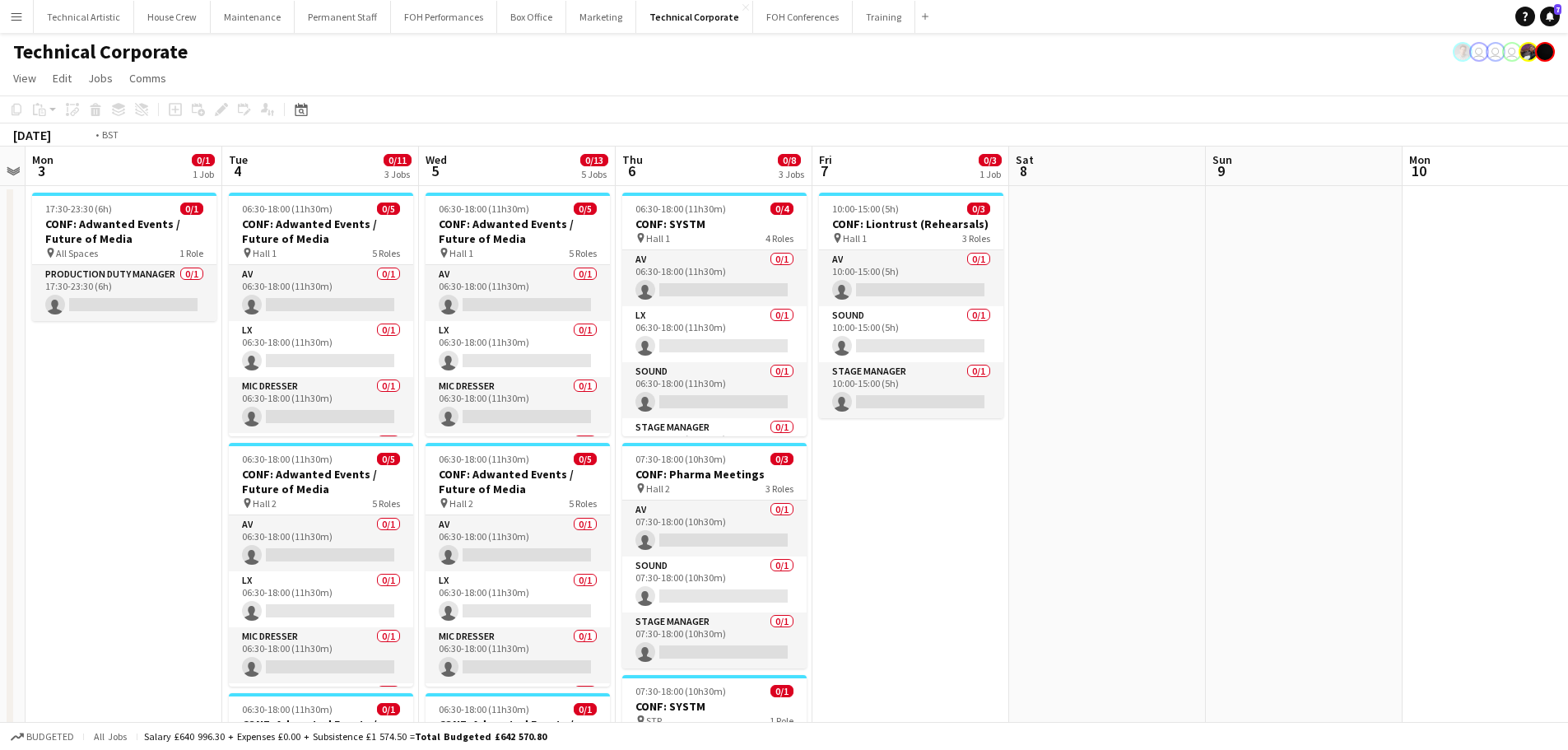
drag, startPoint x: 1298, startPoint y: 522, endPoint x: 472, endPoint y: 416, distance: 832.8
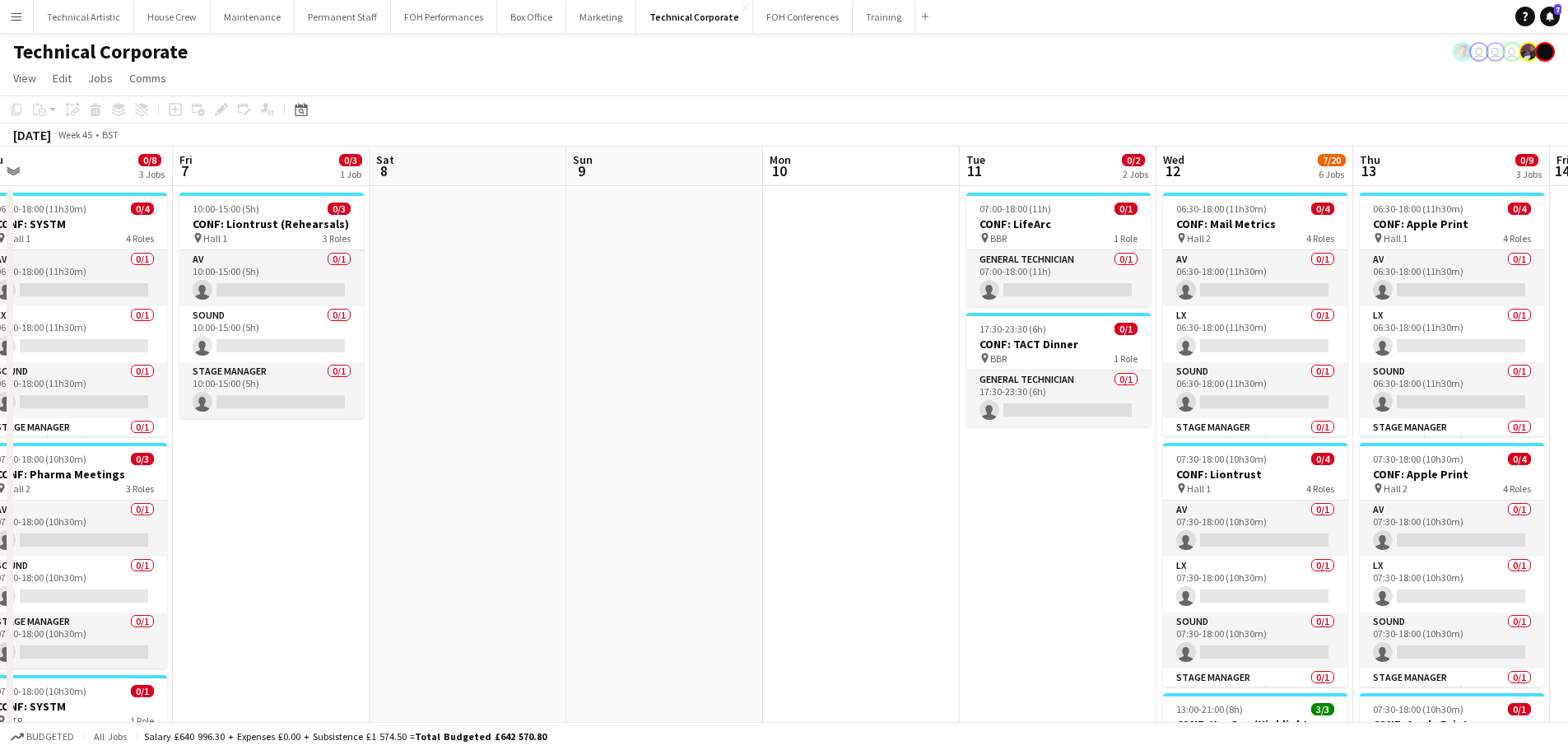
drag, startPoint x: 1056, startPoint y: 387, endPoint x: 203, endPoint y: 386, distance: 853.0
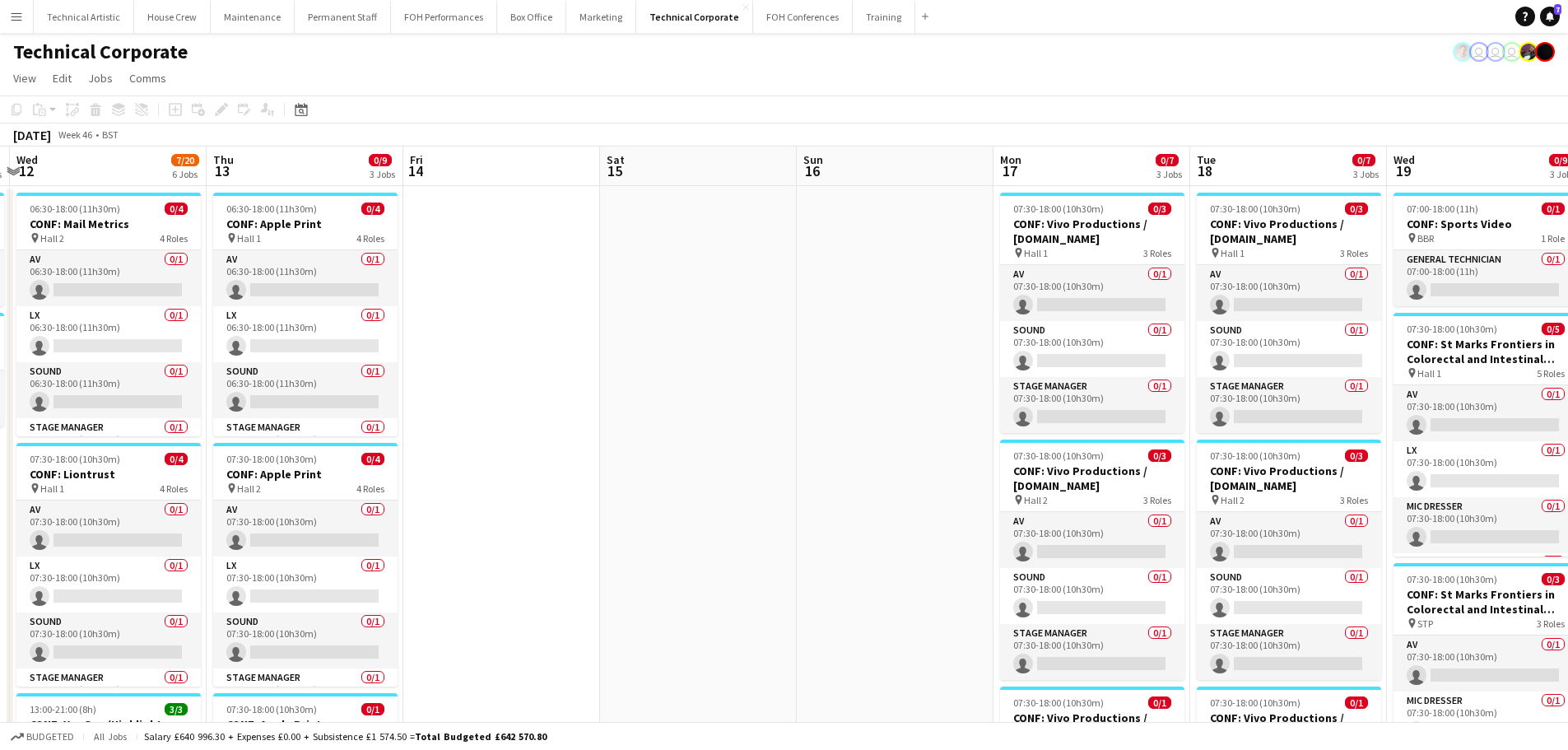
drag, startPoint x: 667, startPoint y: 329, endPoint x: 595, endPoint y: 329, distance: 72.0
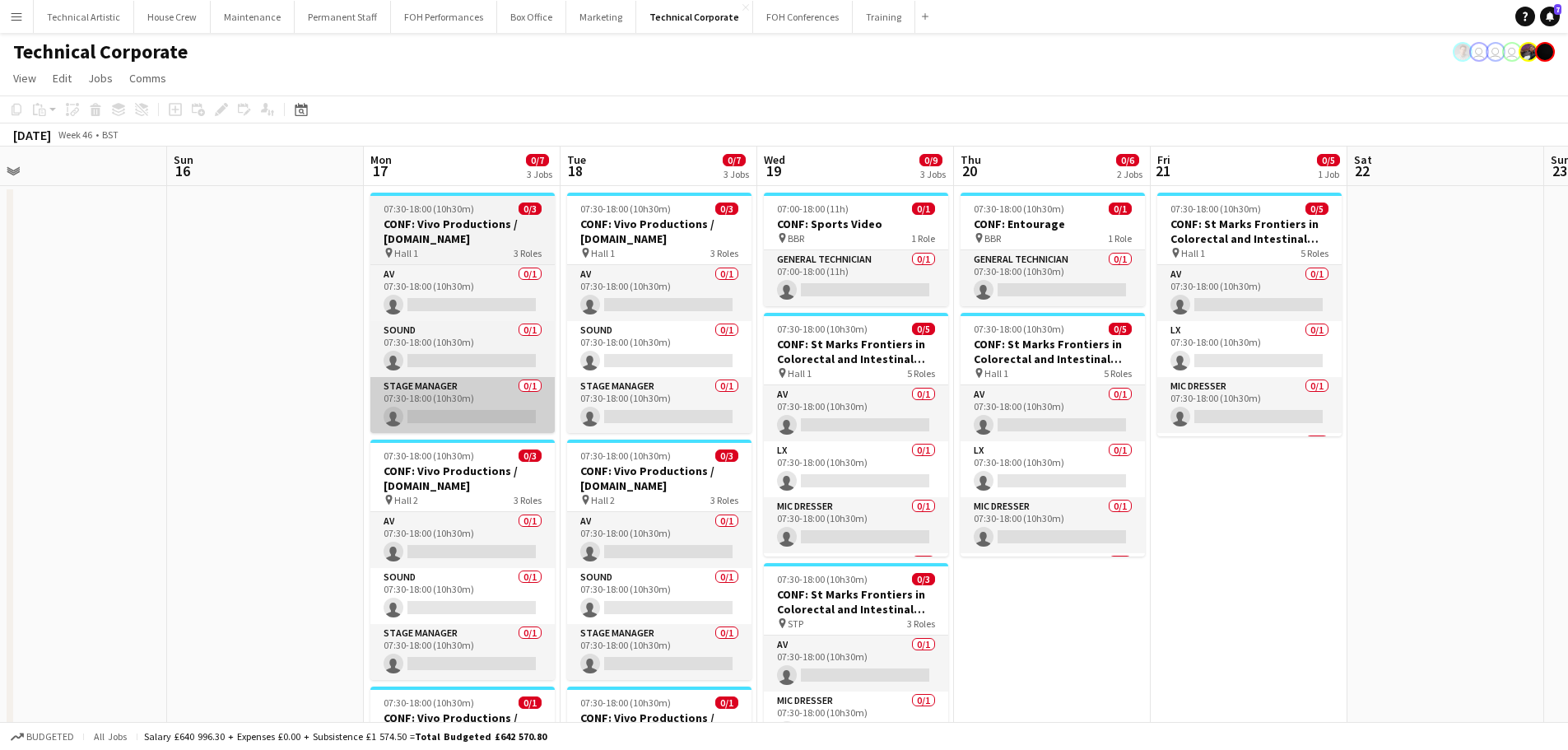
drag, startPoint x: 383, startPoint y: 430, endPoint x: 391, endPoint y: 421, distance: 12.0
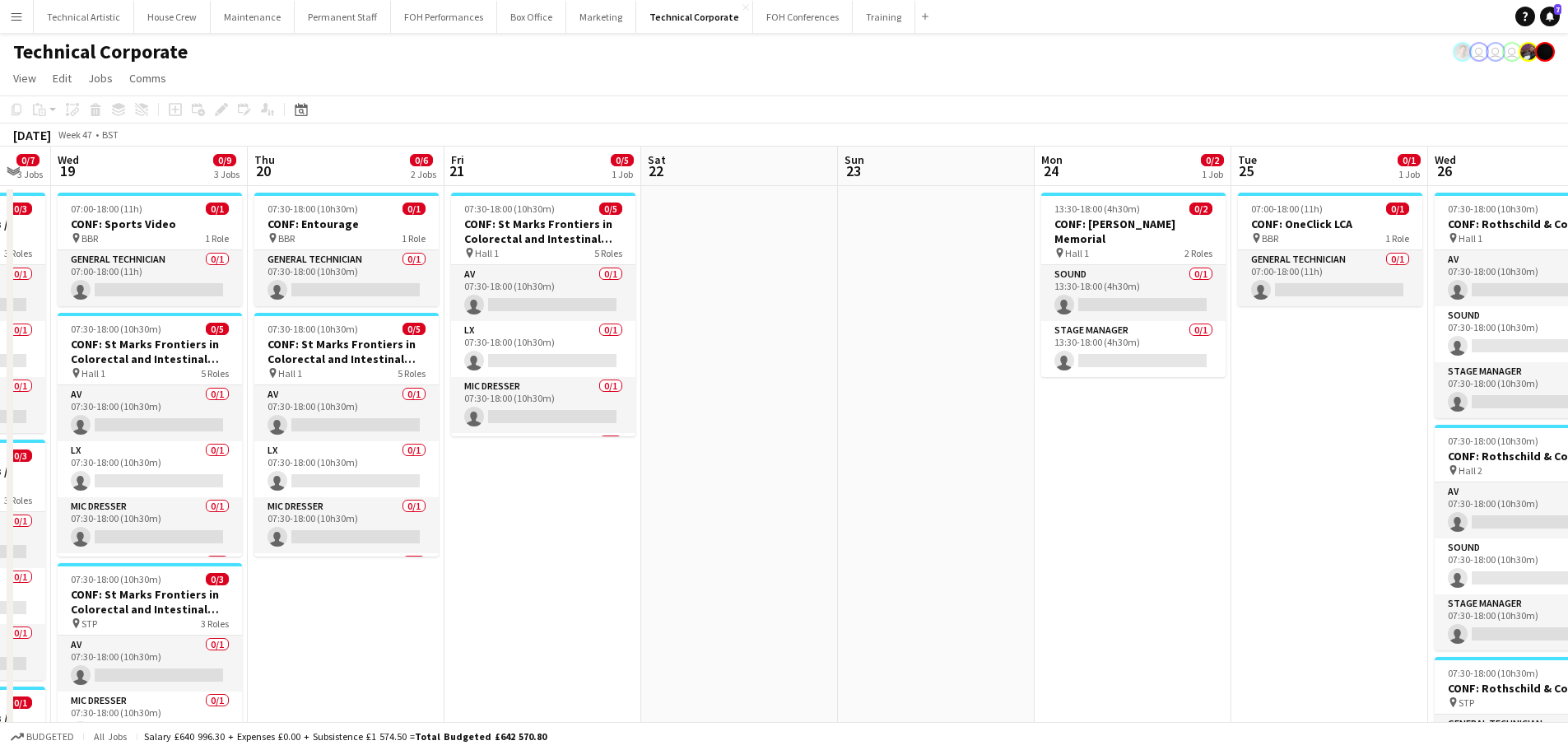
drag, startPoint x: 811, startPoint y: 542, endPoint x: 649, endPoint y: 516, distance: 164.1
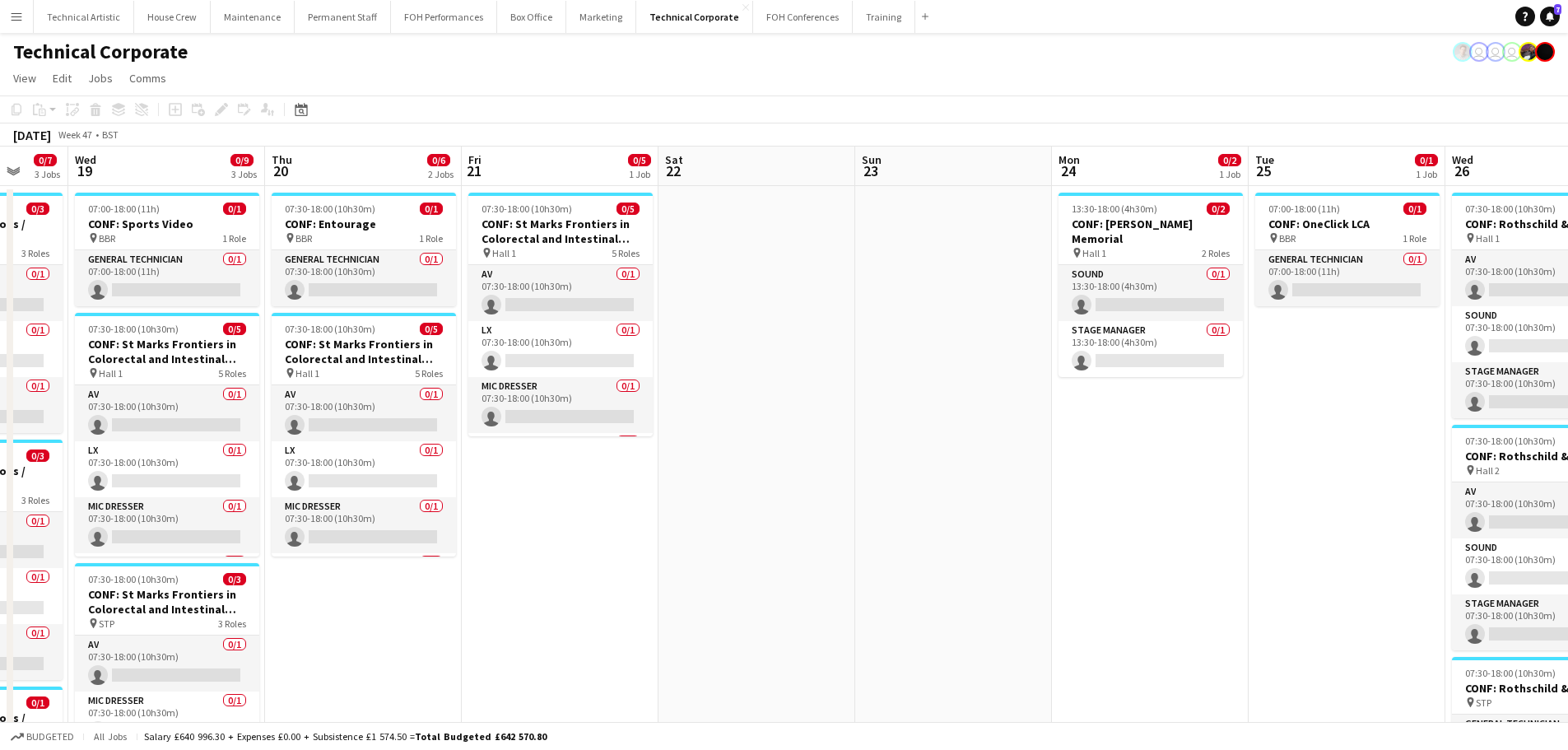
scroll to position [0, 569]
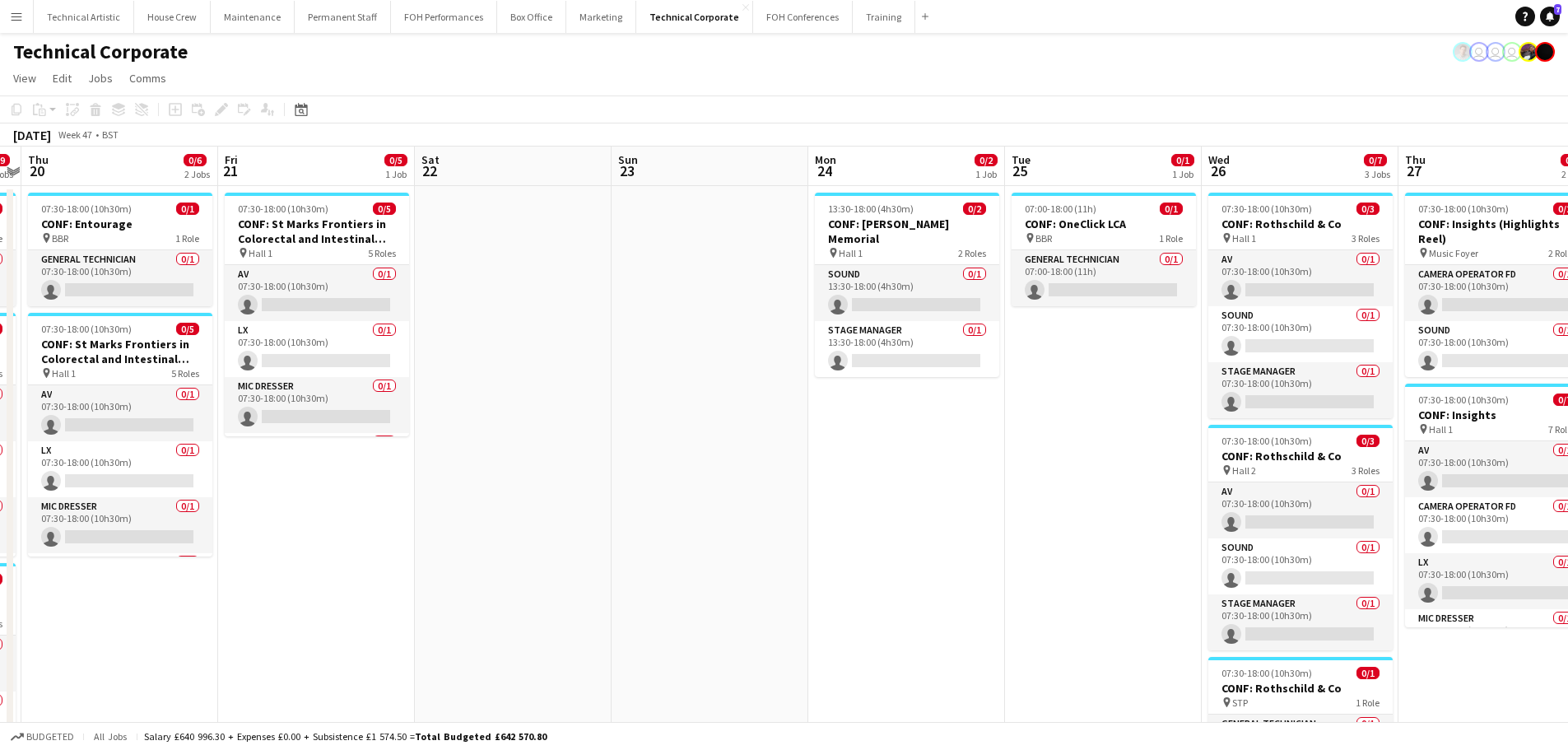
drag, startPoint x: 1025, startPoint y: 495, endPoint x: 832, endPoint y: 484, distance: 193.3
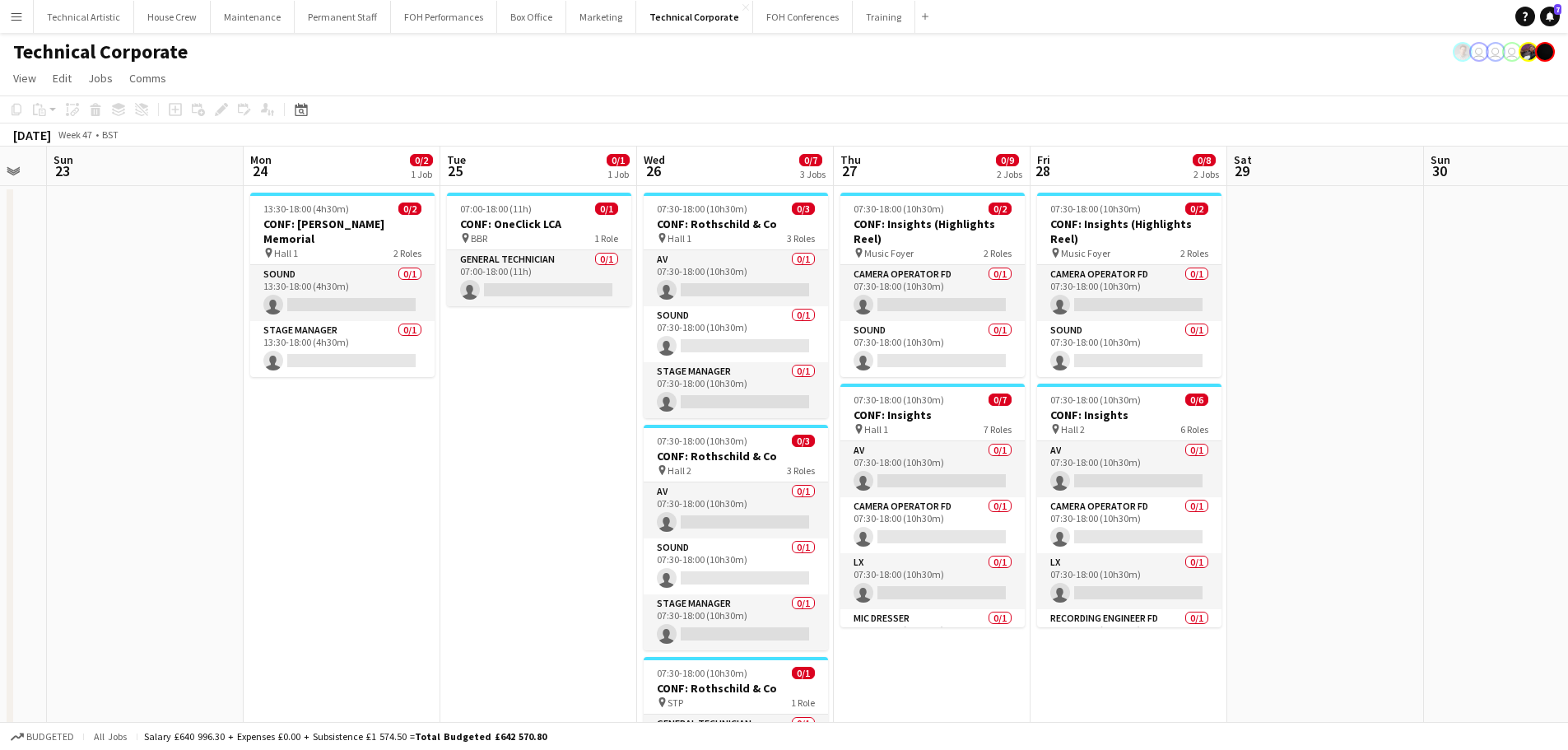
drag, startPoint x: 1029, startPoint y: 508, endPoint x: 464, endPoint y: 508, distance: 565.0
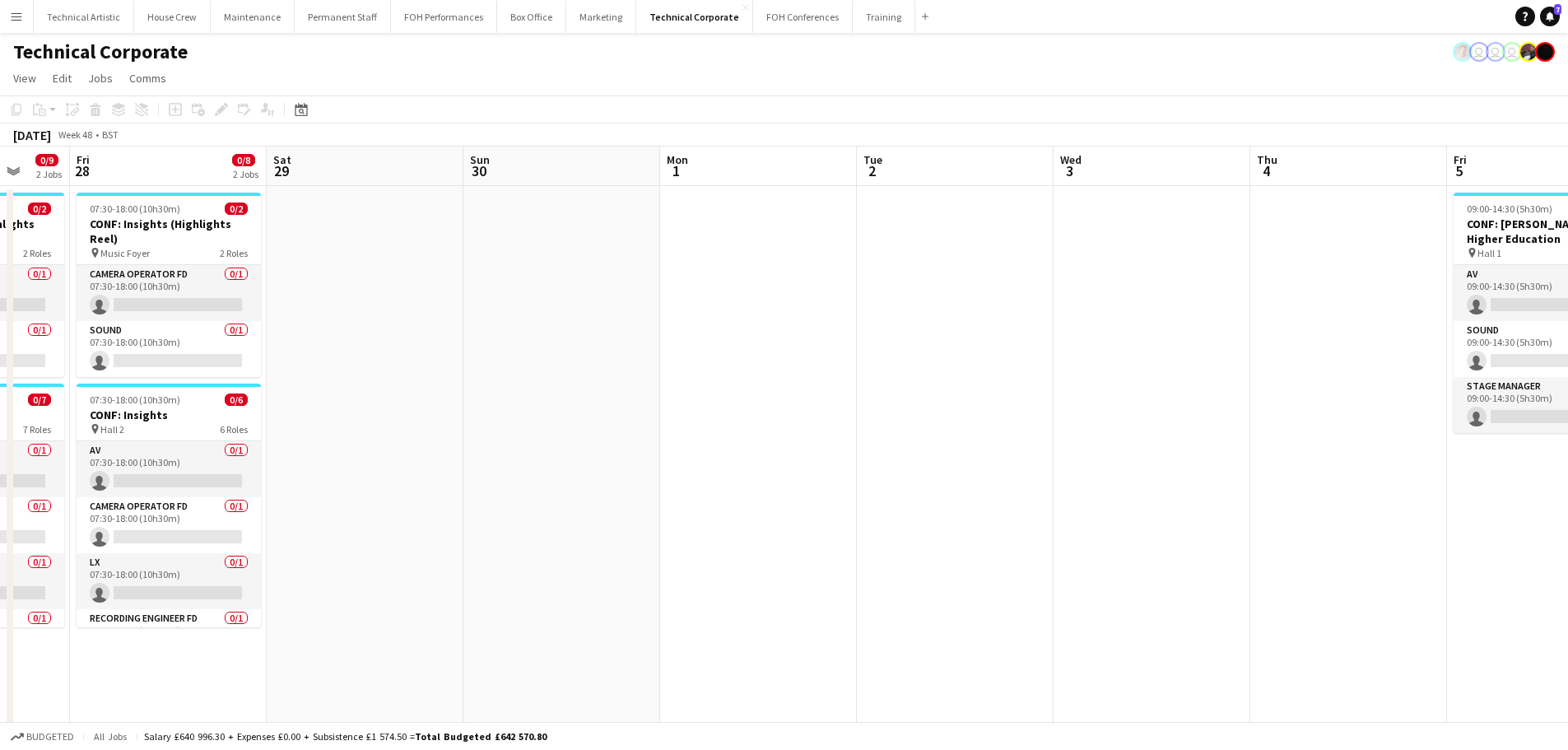
drag, startPoint x: 894, startPoint y: 463, endPoint x: 277, endPoint y: 458, distance: 617.0
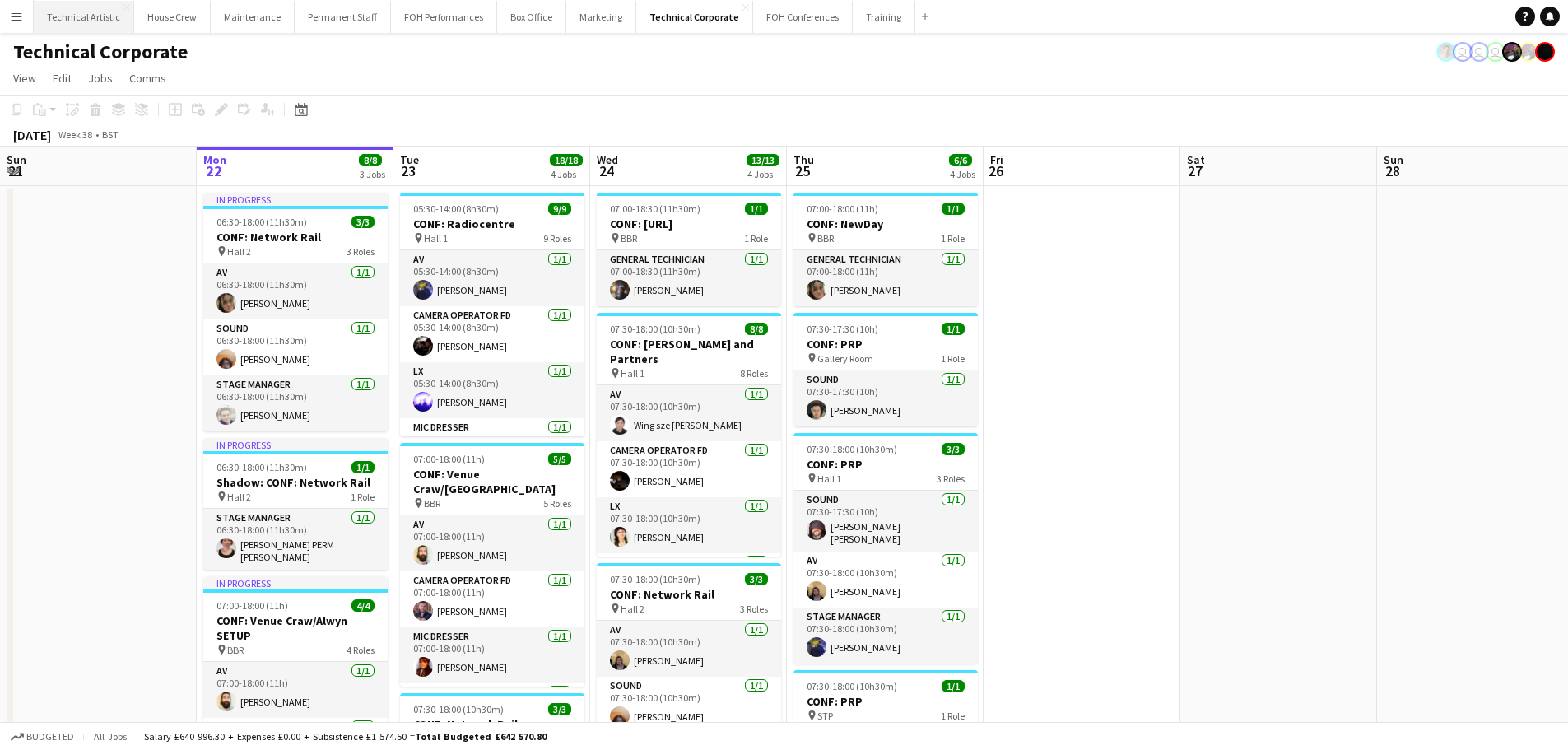
click at [79, 17] on button "Technical Artistic Close" at bounding box center [83, 16] width 100 height 32
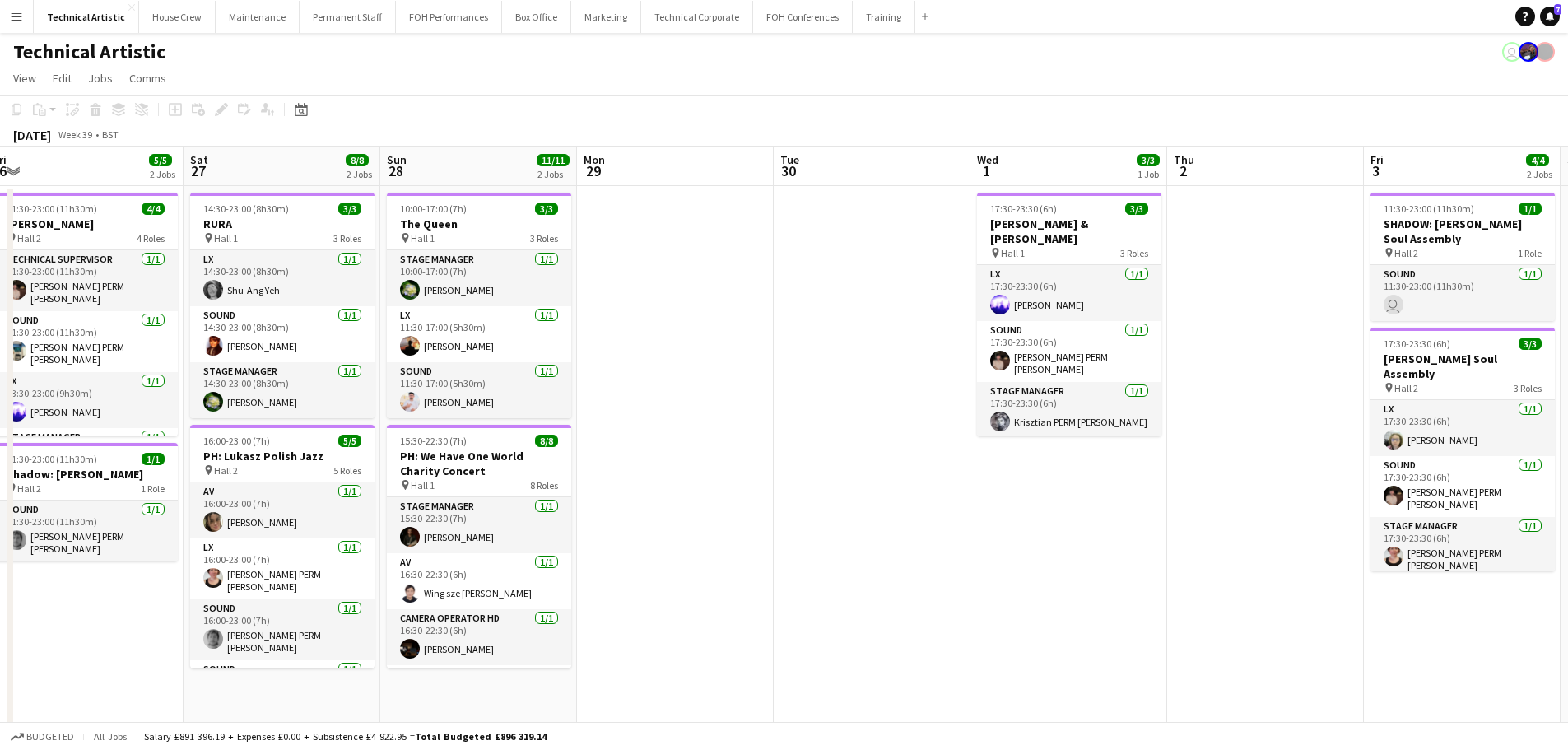
drag, startPoint x: 1123, startPoint y: 401, endPoint x: 107, endPoint y: 303, distance: 1020.7
click at [107, 303] on app-calendar-viewport "Tue 23 1/1 1 Job Wed 24 Thu 25 11/11 2 Jobs Fri 26 5/5 2 Jobs Sat 27 8/8 2 Jobs…" at bounding box center [784, 562] width 1568 height 830
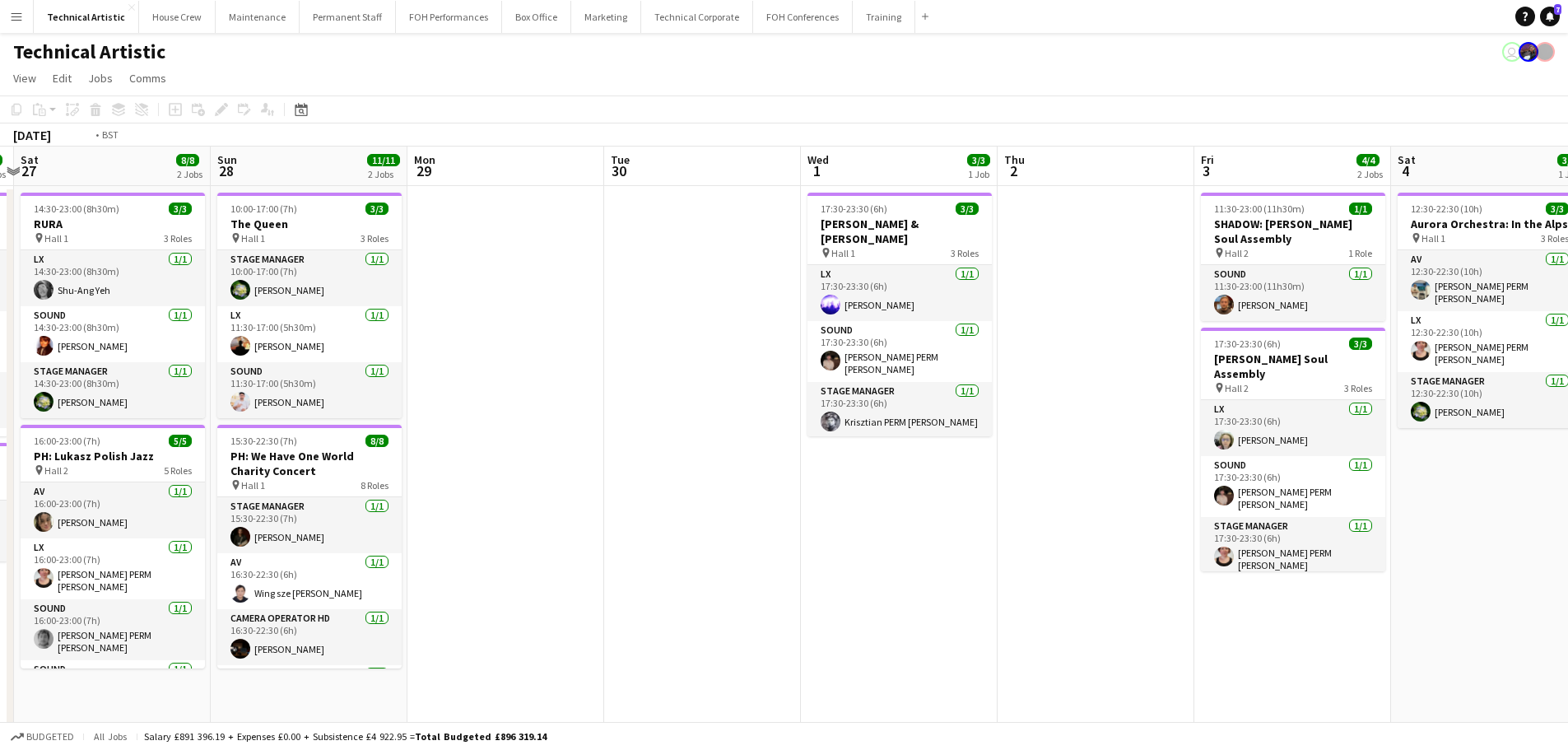
drag, startPoint x: 576, startPoint y: 320, endPoint x: 53, endPoint y: 221, distance: 532.3
click at [0, 222] on app-calendar-viewport "Wed 24 Thu 25 11/11 2 Jobs Fri 26 5/5 2 Jobs Sat 27 8/8 2 Jobs Sun 28 11/11 2 J…" at bounding box center [784, 562] width 1568 height 830
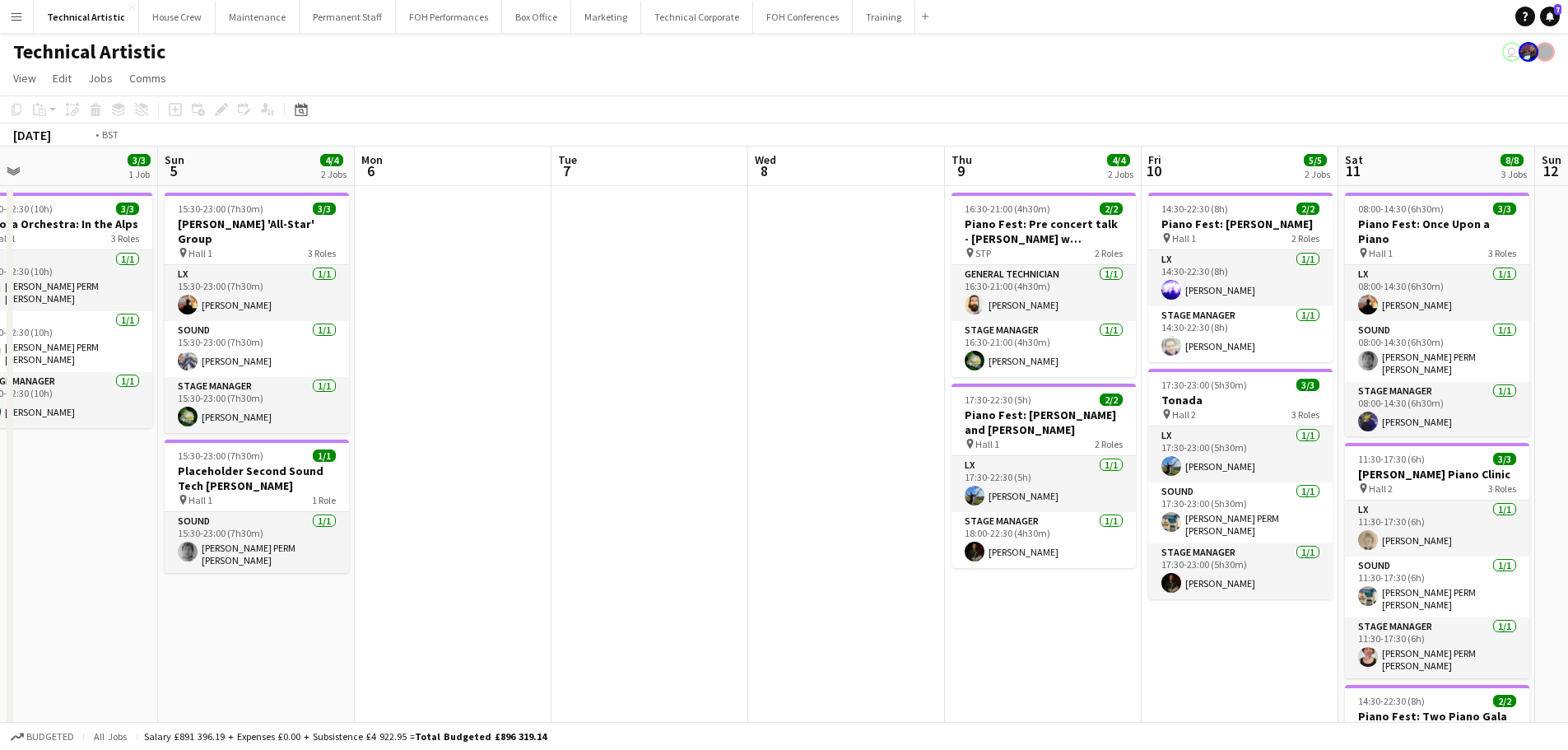
drag, startPoint x: 712, startPoint y: 318, endPoint x: 0, endPoint y: 191, distance: 723.2
click at [0, 191] on app-calendar-viewport "Tue 30 Wed 1 3/3 1 Job Thu 2 Fri 3 4/4 2 Jobs Sat 4 3/3 1 Job Sun 5 4/4 2 Jobs …" at bounding box center [784, 562] width 1568 height 830
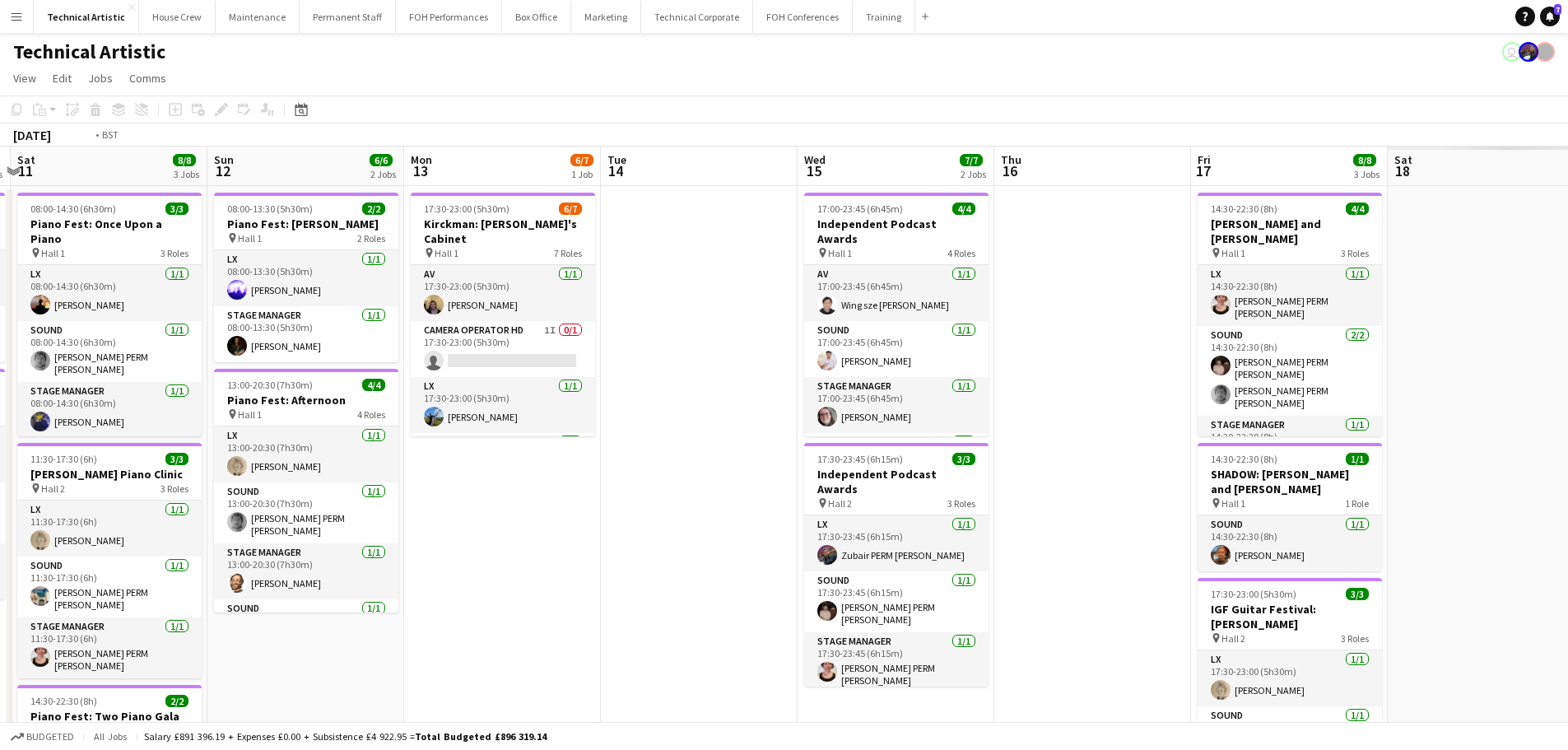
drag, startPoint x: 413, startPoint y: 282, endPoint x: 436, endPoint y: 268, distance: 26.9
click at [2, 225] on app-calendar-viewport "Wed 8 Thu 9 4/4 2 Jobs Fri 10 5/5 2 Jobs Sat 11 8/8 3 Jobs Sun 12 6/6 2 Jobs Mo…" at bounding box center [784, 562] width 1568 height 830
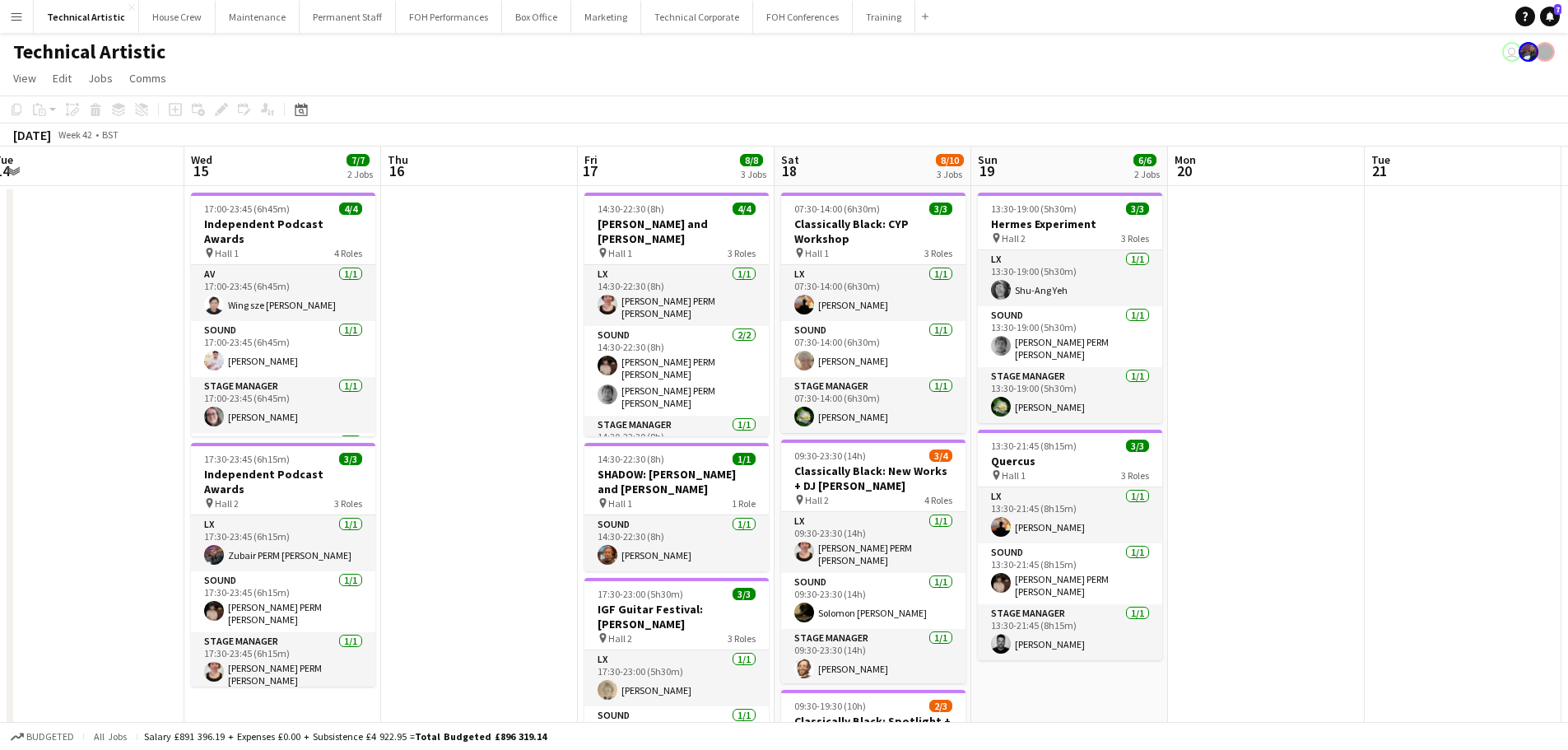
drag, startPoint x: 309, startPoint y: 319, endPoint x: 11, endPoint y: 272, distance: 301.7
click at [0, 272] on app-calendar-viewport "Sun 12 6/6 2 Jobs Mon 13 6/7 1 Job Tue 14 Wed 15 7/7 2 Jobs Thu 16 Fri 17 8/8 3…" at bounding box center [784, 562] width 1568 height 830
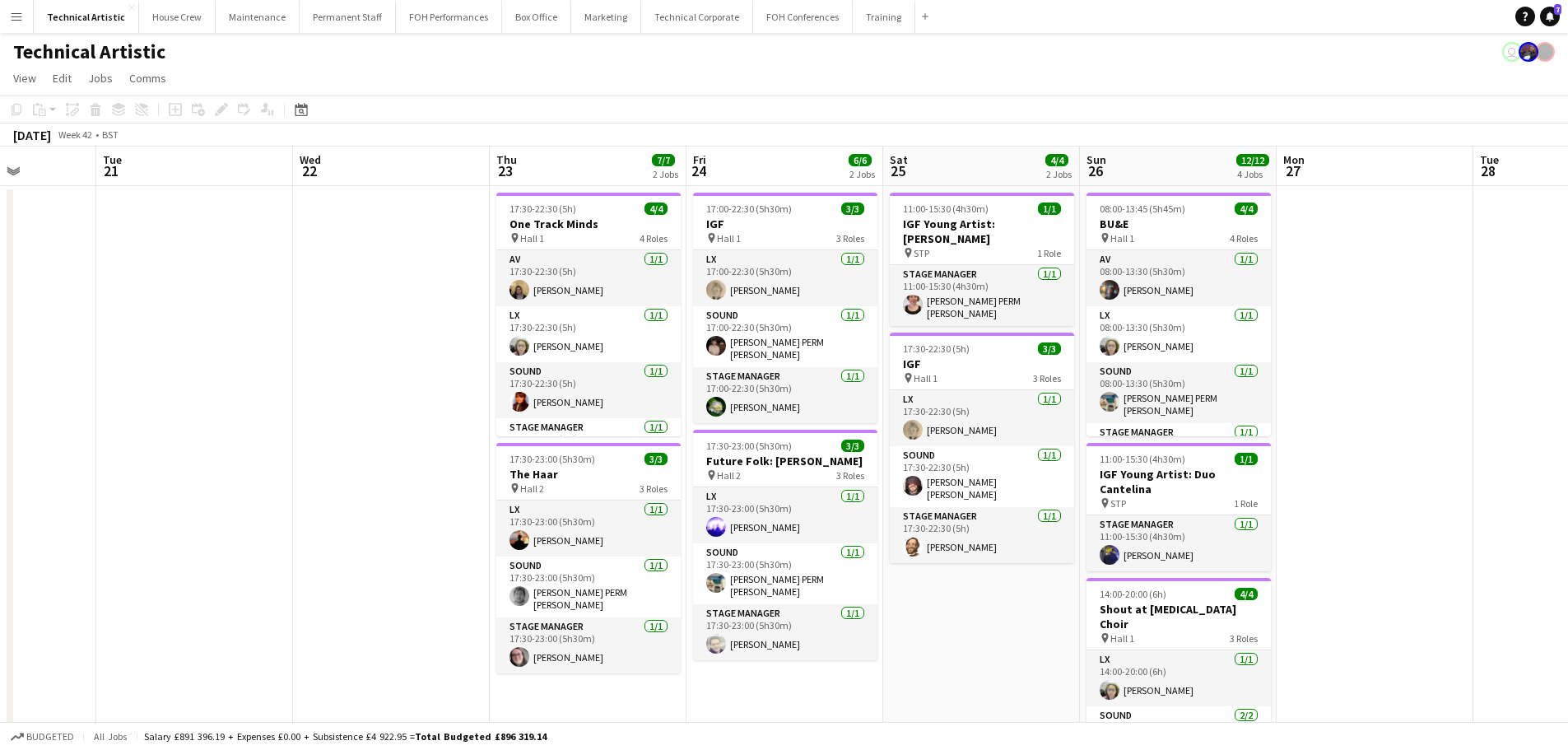
drag, startPoint x: 970, startPoint y: 412, endPoint x: 0, endPoint y: 273, distance: 979.9
click at [0, 273] on app-calendar-viewport "Sat 18 8/10 3 Jobs Sun 19 6/6 2 Jobs Mon 20 Tue 21 Wed 22 Thu 23 7/7 2 Jobs Fri…" at bounding box center [784, 618] width 1568 height 943
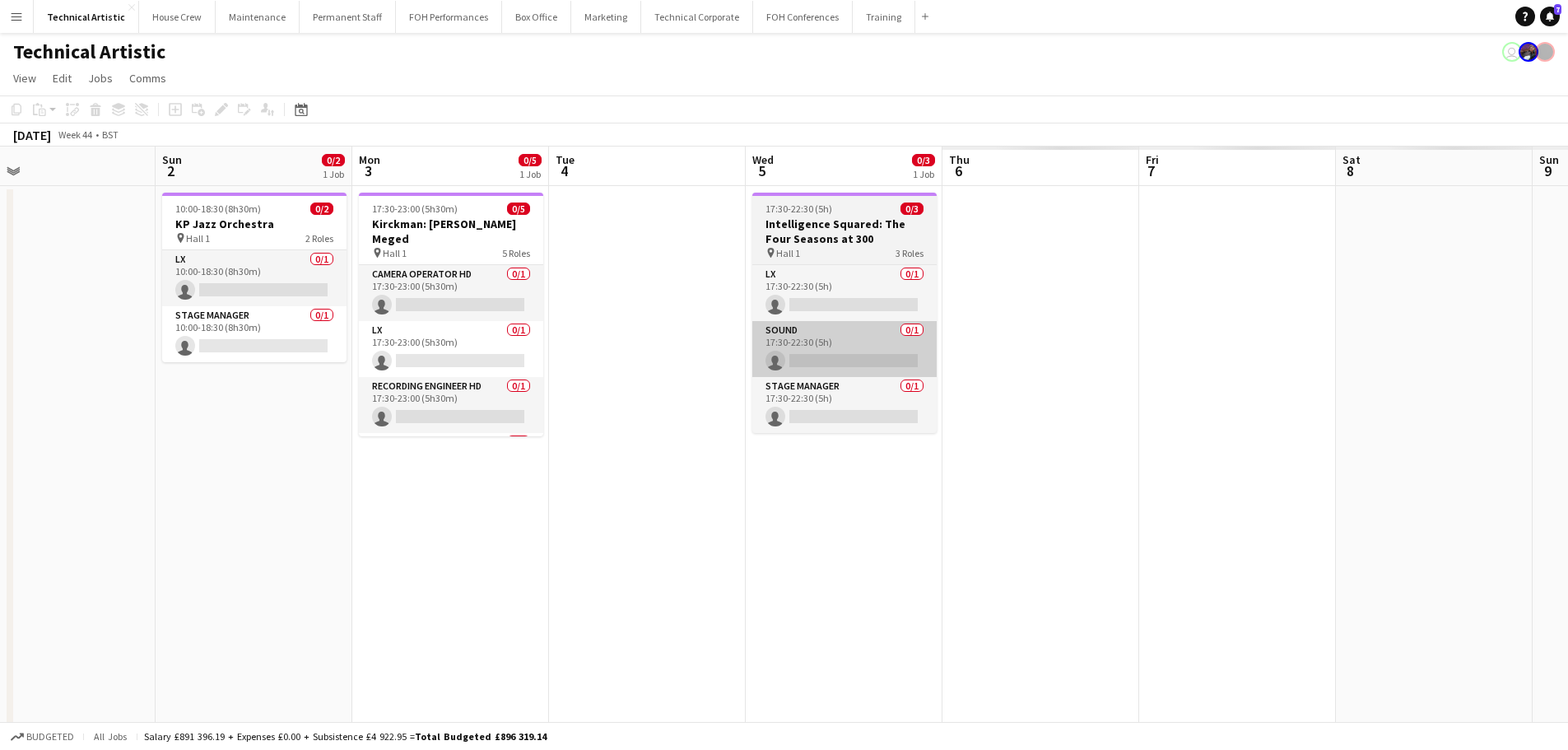
drag, startPoint x: 222, startPoint y: 303, endPoint x: 692, endPoint y: 347, distance: 472.1
click at [0, 264] on app-calendar-viewport "Wed 29 4/4 1 Job Thu 30 3/3 1 Job Fri 31 6/6 2 Jobs Sat 1 Sun 2 0/2 1 Job Mon 3…" at bounding box center [784, 618] width 1568 height 943
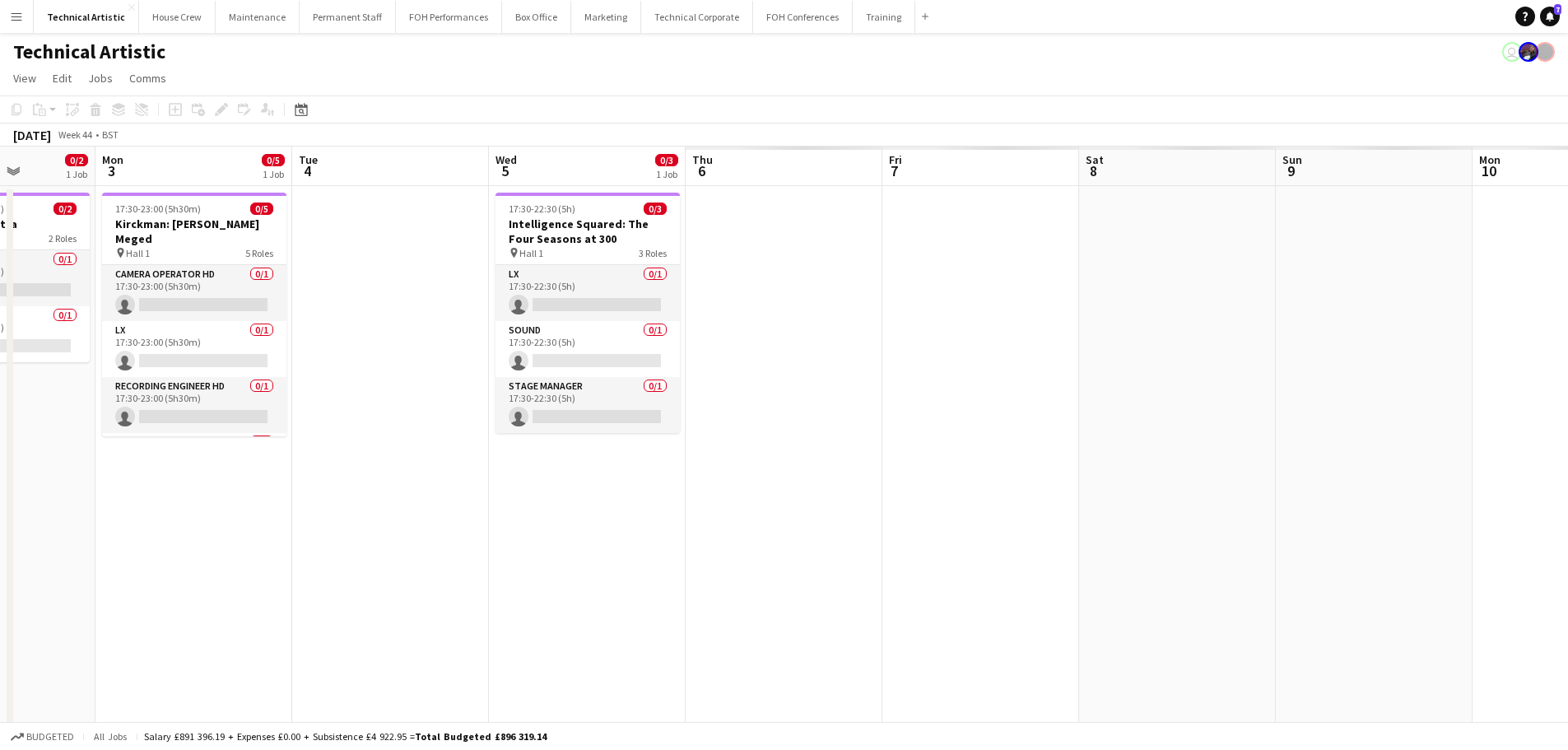
drag, startPoint x: 882, startPoint y: 411, endPoint x: 93, endPoint y: 294, distance: 797.6
click at [93, 294] on app-calendar-viewport "Thu 30 3/3 1 Job Fri 31 6/6 2 Jobs Sat 1 Sun 2 0/2 1 Job Mon 3 0/5 1 Job Tue 4 …" at bounding box center [784, 618] width 1568 height 943
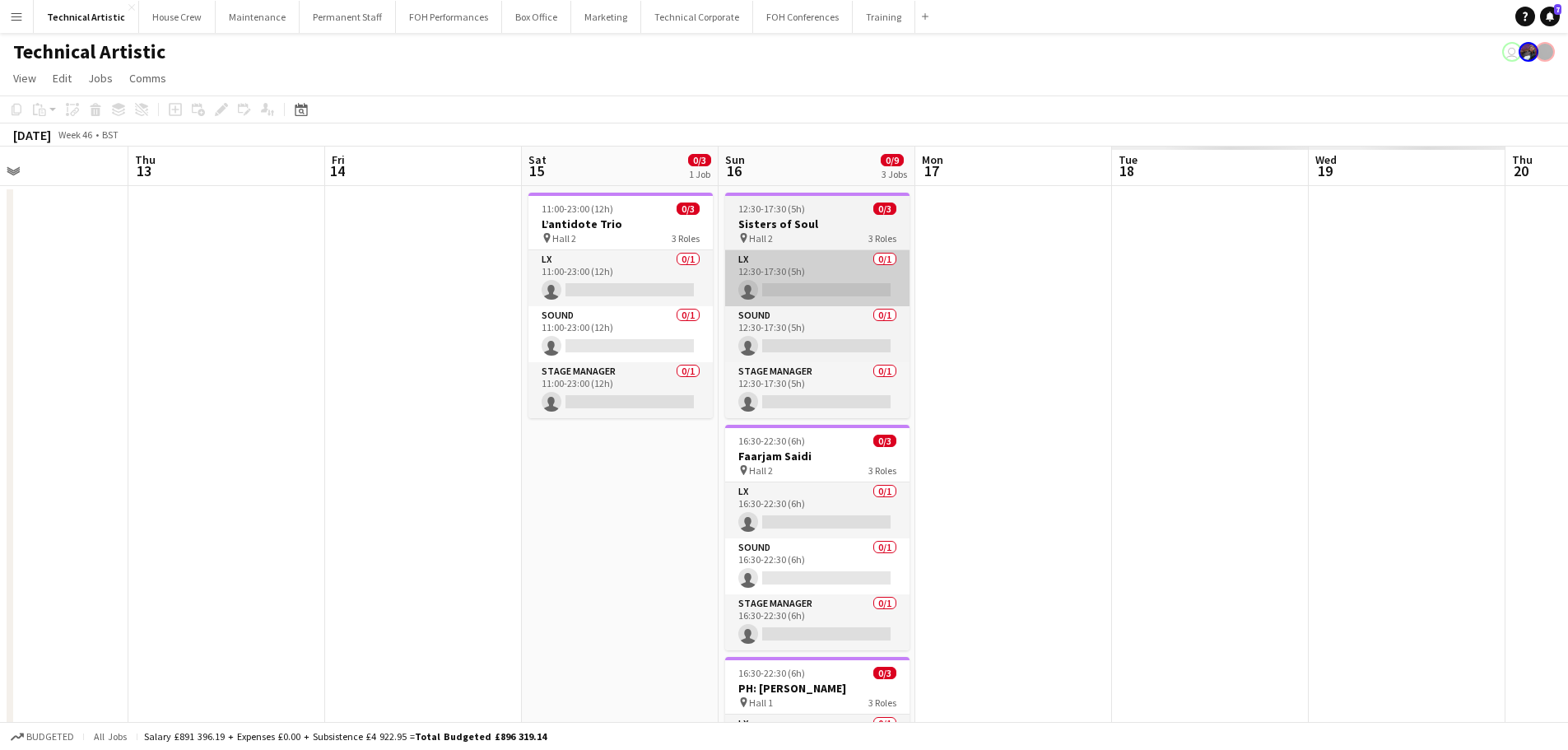
drag, startPoint x: 276, startPoint y: 324, endPoint x: 488, endPoint y: 303, distance: 213.0
click at [45, 290] on app-calendar-viewport "Sun 9 0/3 1 Job Mon 10 Tue 11 Wed 12 Thu 13 Fri 14 Sat 15 0/3 1 Job Sun 16 0/9 …" at bounding box center [784, 618] width 1568 height 943
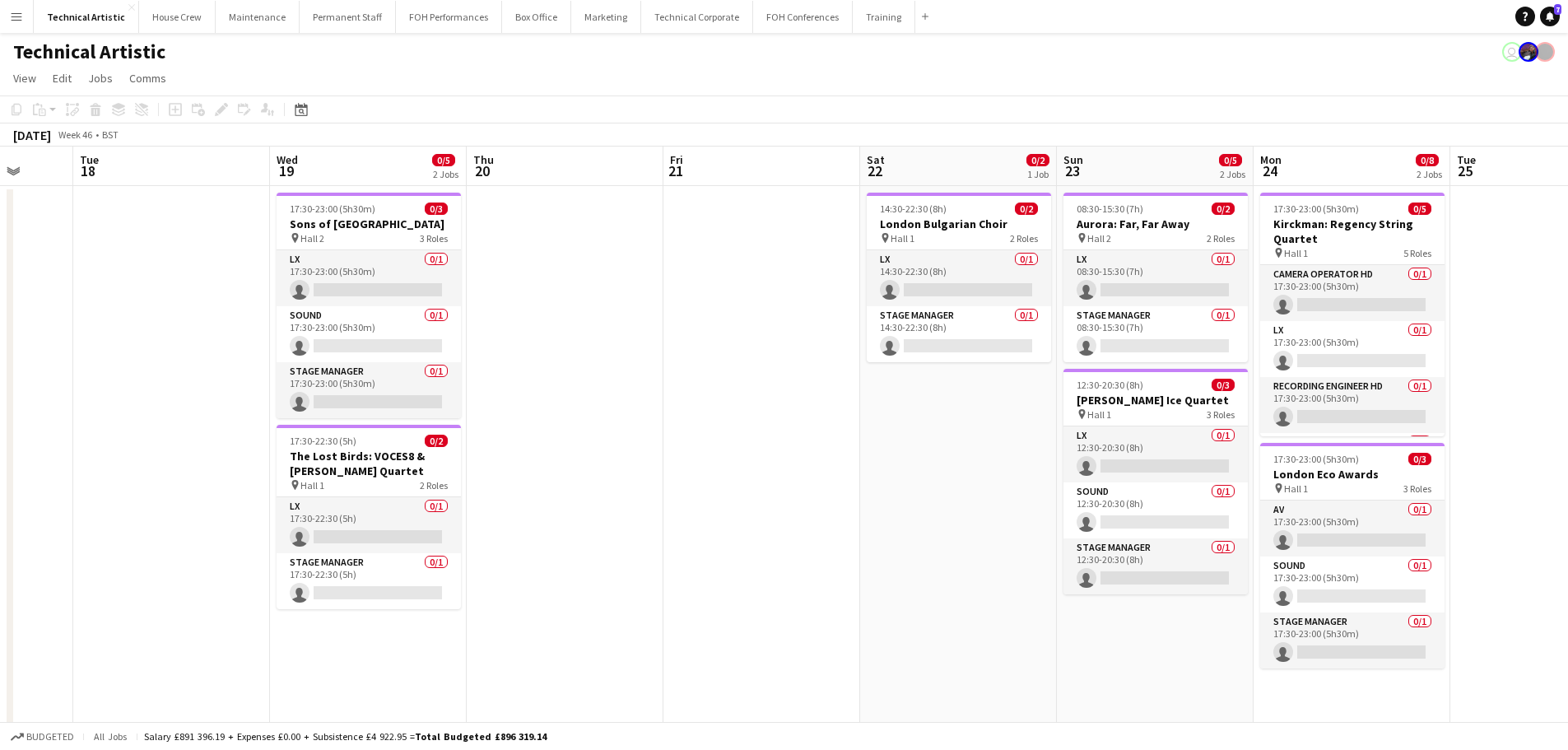
drag, startPoint x: 693, startPoint y: 365, endPoint x: 265, endPoint y: 303, distance: 432.5
click at [265, 303] on app-calendar-viewport "Fri 14 Sat 15 0/3 1 Job Sun 16 0/9 3 Jobs Mon 17 Tue 18 Wed 19 0/5 2 Jobs Thu 2…" at bounding box center [784, 618] width 1568 height 943
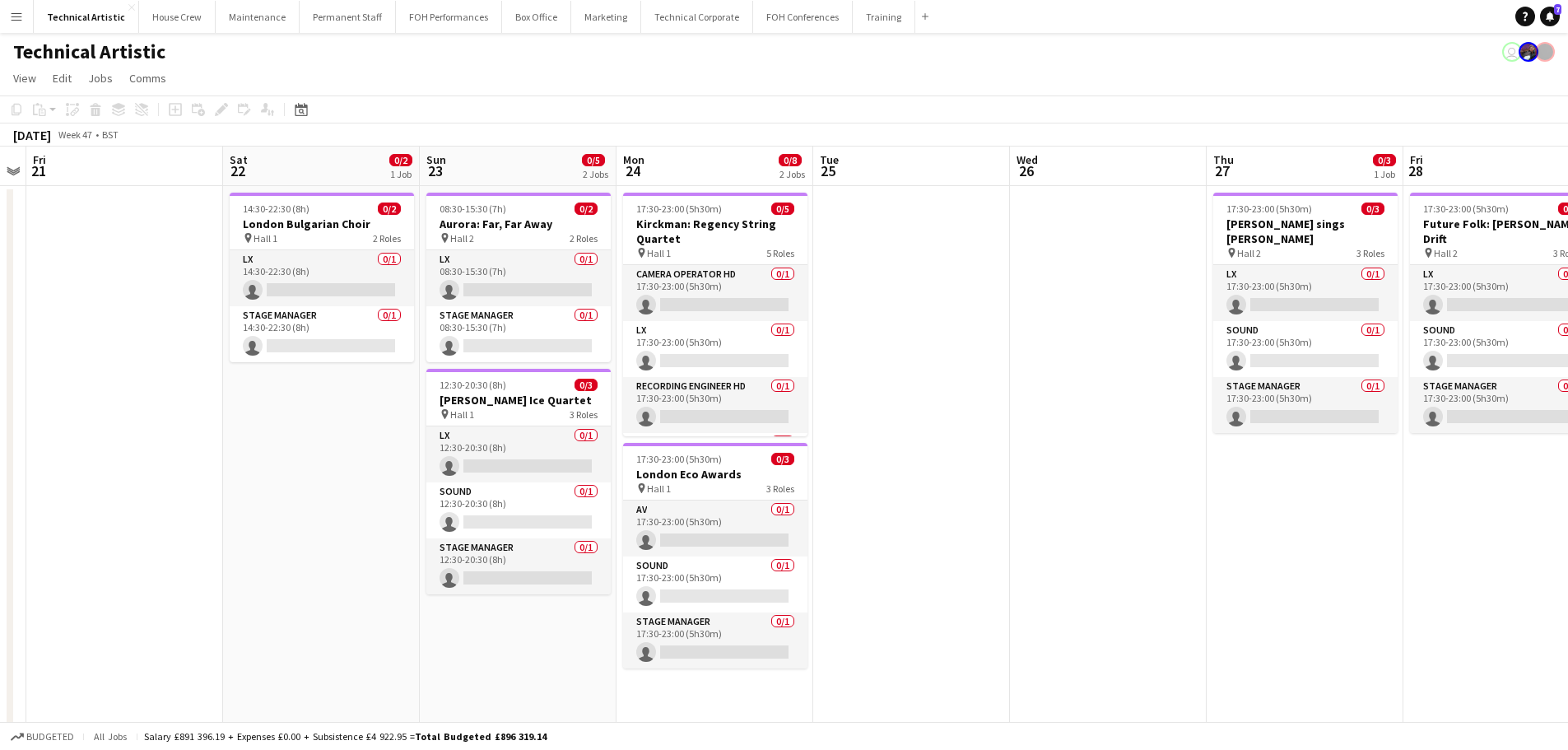
drag, startPoint x: 784, startPoint y: 395, endPoint x: 313, endPoint y: 329, distance: 475.6
click at [313, 329] on app-calendar-viewport "Tue 18 Wed 19 0/5 2 Jobs Thu 20 Fri 21 Sat 22 0/2 1 Job Sun 23 0/5 2 Jobs Mon 2…" at bounding box center [784, 618] width 1568 height 943
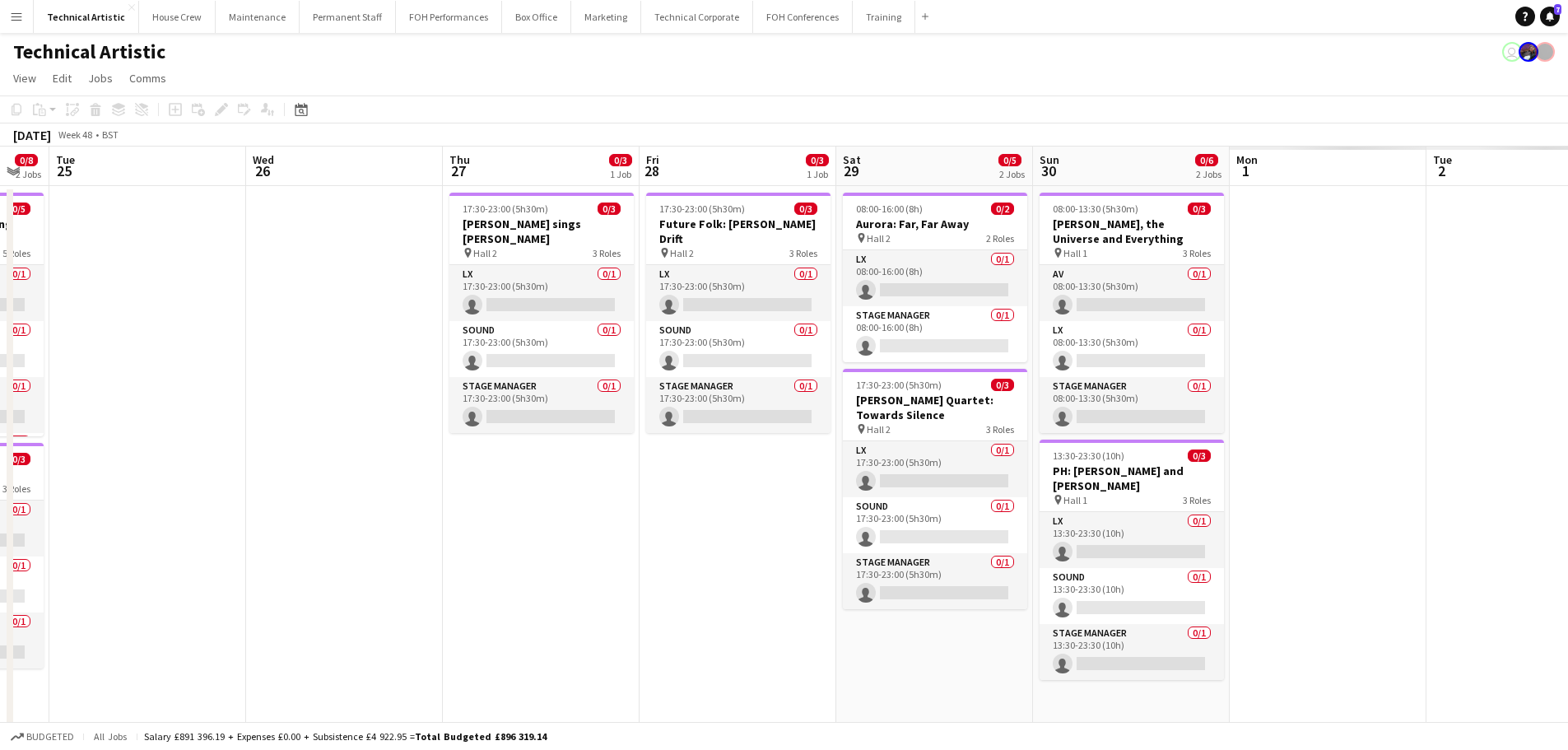
scroll to position [0, 625]
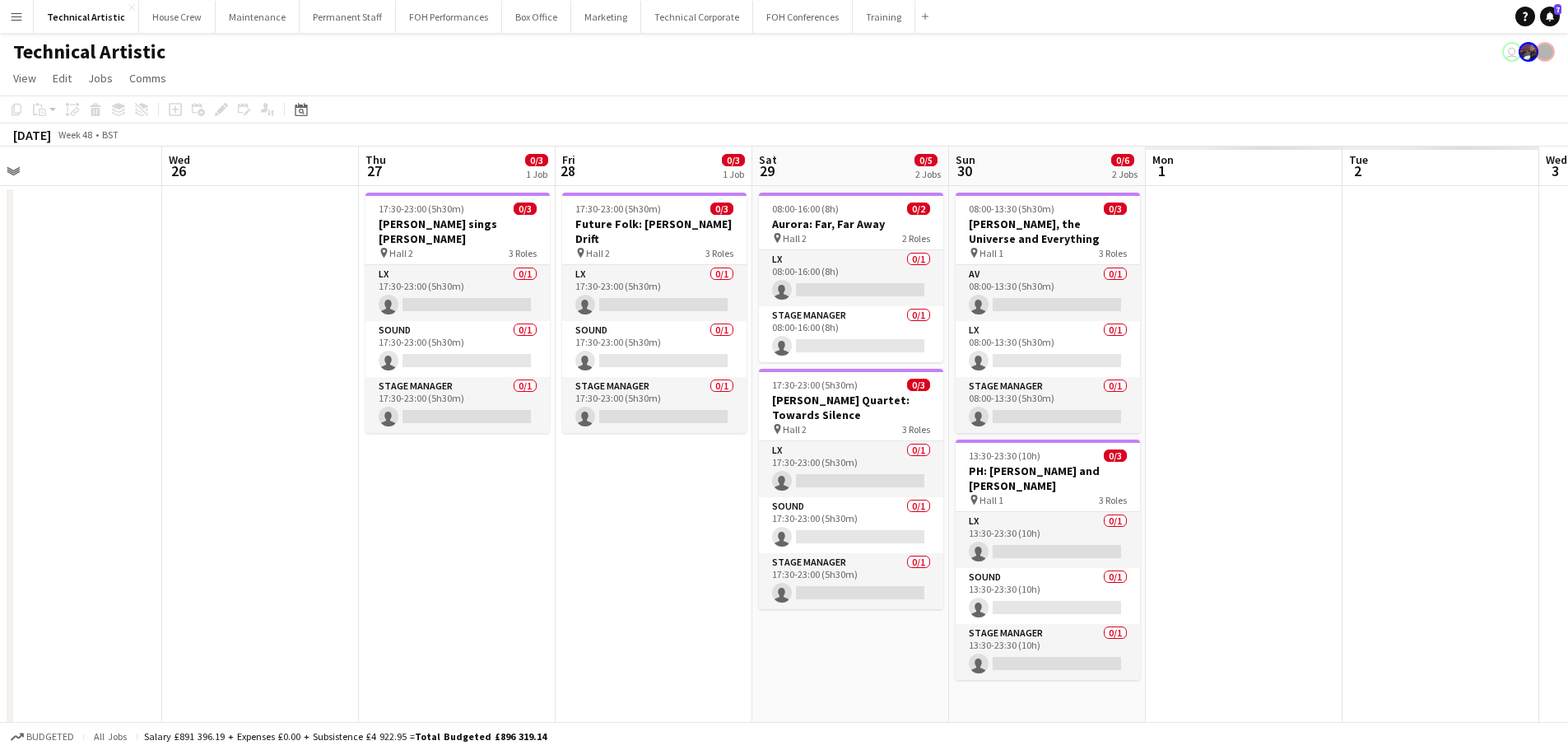
drag, startPoint x: 773, startPoint y: 368, endPoint x: 283, endPoint y: 349, distance: 490.4
click at [283, 349] on app-calendar-viewport "Sat 22 0/2 1 Job Sun 23 0/5 2 Jobs Mon 24 0/8 2 Jobs Tue 25 Wed 26 Thu 27 0/3 1…" at bounding box center [784, 618] width 1568 height 943
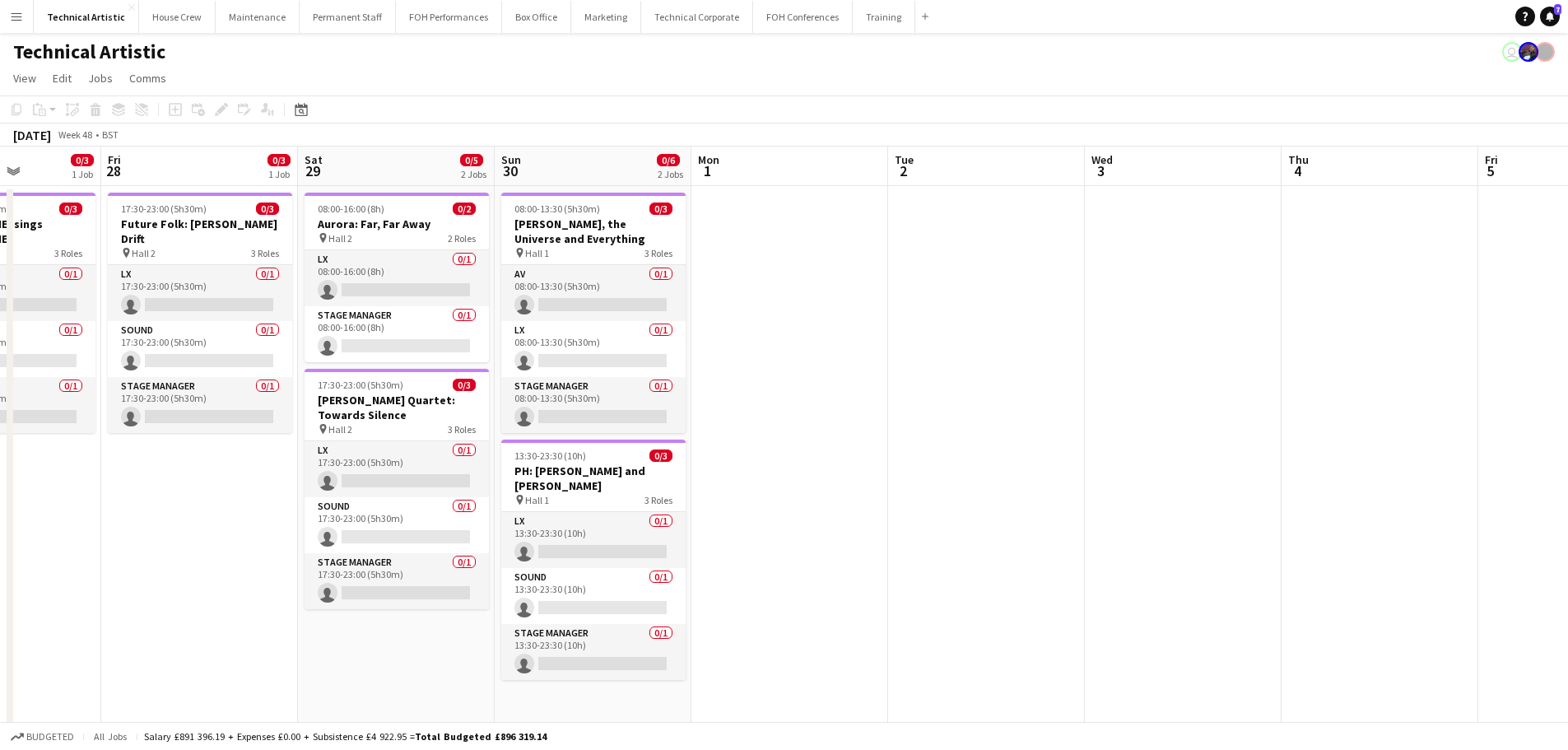
drag, startPoint x: 1185, startPoint y: 395, endPoint x: 784, endPoint y: 370, distance: 401.8
click at [784, 370] on app-calendar-viewport "Tue 25 Wed 26 Thu 27 0/3 1 Job Fri 28 0/3 1 Job Sat 29 0/5 2 Jobs Sun 30 0/6 2 …" at bounding box center [784, 618] width 1568 height 943
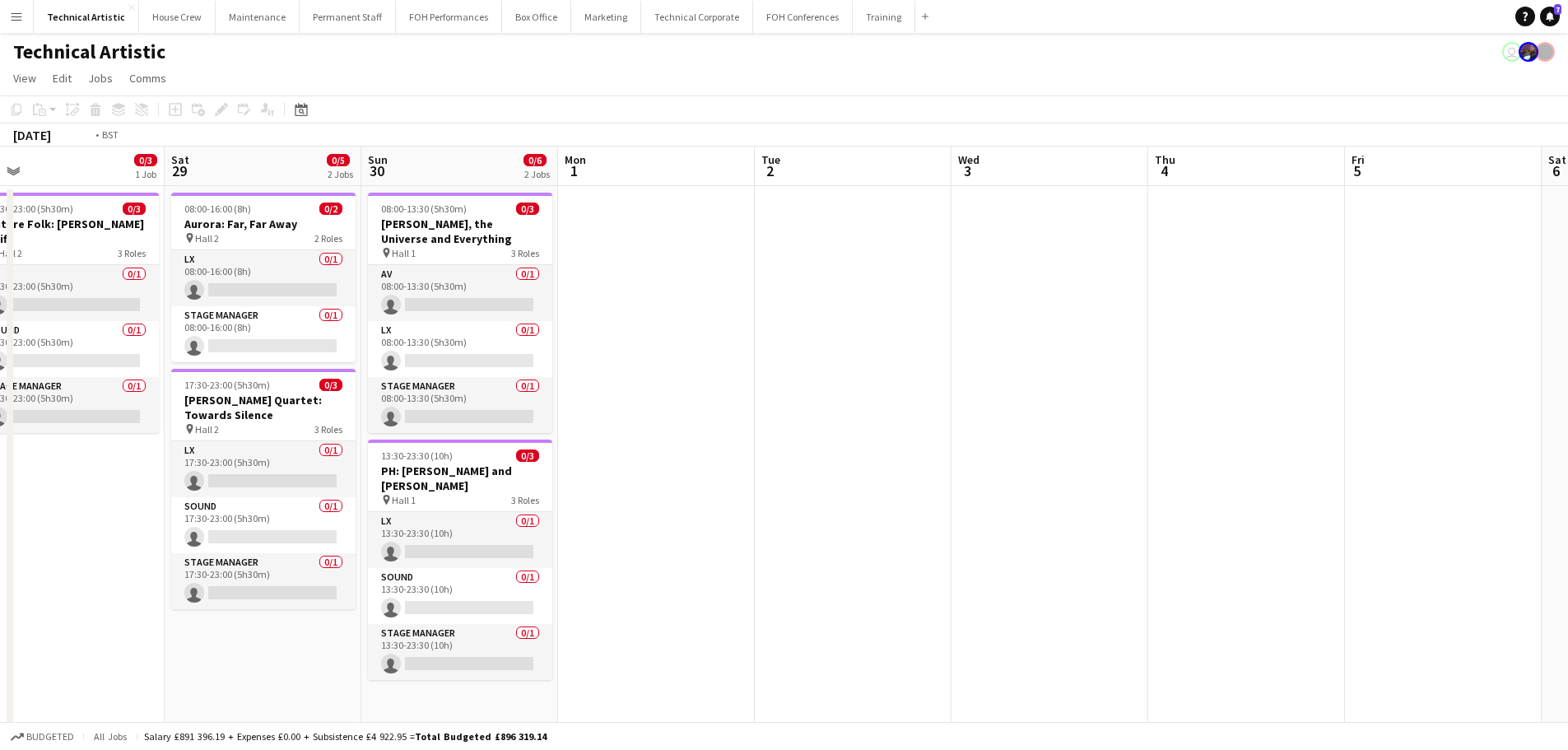
drag, startPoint x: 1056, startPoint y: 415, endPoint x: 334, endPoint y: 419, distance: 722.0
click at [334, 419] on app-calendar-viewport "Tue 25 Wed 26 Thu 27 0/3 1 Job Fri 28 0/3 1 Job Sat 29 0/5 2 Jobs Sun 30 0/6 2 …" at bounding box center [784, 618] width 1568 height 943
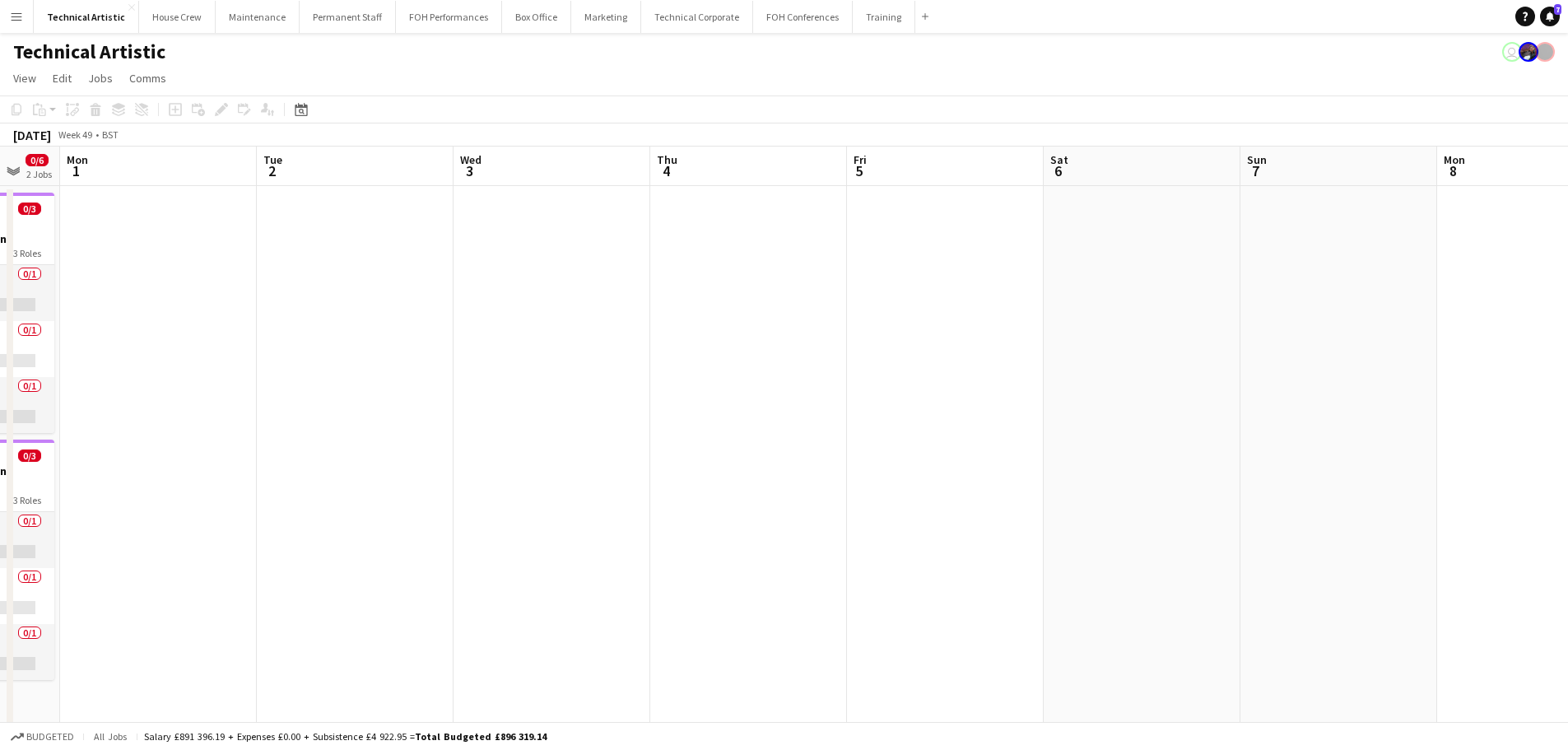
drag, startPoint x: 622, startPoint y: 415, endPoint x: 454, endPoint y: 413, distance: 168.0
click at [454, 414] on app-calendar-viewport "Fri 28 0/3 1 Job Sat 29 0/5 2 Jobs Sun 30 0/6 2 Jobs Mon 1 Tue 2 Wed 3 Thu 4 Fr…" at bounding box center [784, 618] width 1568 height 943
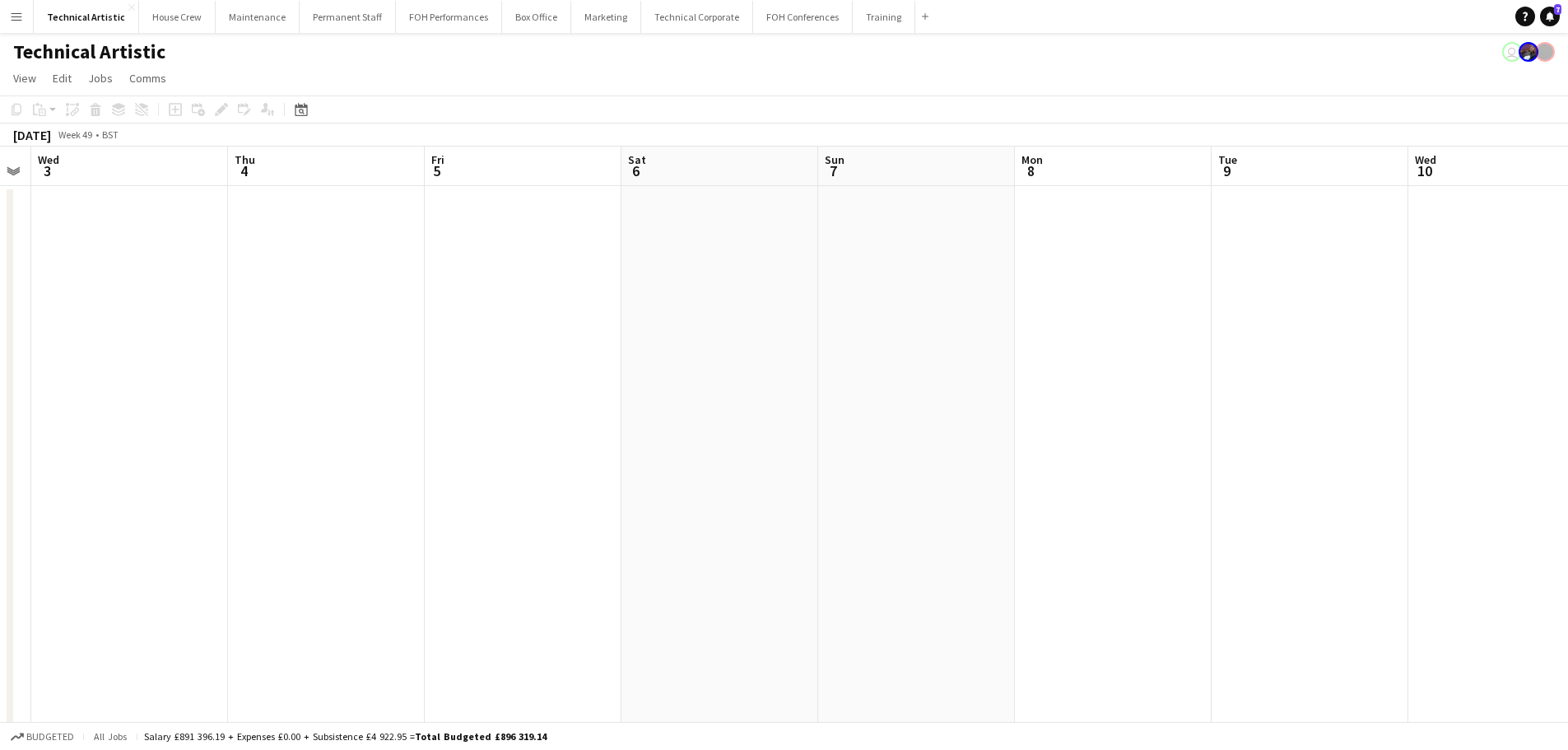
drag, startPoint x: 1241, startPoint y: 411, endPoint x: 403, endPoint y: 328, distance: 842.1
click at [403, 328] on app-calendar-viewport "Sun 30 0/6 2 Jobs Mon 1 Tue 2 Wed 3 Thu 4 Fri 5 Sat 6 Sun 7 Mon 8 Tue 9 Wed 10 …" at bounding box center [784, 618] width 1568 height 943
drag, startPoint x: 875, startPoint y: 363, endPoint x: 457, endPoint y: 361, distance: 418.0
click at [457, 361] on app-calendar-viewport "Mon 8 Tue 9 Wed 10 Thu 11 Fri 12 Sat 13 Sun 14 Mon 15 Tue 16 Wed 17 Thu 18 Fri …" at bounding box center [784, 618] width 1568 height 943
drag, startPoint x: 1363, startPoint y: 366, endPoint x: 1309, endPoint y: 383, distance: 56.6
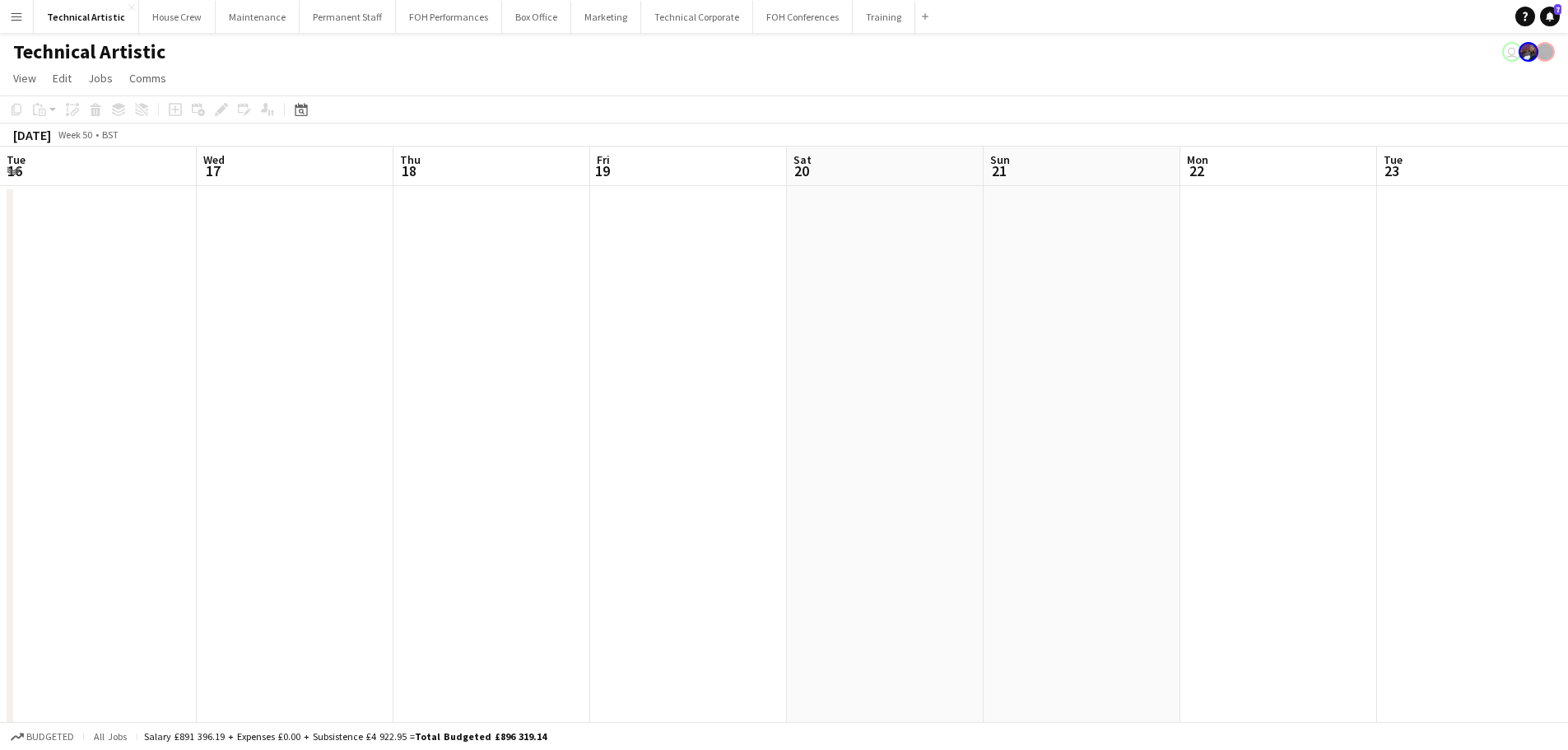
click at [1566, 383] on app-calendar-viewport "Sun 14 Mon 15 Tue 16 Wed 17 Thu 18 Fri 19 Sat 20 Sun 21 Mon 22 Tue 23 Wed 24 Th…" at bounding box center [784, 618] width 1568 height 943
drag, startPoint x: 498, startPoint y: 481, endPoint x: 938, endPoint y: 421, distance: 444.1
click at [1568, 381] on html "Menu Boards Boards Boards All jobs Status Workforce Workforce My Workforce Recr…" at bounding box center [784, 559] width 1568 height 1118
drag, startPoint x: 1568, startPoint y: 404, endPoint x: 1348, endPoint y: 418, distance: 220.4
click at [1511, 395] on app-calendar-viewport "Sun 30 0/6 2 Jobs Mon 1 Tue 2 Wed 3 Thu 4 Fri 5 Sat 6 Sun 7 Mon 8 Tue 9 Wed 10 …" at bounding box center [784, 618] width 1568 height 943
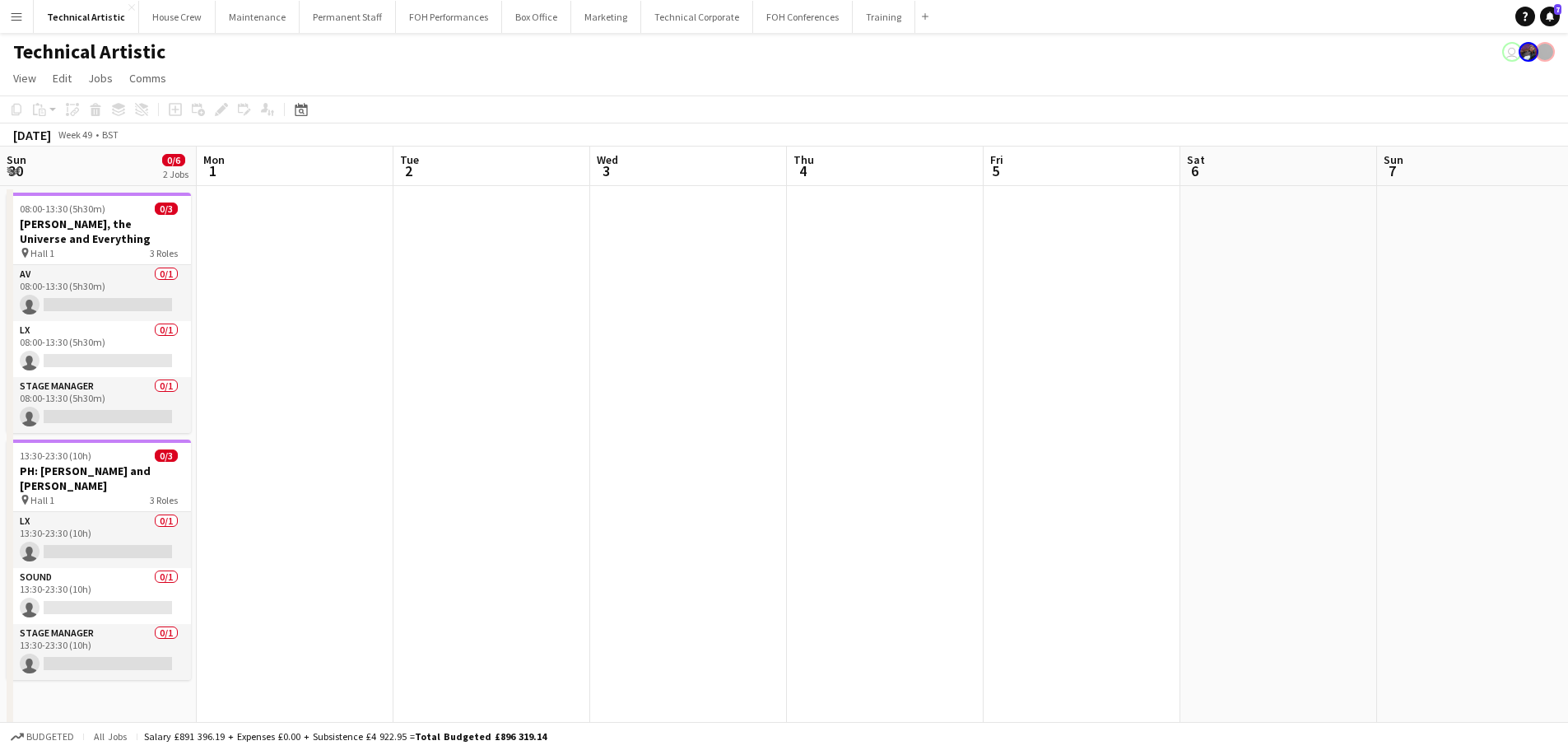
drag, startPoint x: 426, startPoint y: 466, endPoint x: 1580, endPoint y: 332, distance: 1161.8
click at [1568, 332] on html "Menu Boards Boards Boards All jobs Status Workforce Workforce My Workforce Recr…" at bounding box center [784, 559] width 1568 height 1118
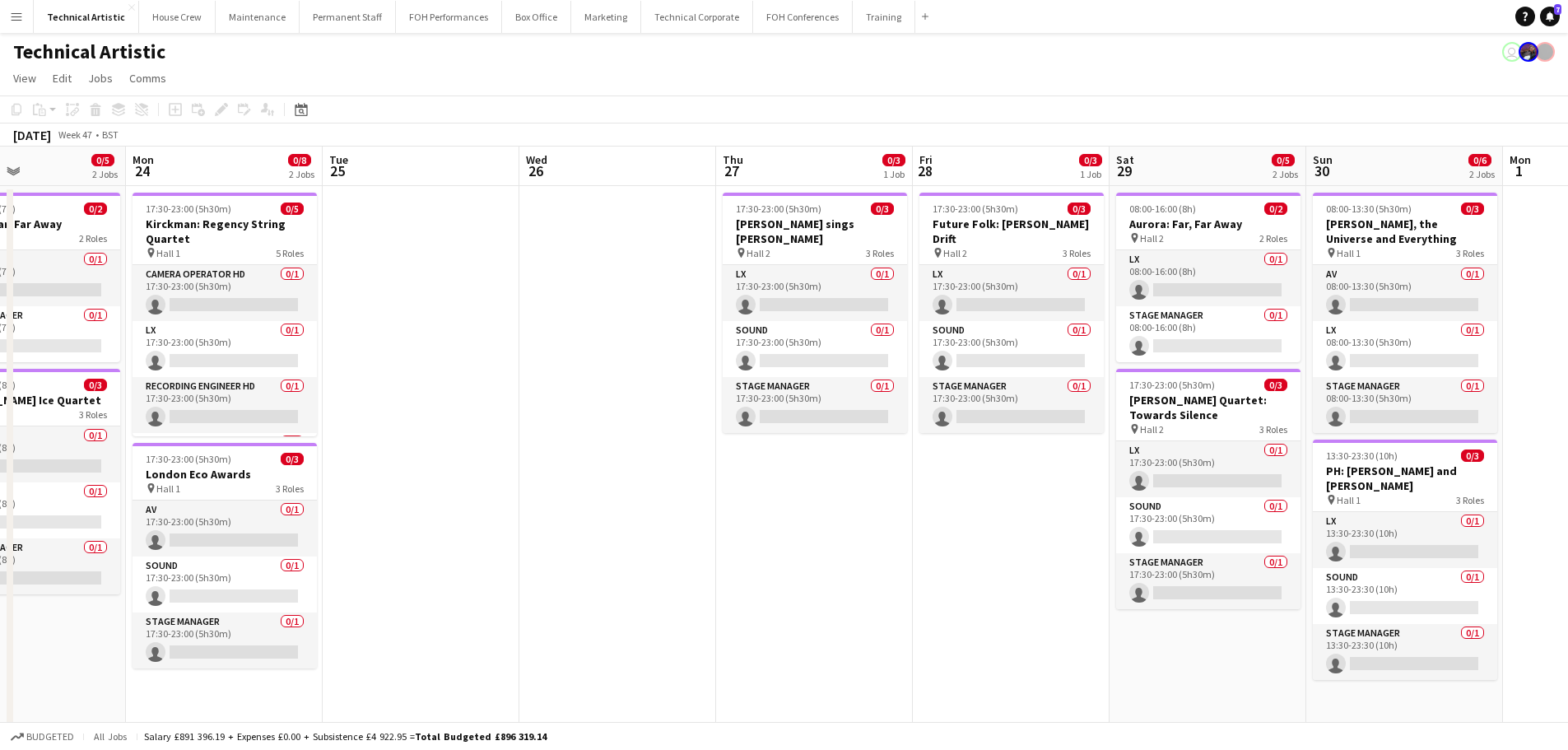
drag, startPoint x: 631, startPoint y: 535, endPoint x: 1409, endPoint y: 405, distance: 788.8
click at [1535, 406] on app-calendar-viewport "Fri 21 Sat 22 0/2 1 Job Sun 23 0/5 2 Jobs Mon 24 0/8 2 Jobs Tue 25 Wed 26 Thu 2…" at bounding box center [784, 618] width 1568 height 943
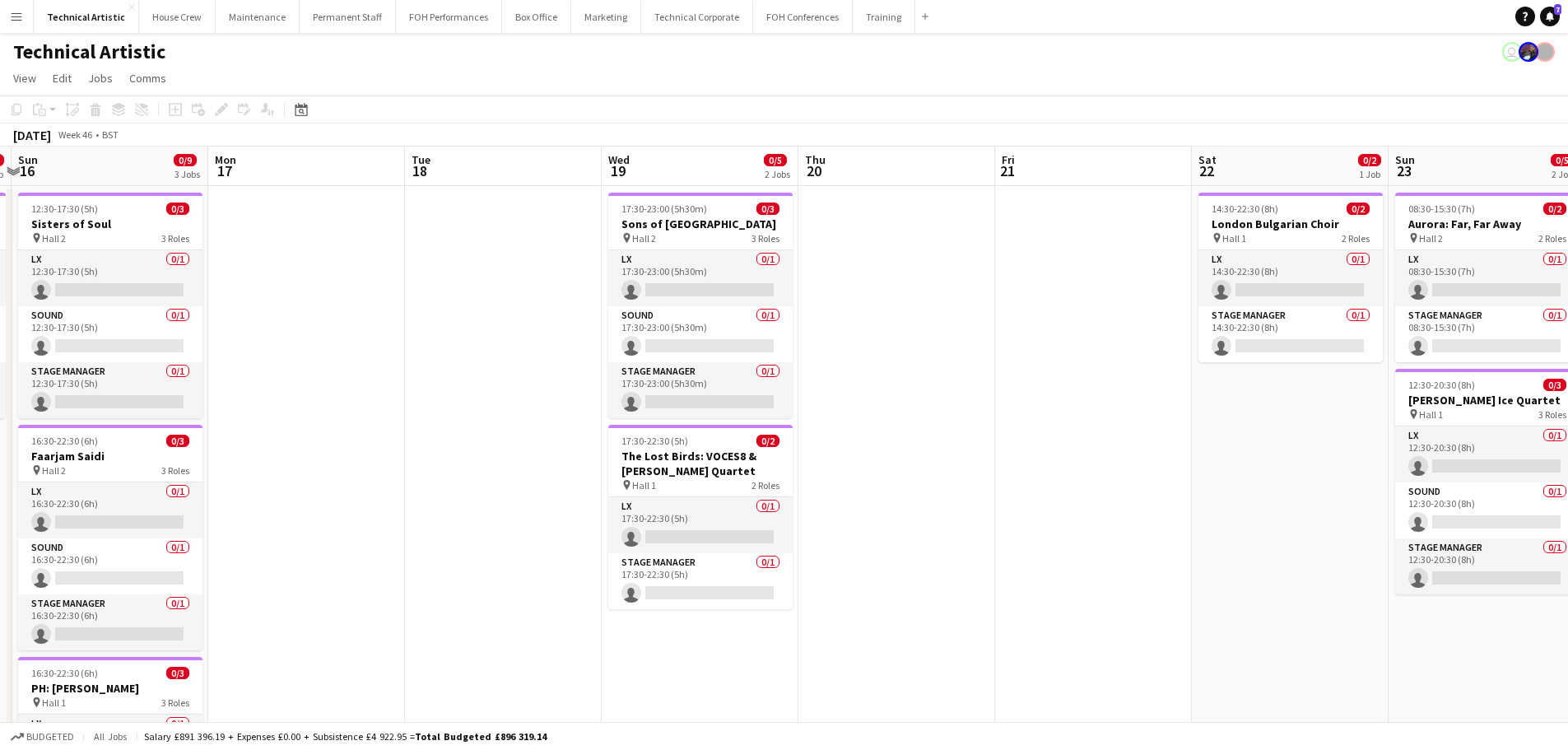
scroll to position [0, 440]
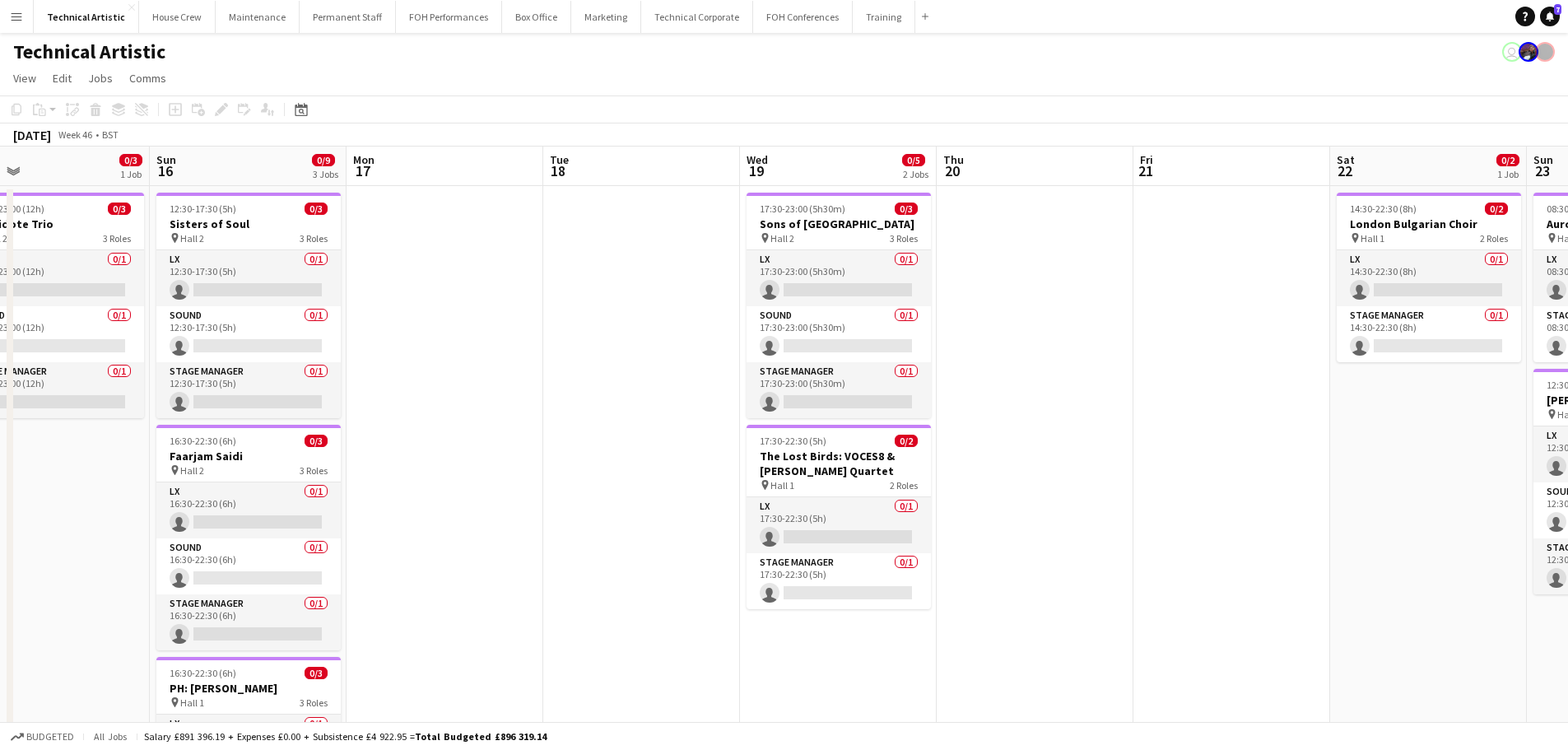
drag, startPoint x: 402, startPoint y: 546, endPoint x: 1172, endPoint y: 583, distance: 770.9
click at [1172, 583] on app-calendar-viewport "Thu 13 Fri 14 Sat 15 0/3 1 Job Sun 16 0/9 3 Jobs Mon 17 Tue 18 Wed 19 0/5 2 Job…" at bounding box center [784, 618] width 1568 height 943
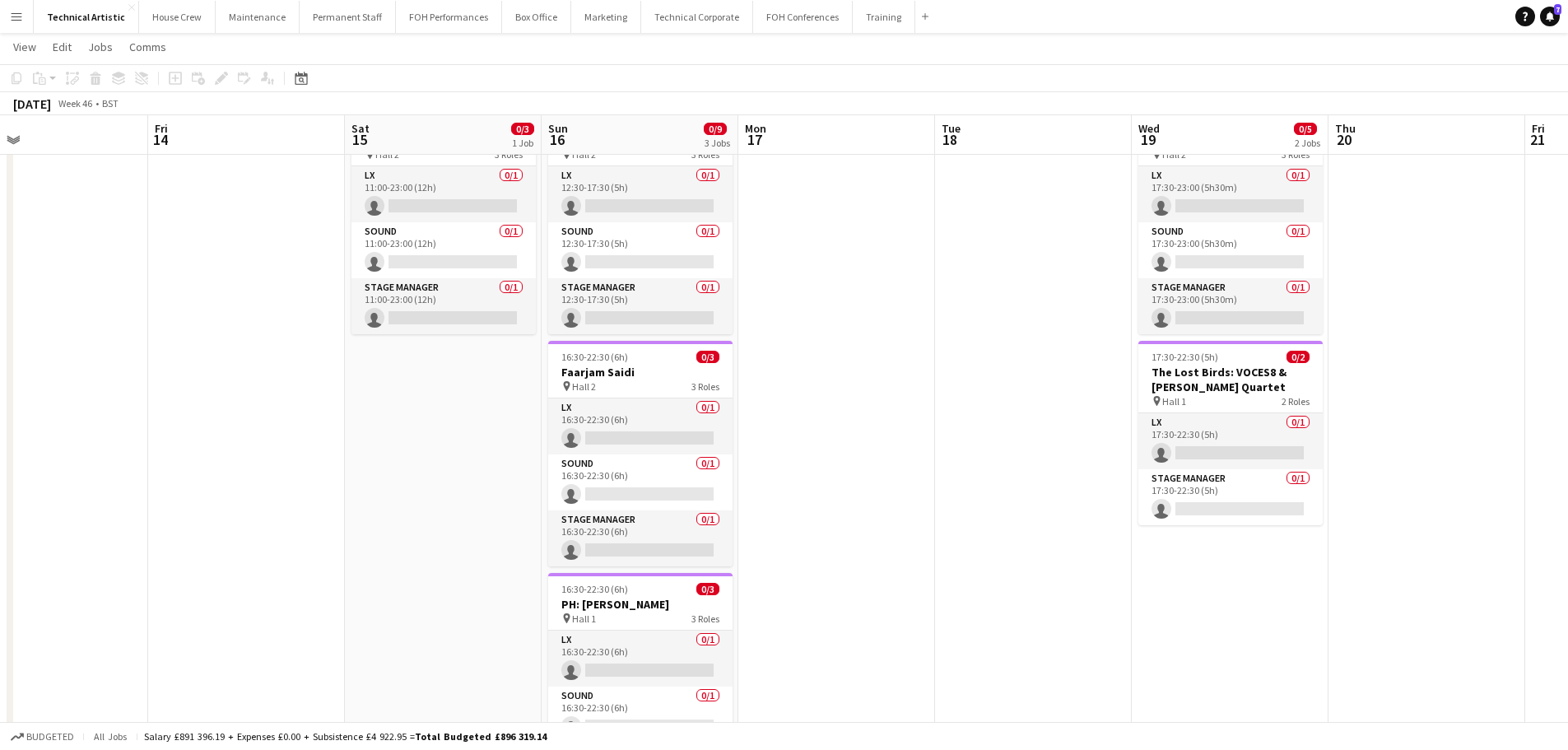
scroll to position [0, 439]
drag, startPoint x: 553, startPoint y: 499, endPoint x: 948, endPoint y: 496, distance: 395.0
click at [948, 496] on app-calendar-viewport "Tue 11 Wed 12 Thu 13 Fri 14 Sat 15 0/3 1 Job Sun 16 0/9 3 Jobs Mon 17 Tue 18 We…" at bounding box center [784, 494] width 1568 height 1024
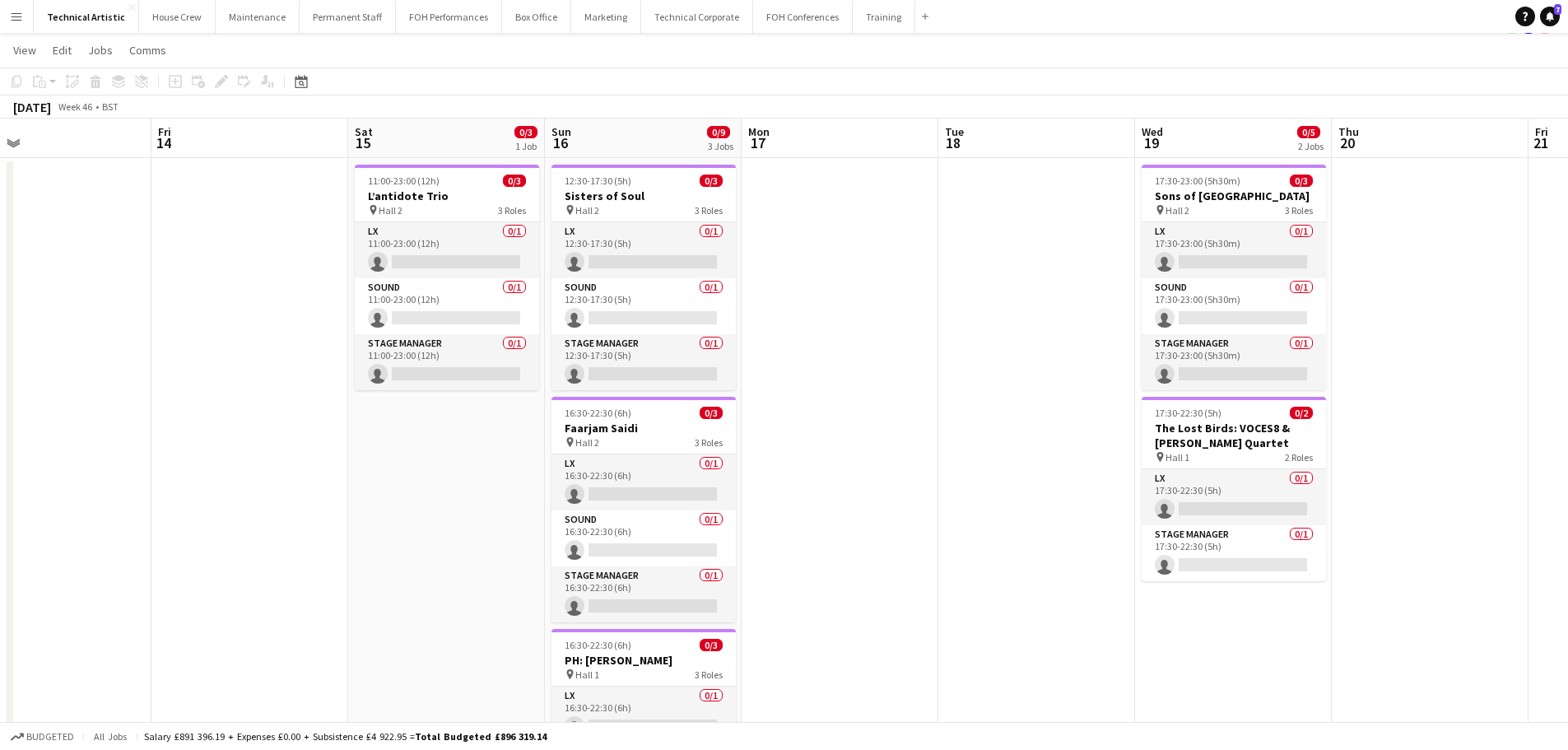
scroll to position [0, 0]
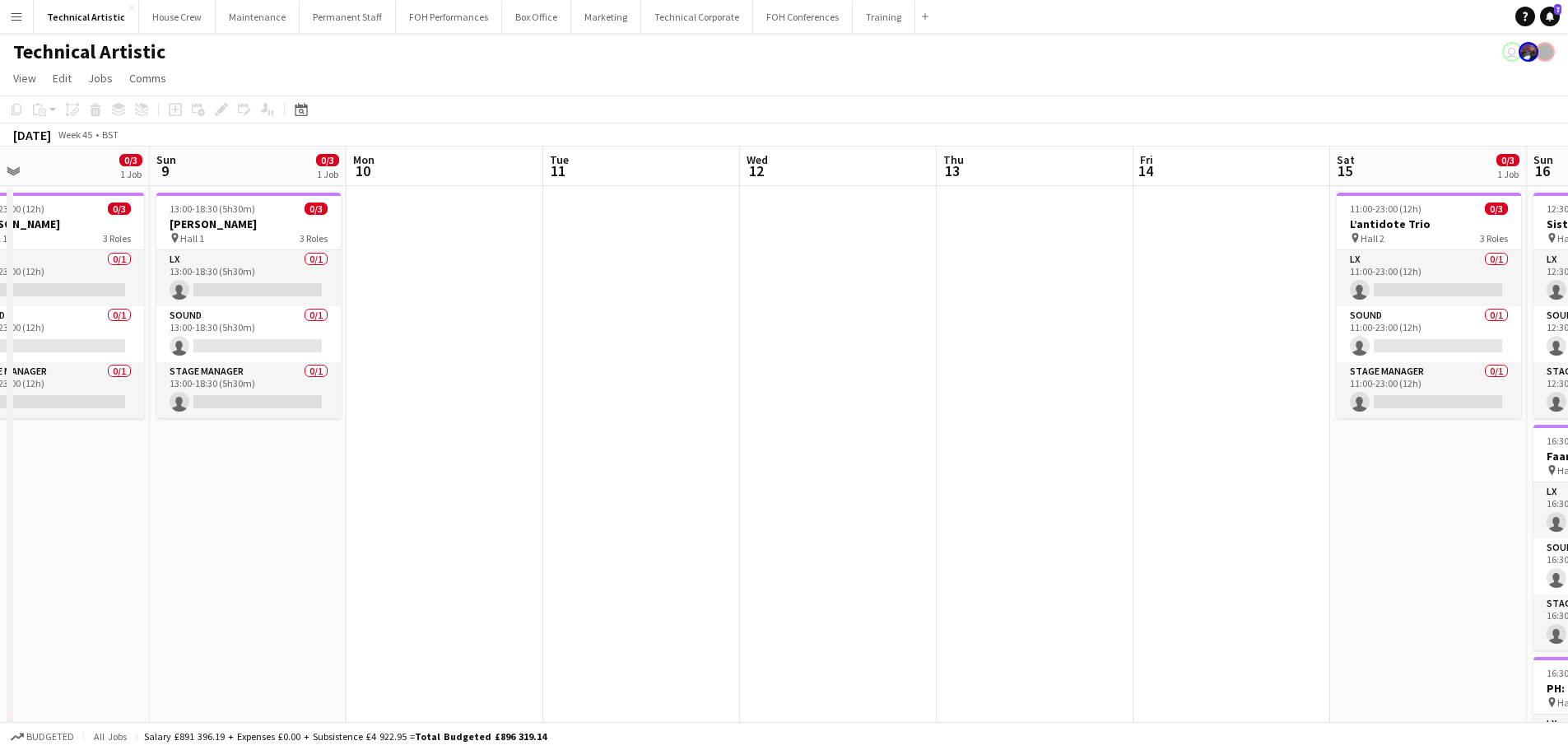
drag, startPoint x: 806, startPoint y: 473, endPoint x: 1333, endPoint y: 400, distance: 532.0
click at [1333, 400] on app-calendar-viewport "Thu 6 0/6 2 Jobs Fri 7 0/6 2 Jobs Sat 8 0/3 1 Job Sun 9 0/3 1 Job Mon 10 Tue 11…" at bounding box center [784, 618] width 1568 height 943
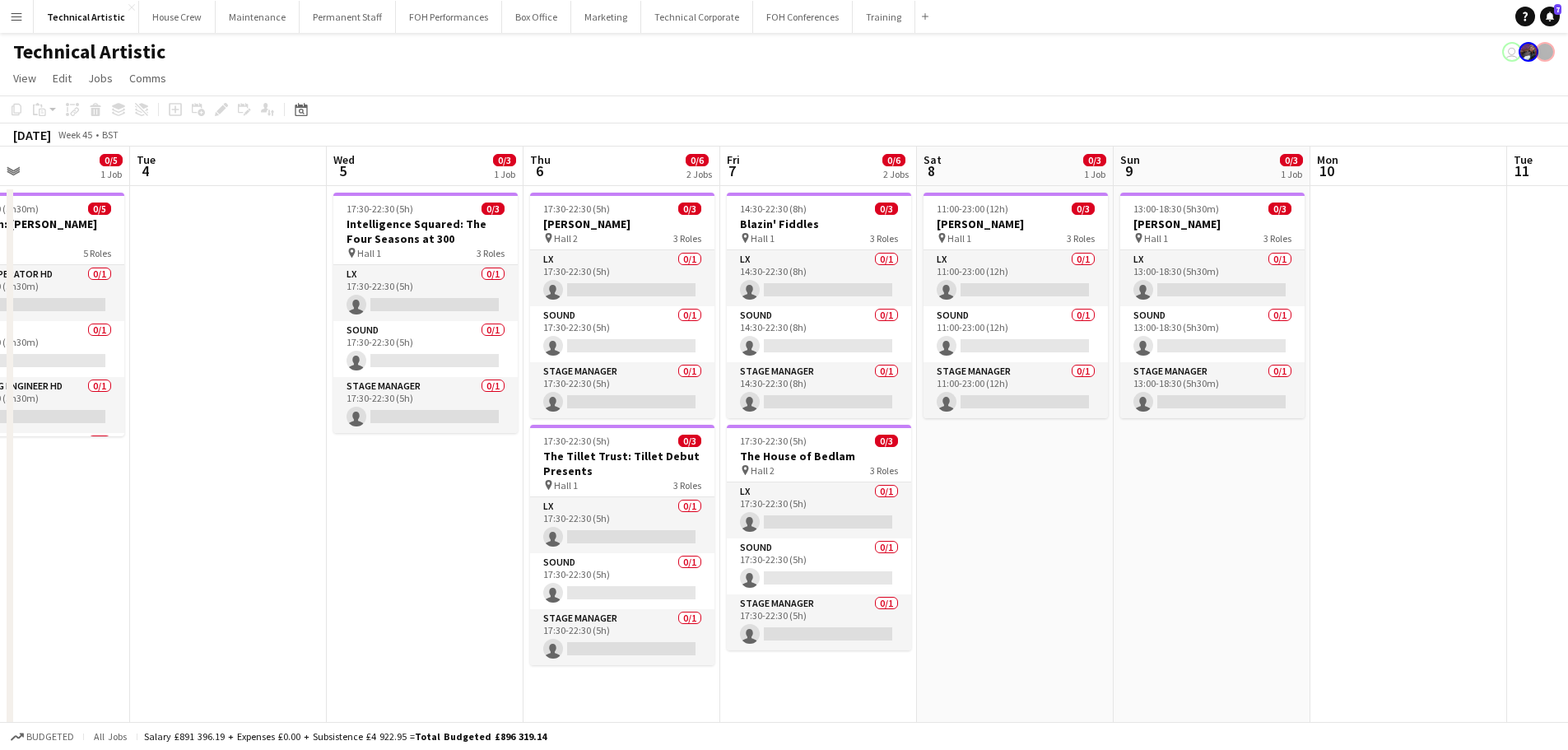
drag, startPoint x: 578, startPoint y: 510, endPoint x: 1405, endPoint y: 325, distance: 847.4
click at [1405, 325] on app-calendar-viewport "Sun 2 0/2 1 Job Mon 3 0/5 1 Job Tue 4 Wed 5 0/3 1 Job Thu 6 0/6 2 Jobs Fri 7 0/…" at bounding box center [784, 618] width 1568 height 943
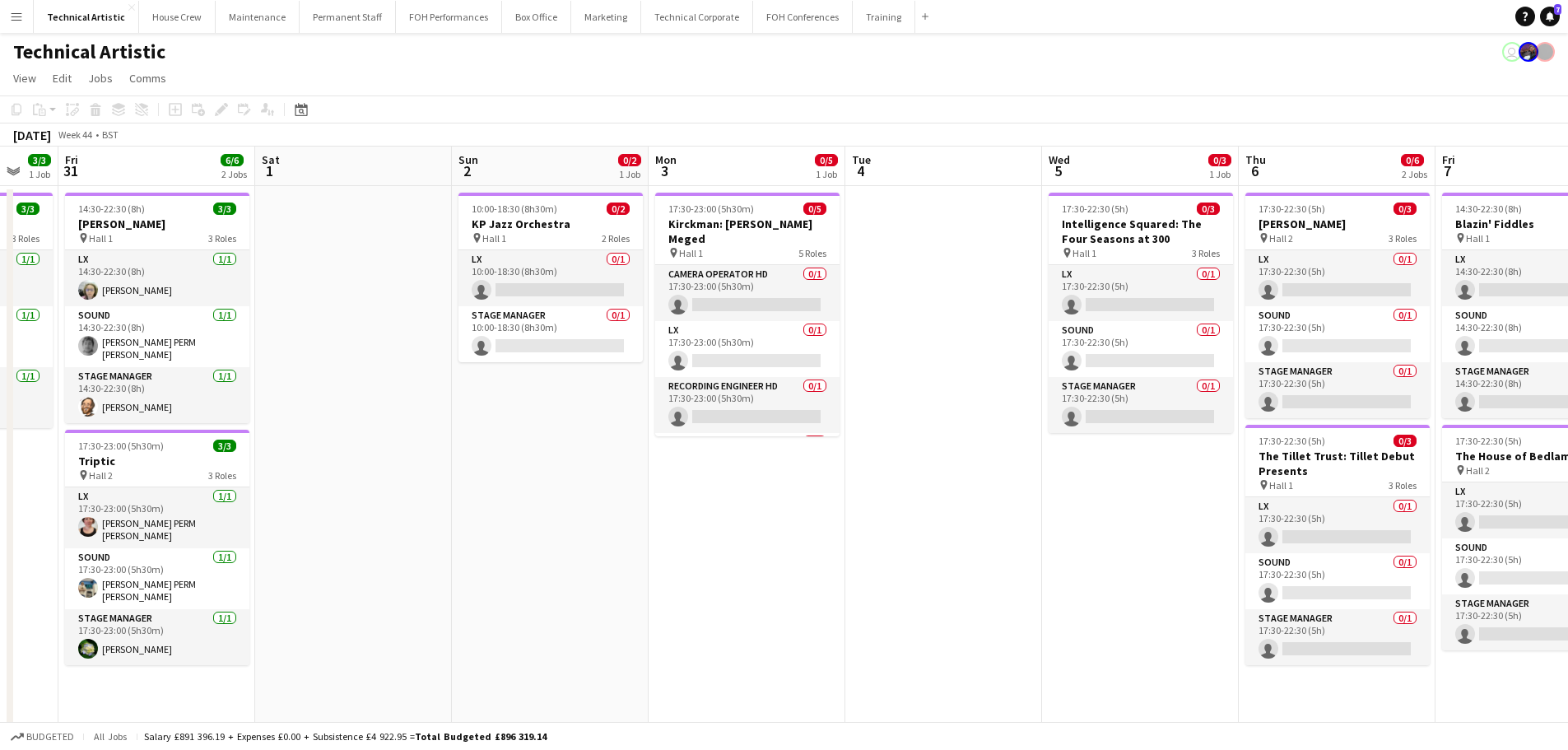
scroll to position [0, 334]
drag, startPoint x: 233, startPoint y: 480, endPoint x: 1085, endPoint y: 505, distance: 852.4
click at [1085, 505] on app-calendar-viewport "Wed 29 4/4 1 Job Thu 30 3/3 1 Job Fri 31 6/6 2 Jobs Sat 1 Sun 2 0/2 1 Job Mon 3…" at bounding box center [784, 618] width 1568 height 943
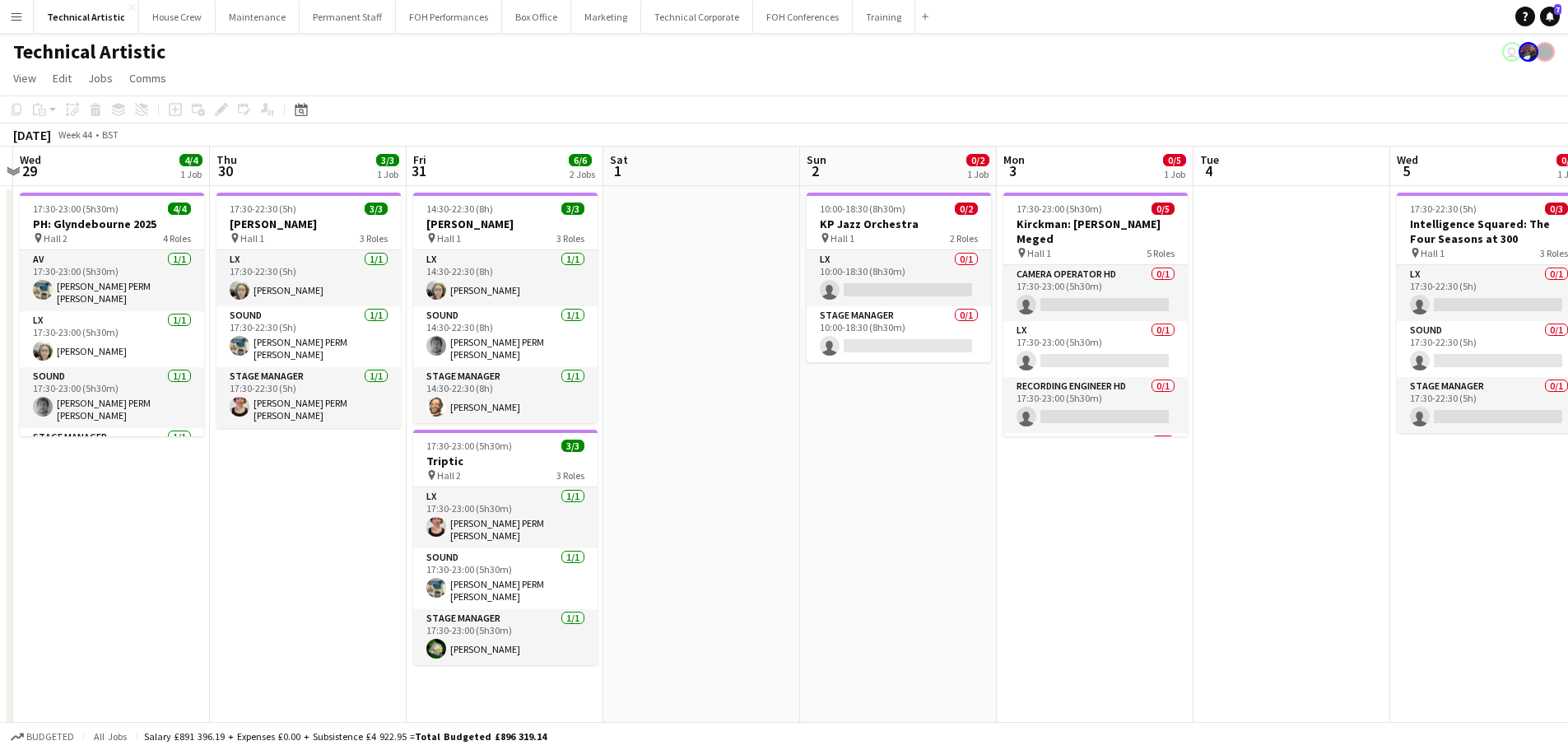
scroll to position [0, 350]
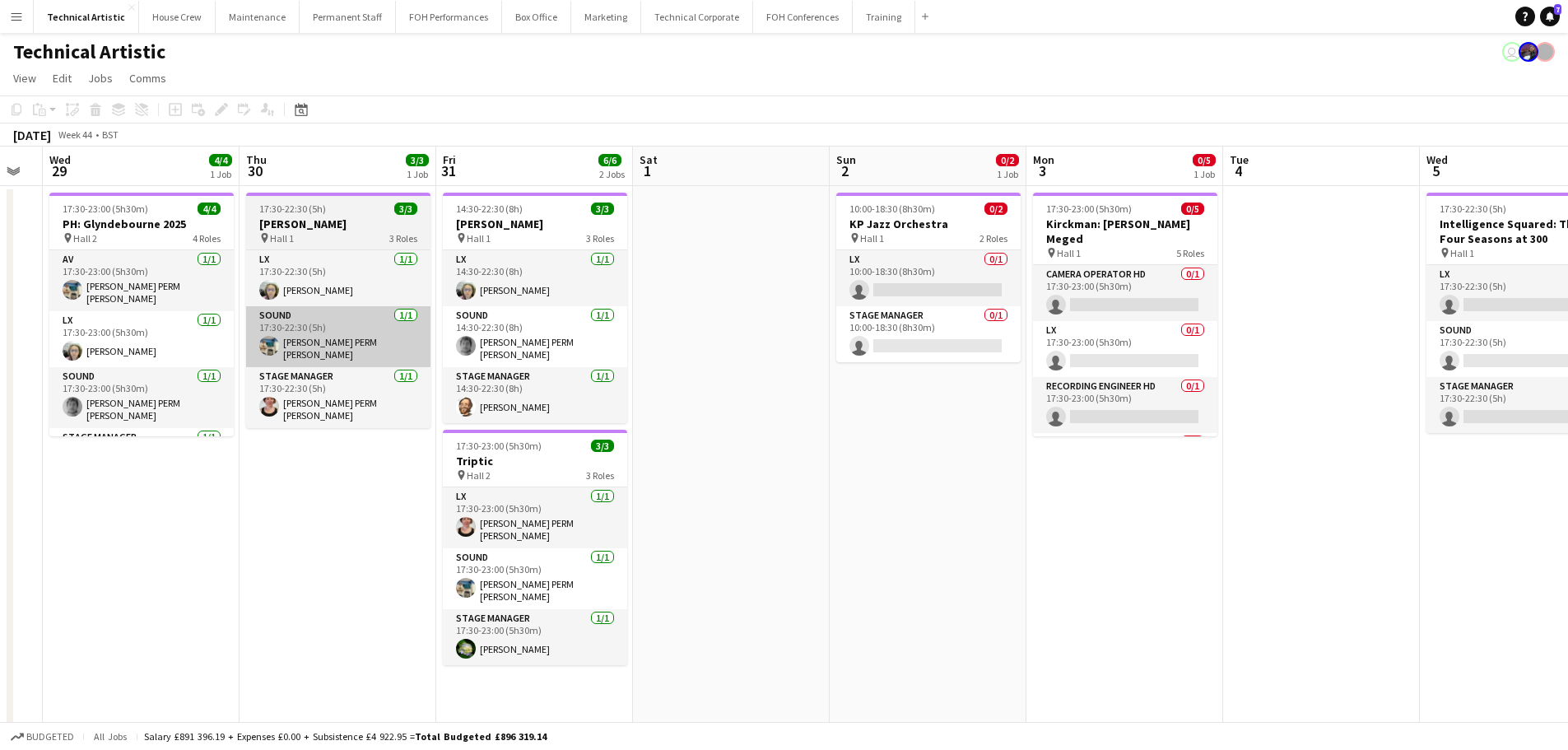
drag, startPoint x: 503, startPoint y: 432, endPoint x: 311, endPoint y: 324, distance: 220.3
click at [879, 399] on app-calendar-viewport "Mon 27 Tue 28 Wed 29 4/4 1 Job Thu 30 3/3 1 Job Fri 31 6/6 2 Jobs Sat 1 Sun 2 0…" at bounding box center [784, 618] width 1568 height 943
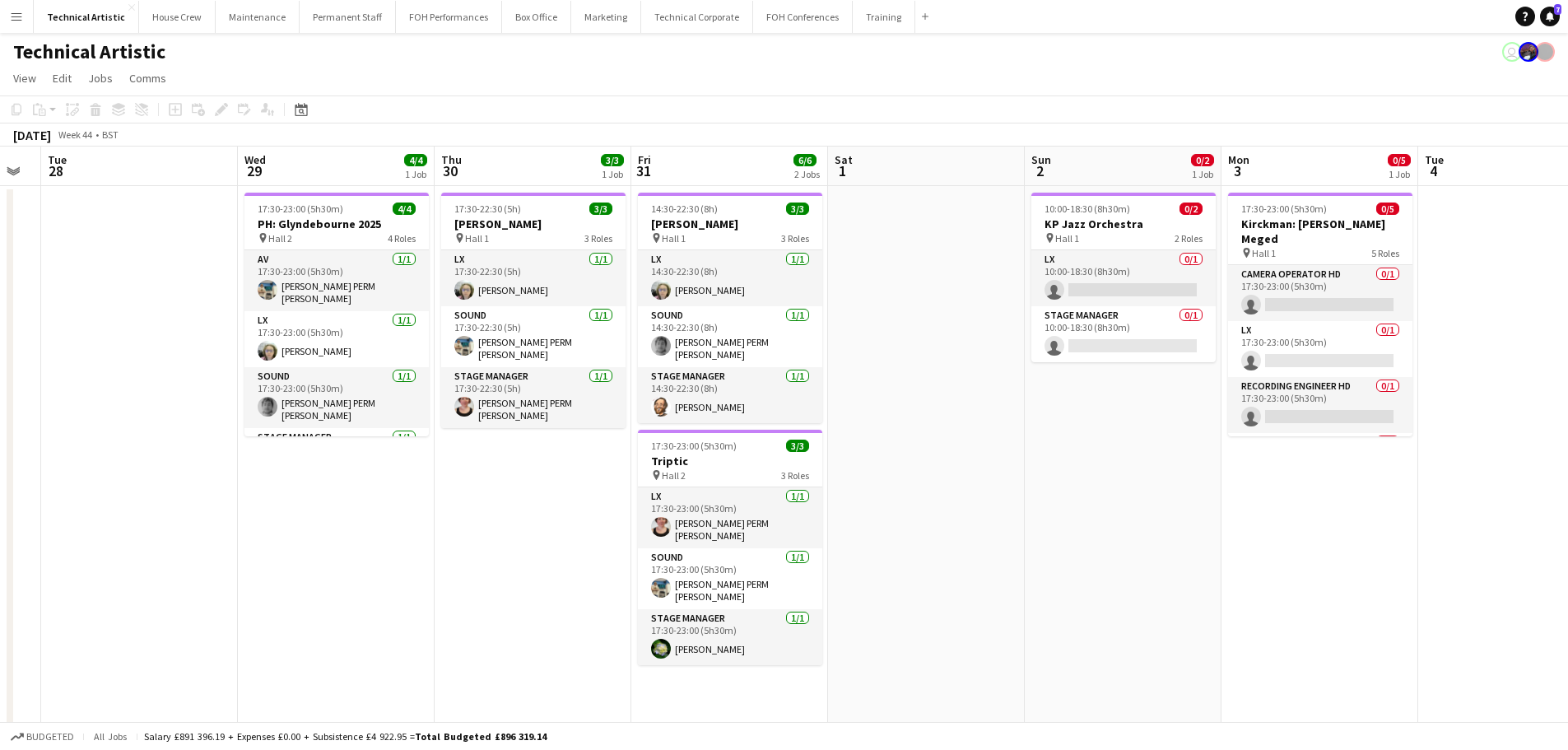
scroll to position [0, 443]
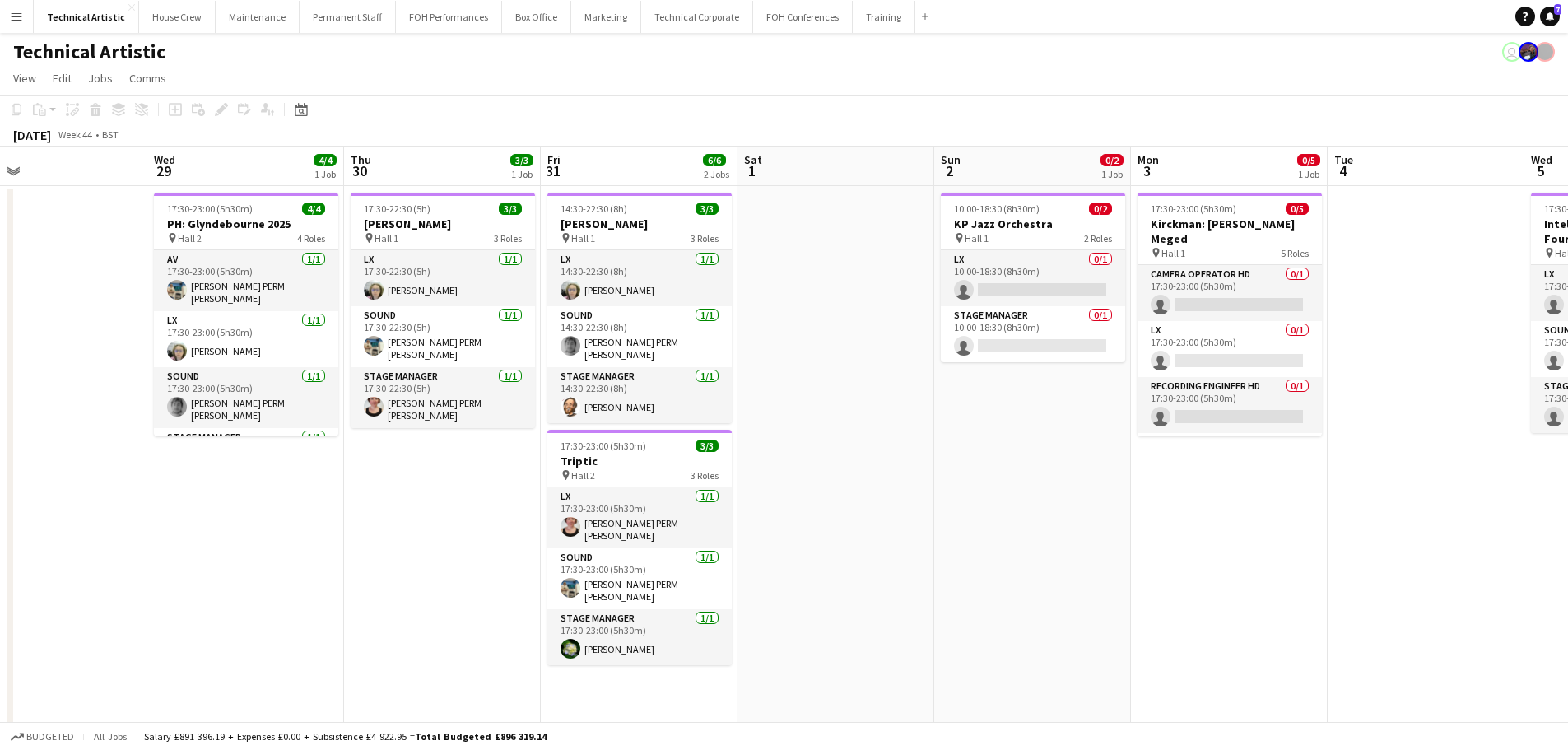
drag, startPoint x: 232, startPoint y: 459, endPoint x: 466, endPoint y: 460, distance: 234.0
click at [466, 460] on app-calendar-viewport "Sun 26 12/12 4 Jobs Mon 27 Tue 28 Wed 29 4/4 1 Job Thu 30 3/3 1 Job Fri 31 6/6 …" at bounding box center [784, 618] width 1568 height 943
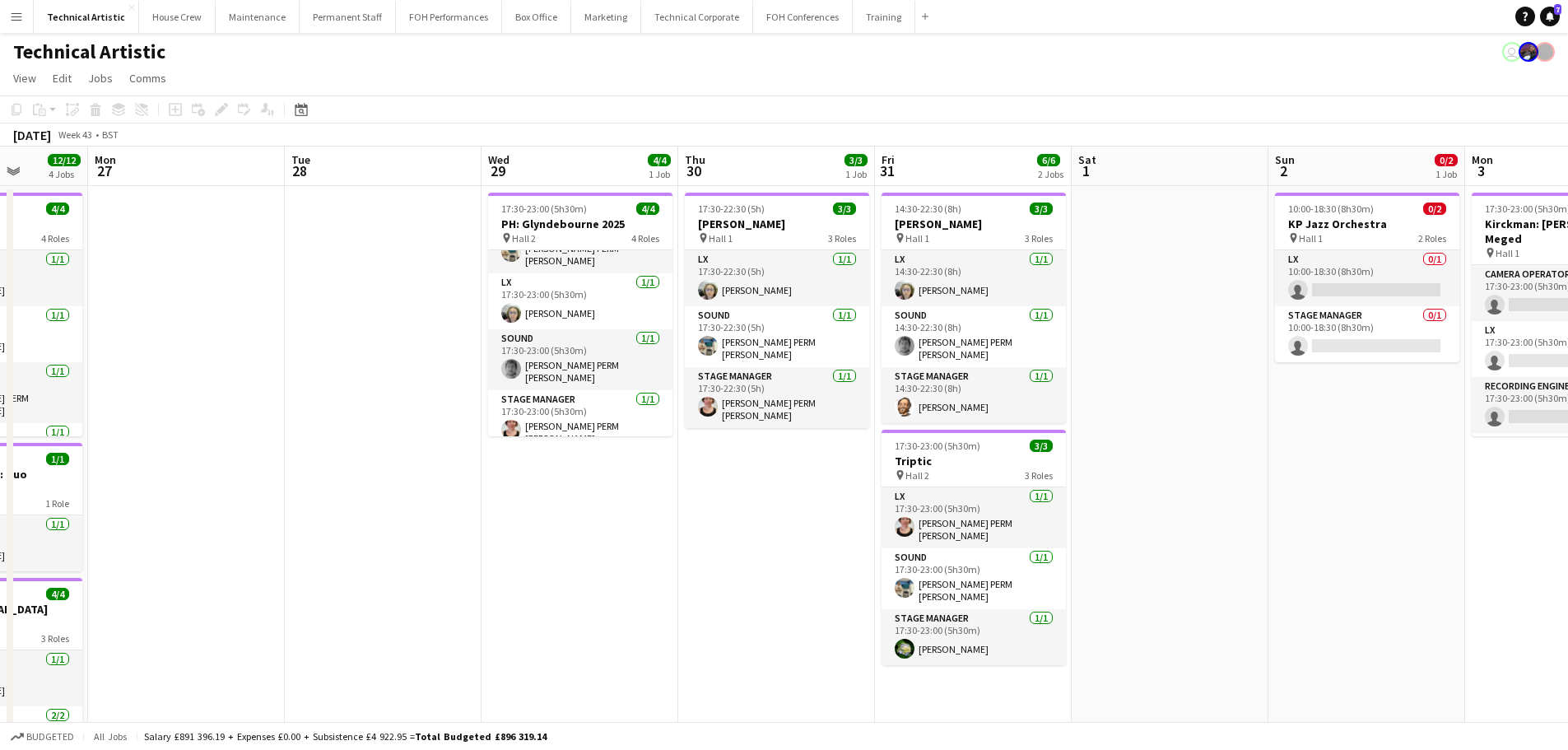
scroll to position [0, 493]
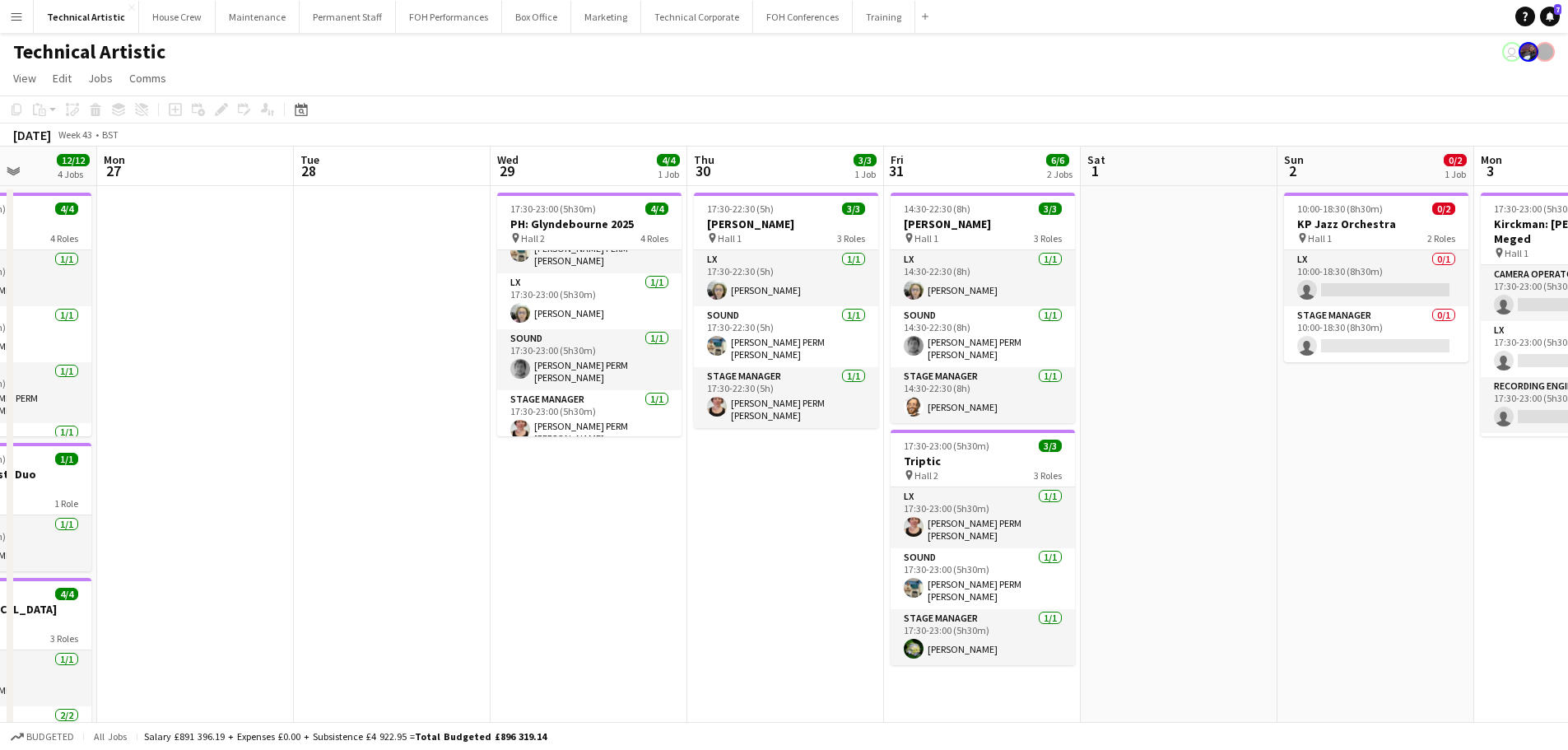
drag, startPoint x: 278, startPoint y: 383, endPoint x: 425, endPoint y: 312, distance: 163.2
click at [425, 312] on app-calendar-viewport "Fri 24 6/6 2 Jobs Sat 25 4/4 2 Jobs Sun 26 12/12 4 Jobs Mon 27 Tue 28 Wed 29 4/…" at bounding box center [784, 618] width 1568 height 943
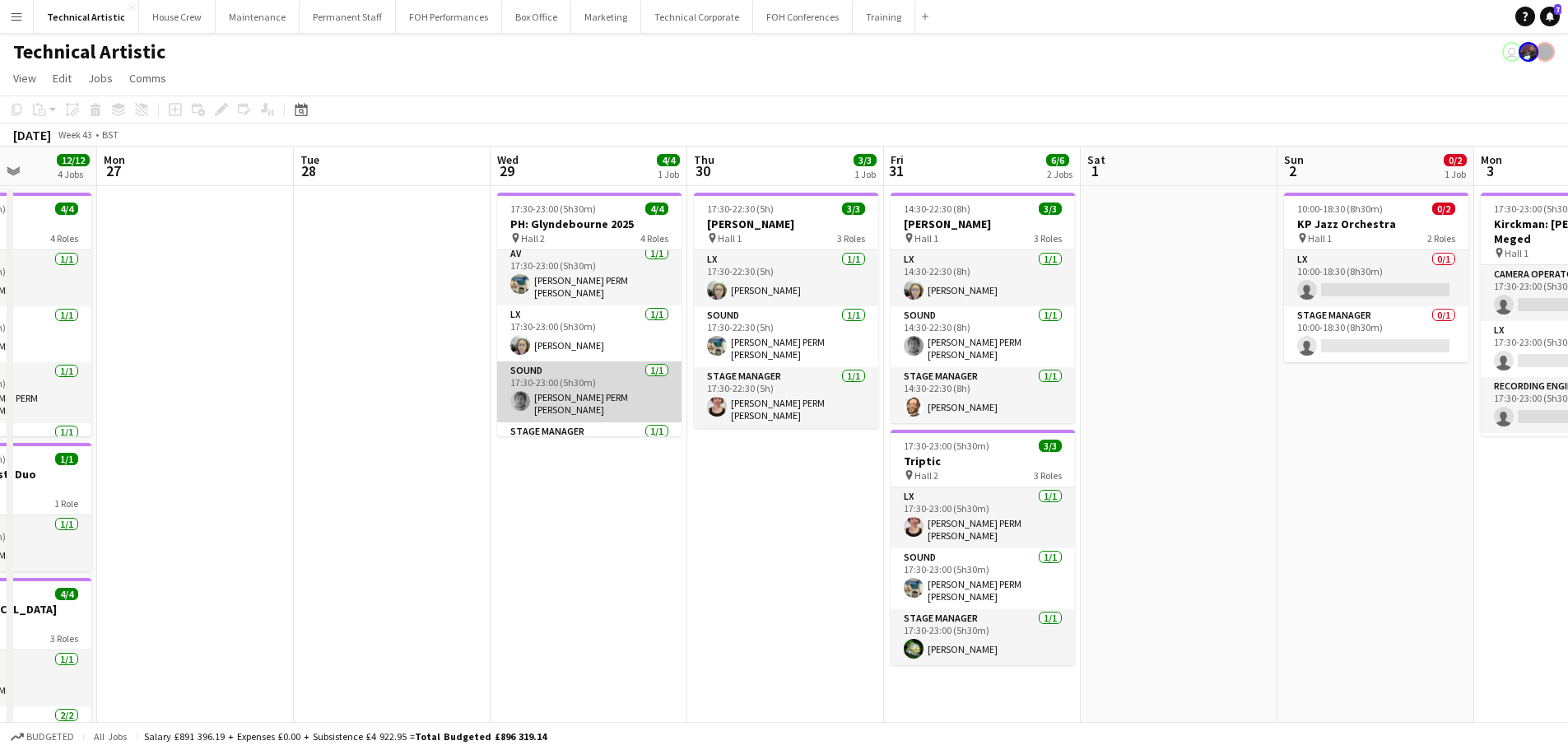
scroll to position [0, 0]
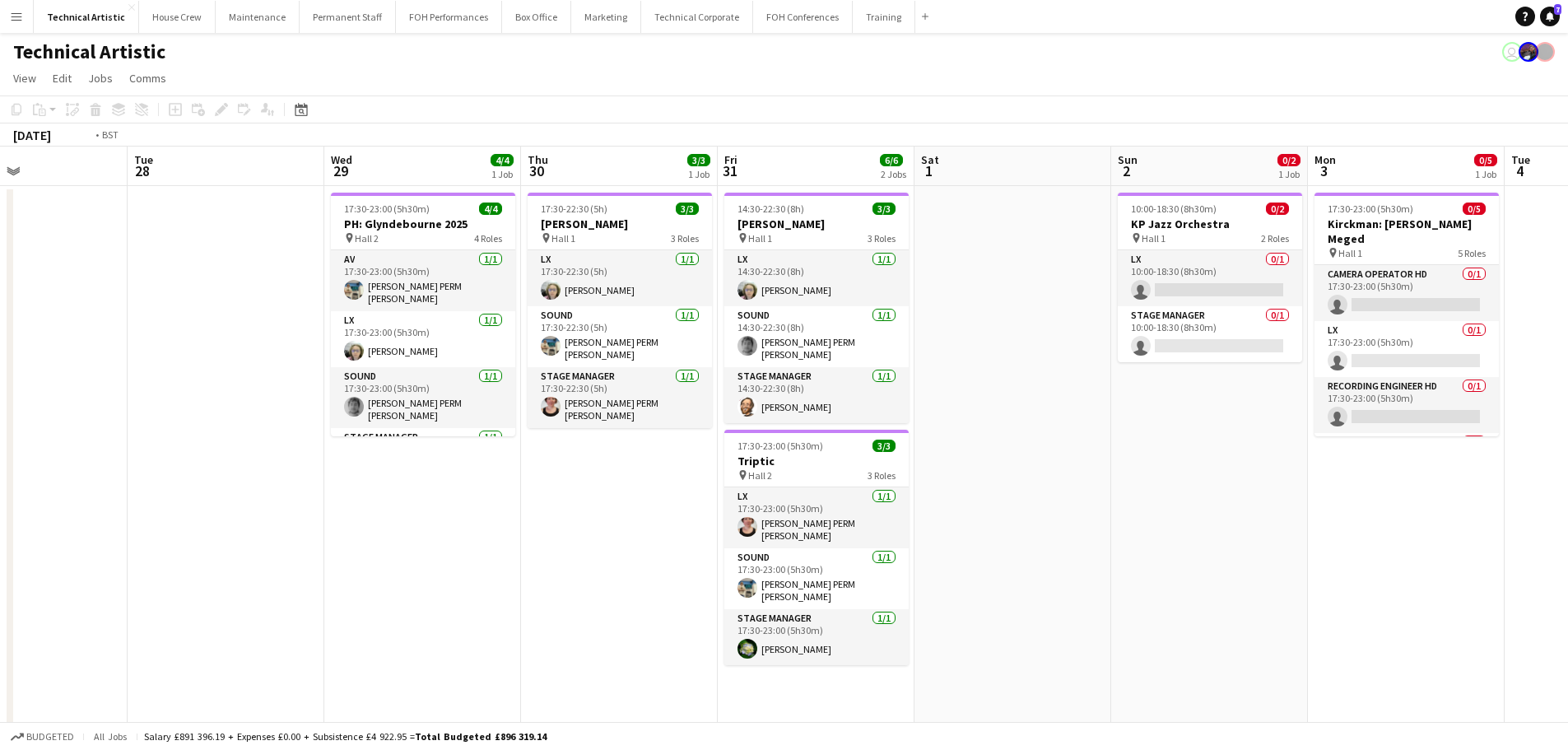
drag, startPoint x: 865, startPoint y: 457, endPoint x: 241, endPoint y: 433, distance: 624.5
click at [240, 437] on app-calendar-viewport "Fri 24 6/6 2 Jobs Sat 25 4/4 2 Jobs Sun 26 12/12 4 Jobs Mon 27 Tue 28 Wed 29 4/…" at bounding box center [784, 618] width 1568 height 943
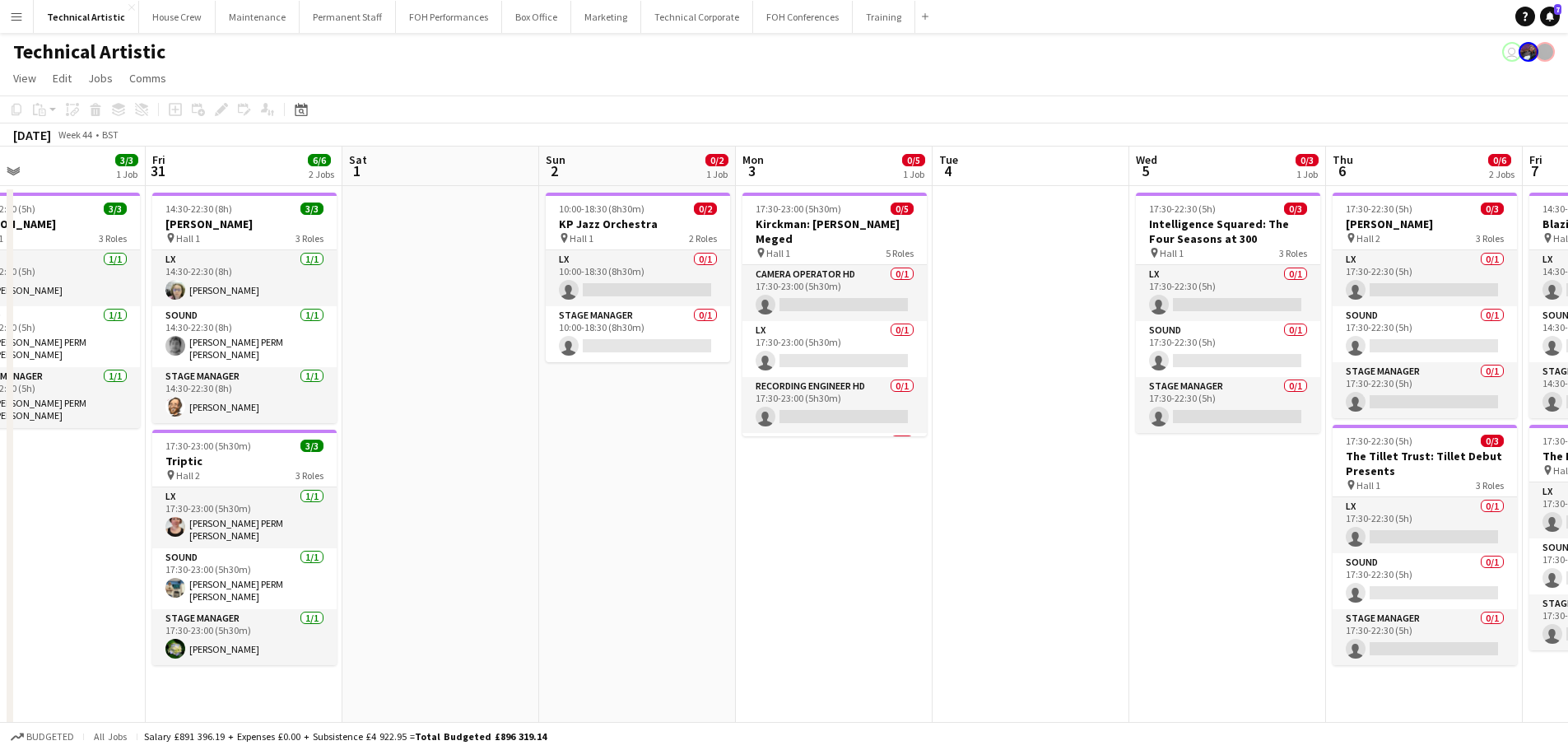
drag, startPoint x: 823, startPoint y: 448, endPoint x: 462, endPoint y: 423, distance: 361.9
click at [462, 423] on app-calendar-viewport "Mon 27 Tue 28 Wed 29 4/4 1 Job Thu 30 3/3 1 Job Fri 31 6/6 2 Jobs Sat 1 Sun 2 0…" at bounding box center [784, 618] width 1568 height 943
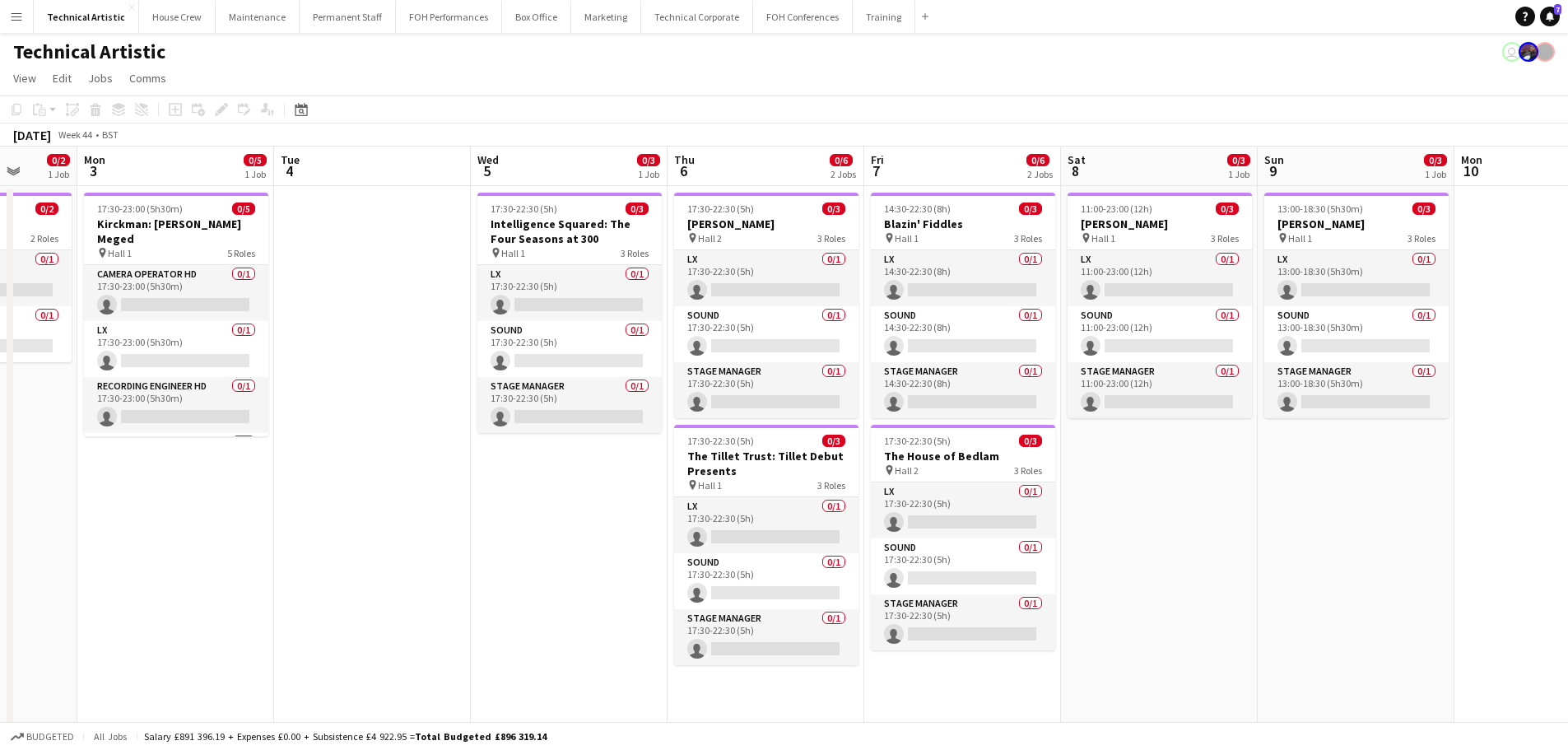
scroll to position [0, 512]
drag, startPoint x: 900, startPoint y: 502, endPoint x: 502, endPoint y: 463, distance: 399.9
click at [494, 466] on app-calendar-viewport "Fri 31 6/6 2 Jobs Sat 1 Sun 2 0/2 1 Job Mon 3 0/5 1 Job Tue 4 Wed 5 0/3 1 Job T…" at bounding box center [784, 618] width 1568 height 943
